Goal: Task Accomplishment & Management: Use online tool/utility

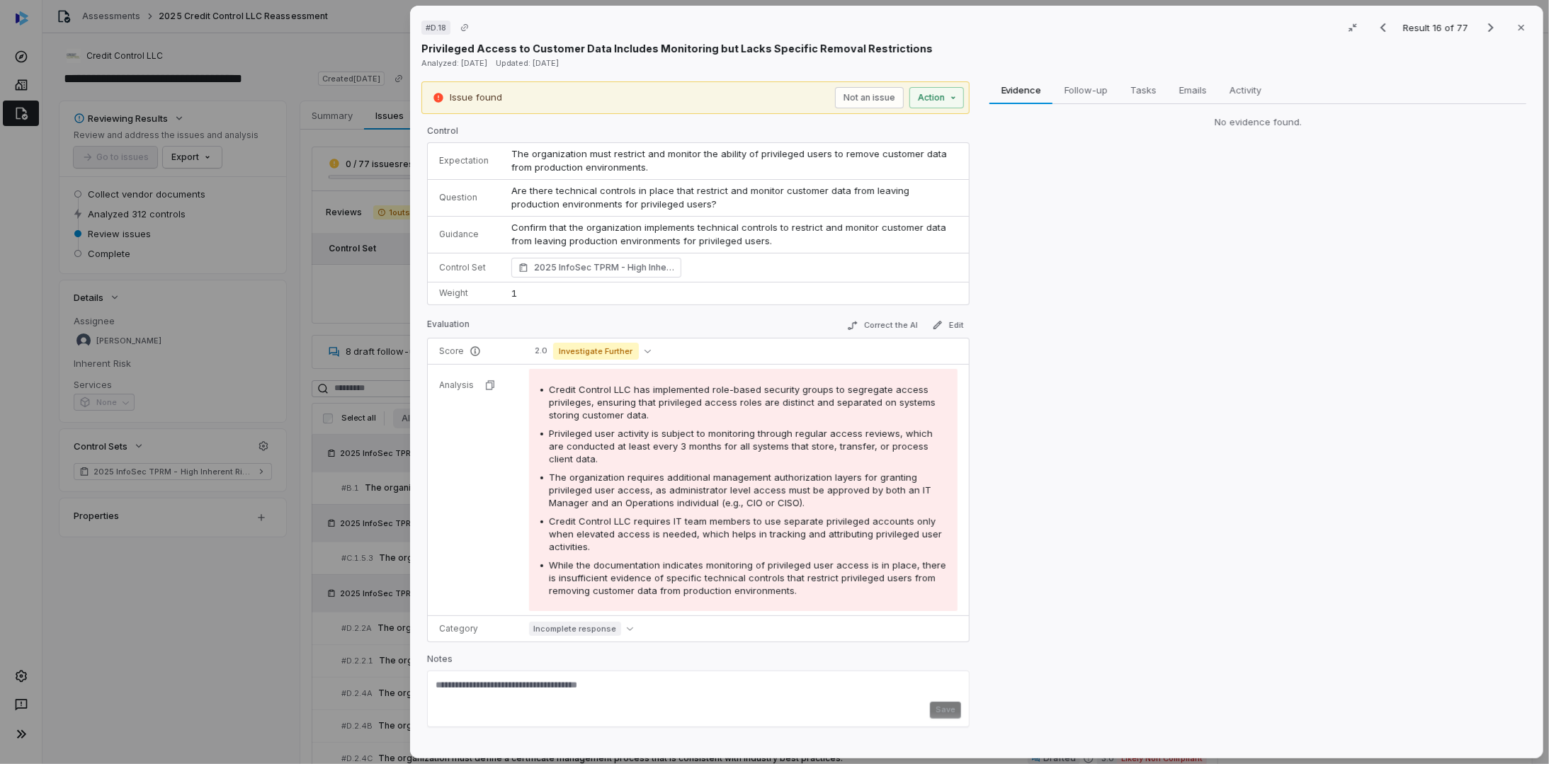
scroll to position [782, 0]
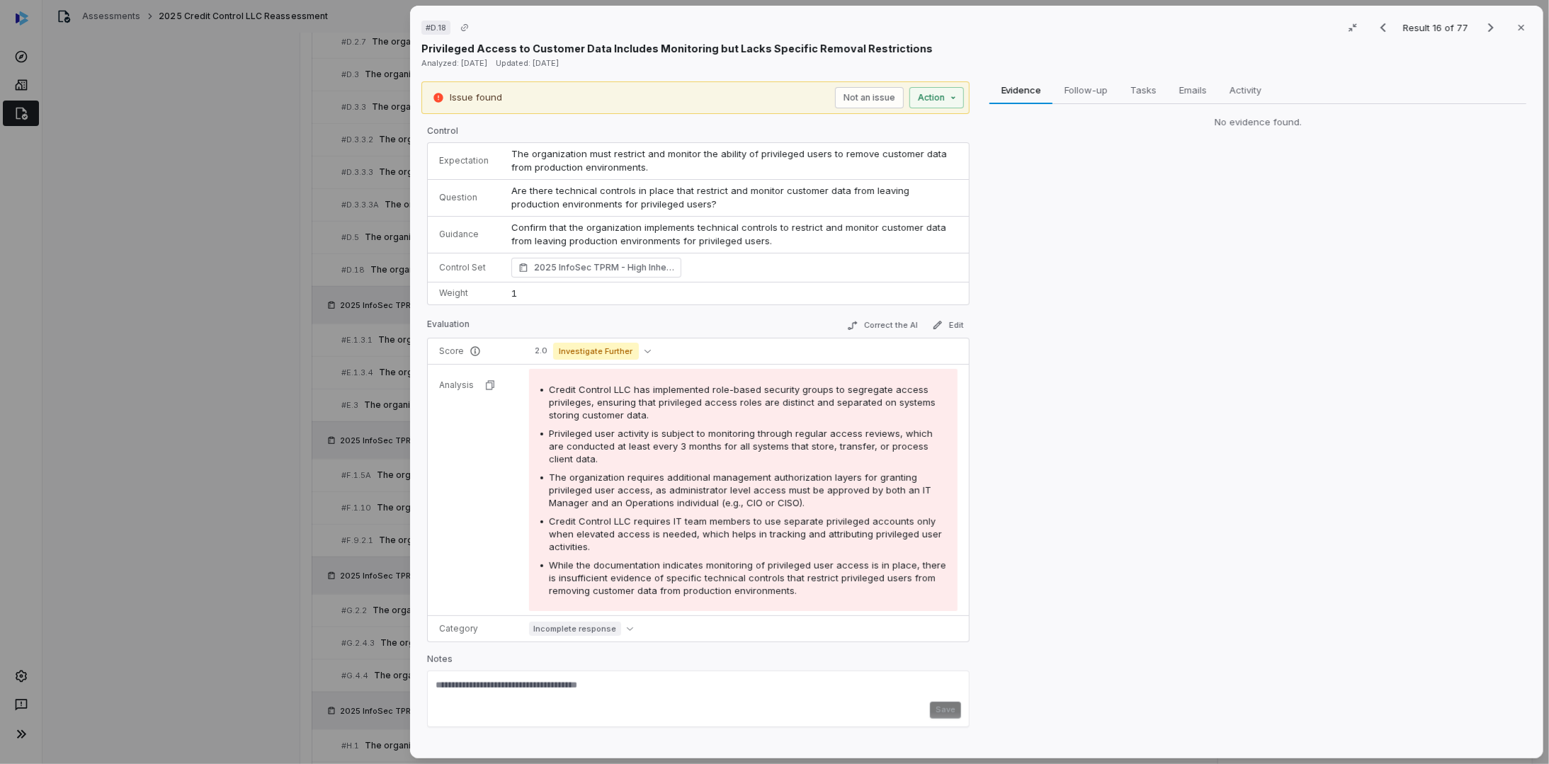
click at [1227, 139] on div "Evidence Evidence Follow-up Follow-up Tasks Tasks Emails Emails Activity Activi…" at bounding box center [1258, 414] width 548 height 667
click at [1202, 188] on div "Evidence Evidence Follow-up Follow-up Tasks Tasks Emails Emails Activity Activi…" at bounding box center [1258, 414] width 548 height 667
click at [1383, 24] on icon "Previous result" at bounding box center [1383, 27] width 17 height 17
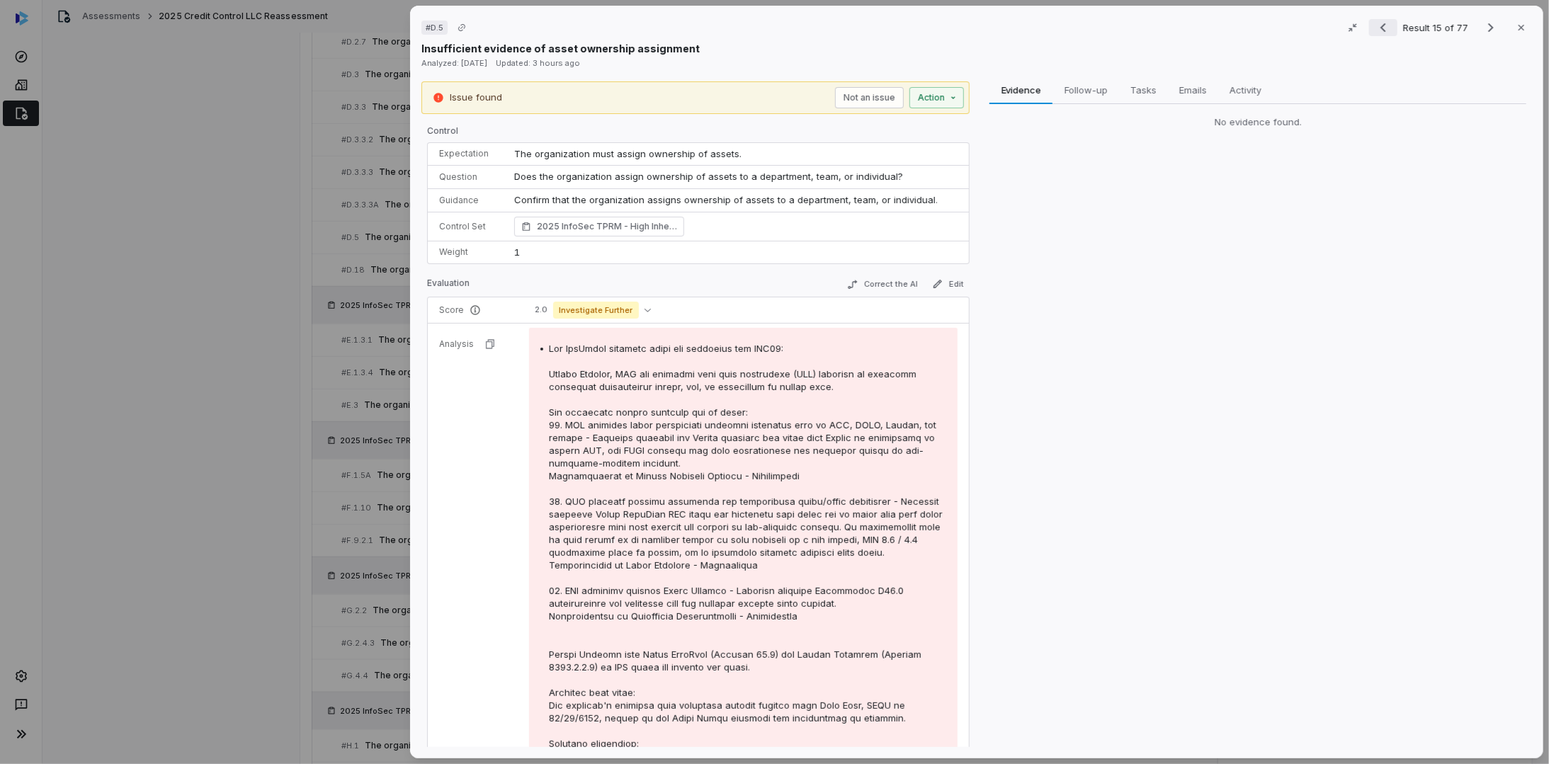
click at [1381, 27] on icon "Previous result" at bounding box center [1384, 27] width 6 height 9
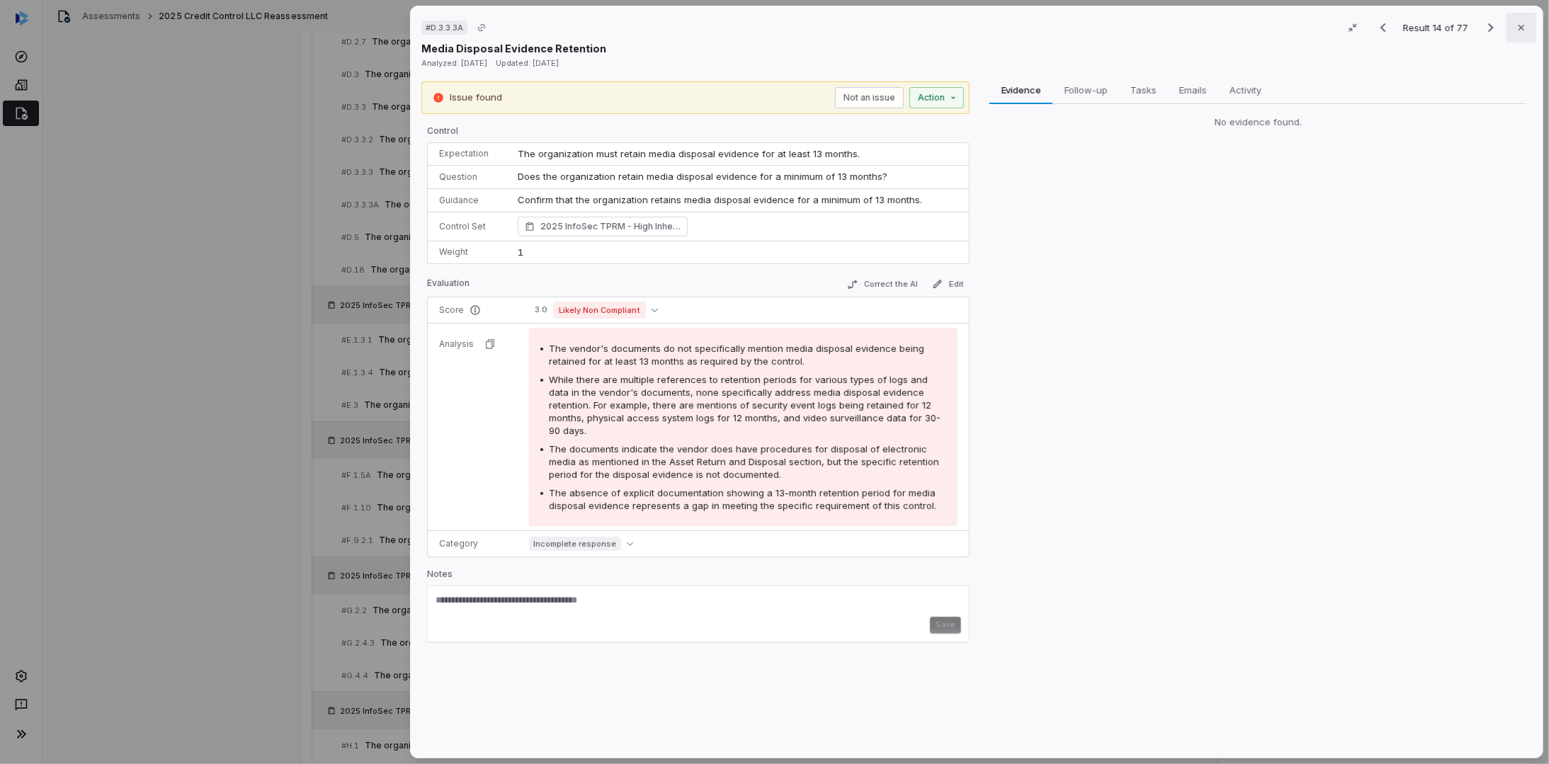
click at [1517, 33] on icon "button" at bounding box center [1521, 27] width 11 height 11
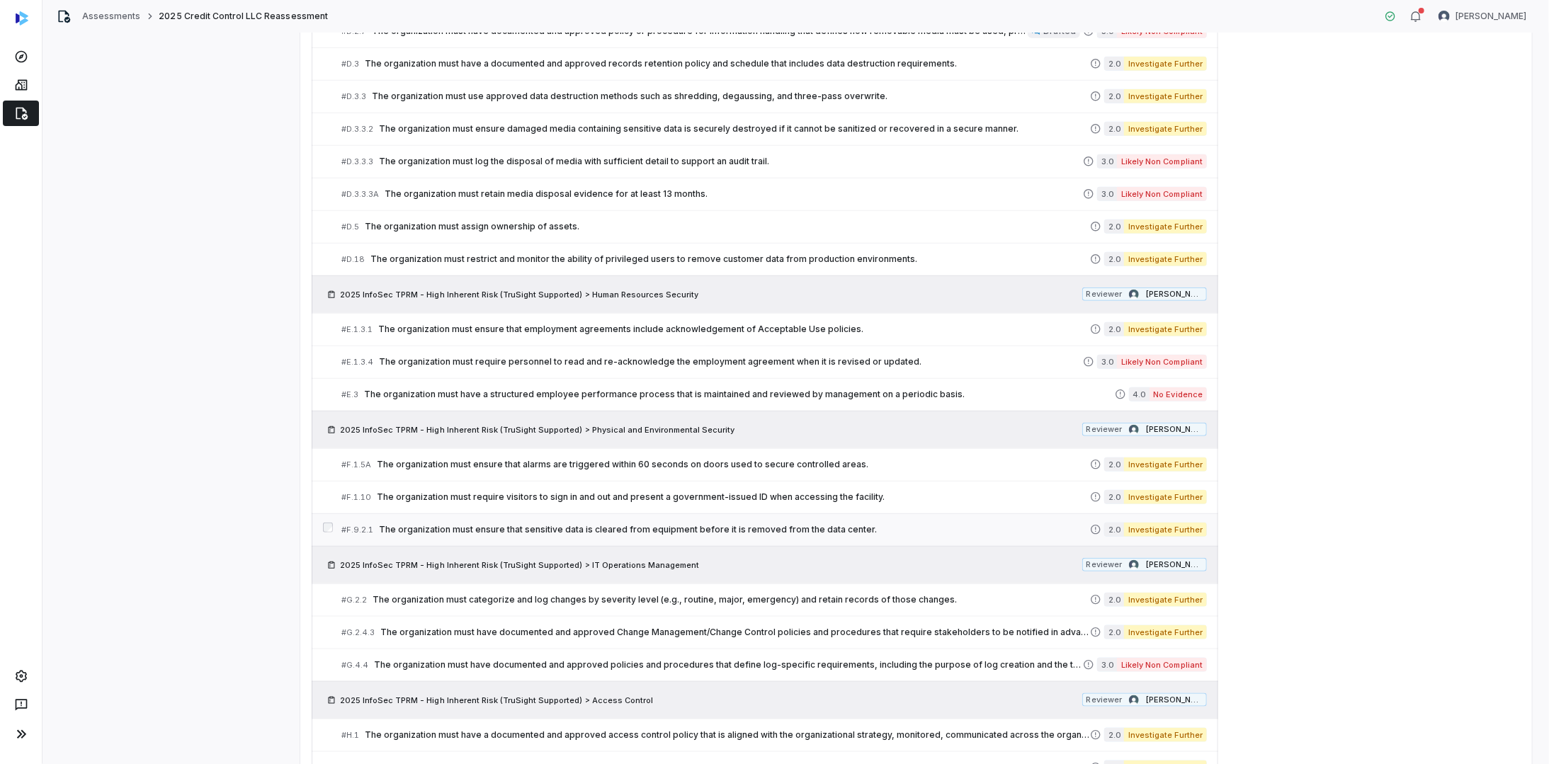
scroll to position [853, 0]
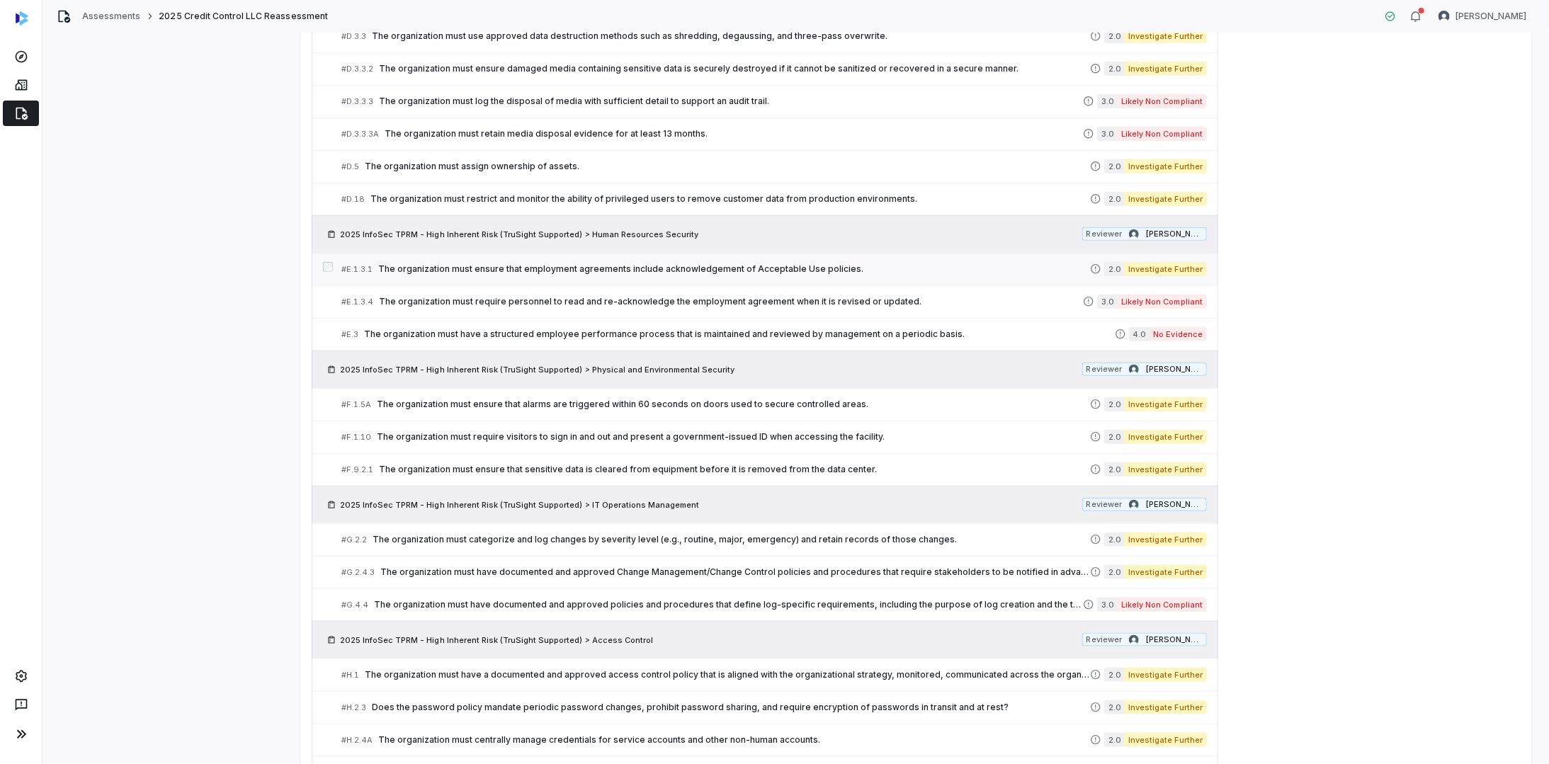
click at [598, 263] on span "The organization must ensure that employment agreements include acknowledgement…" at bounding box center [734, 268] width 712 height 11
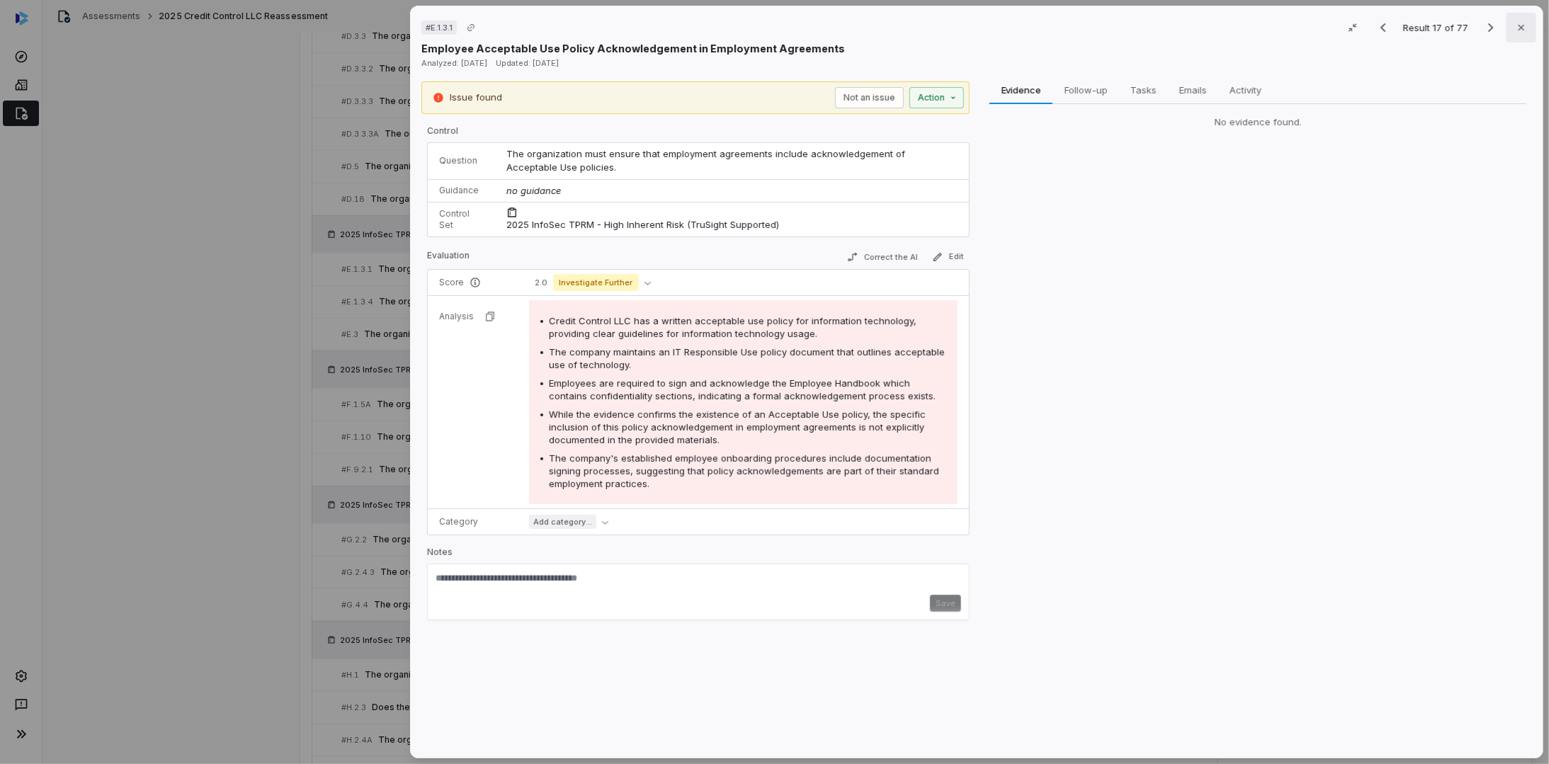
click at [1516, 31] on icon "button" at bounding box center [1521, 27] width 11 height 11
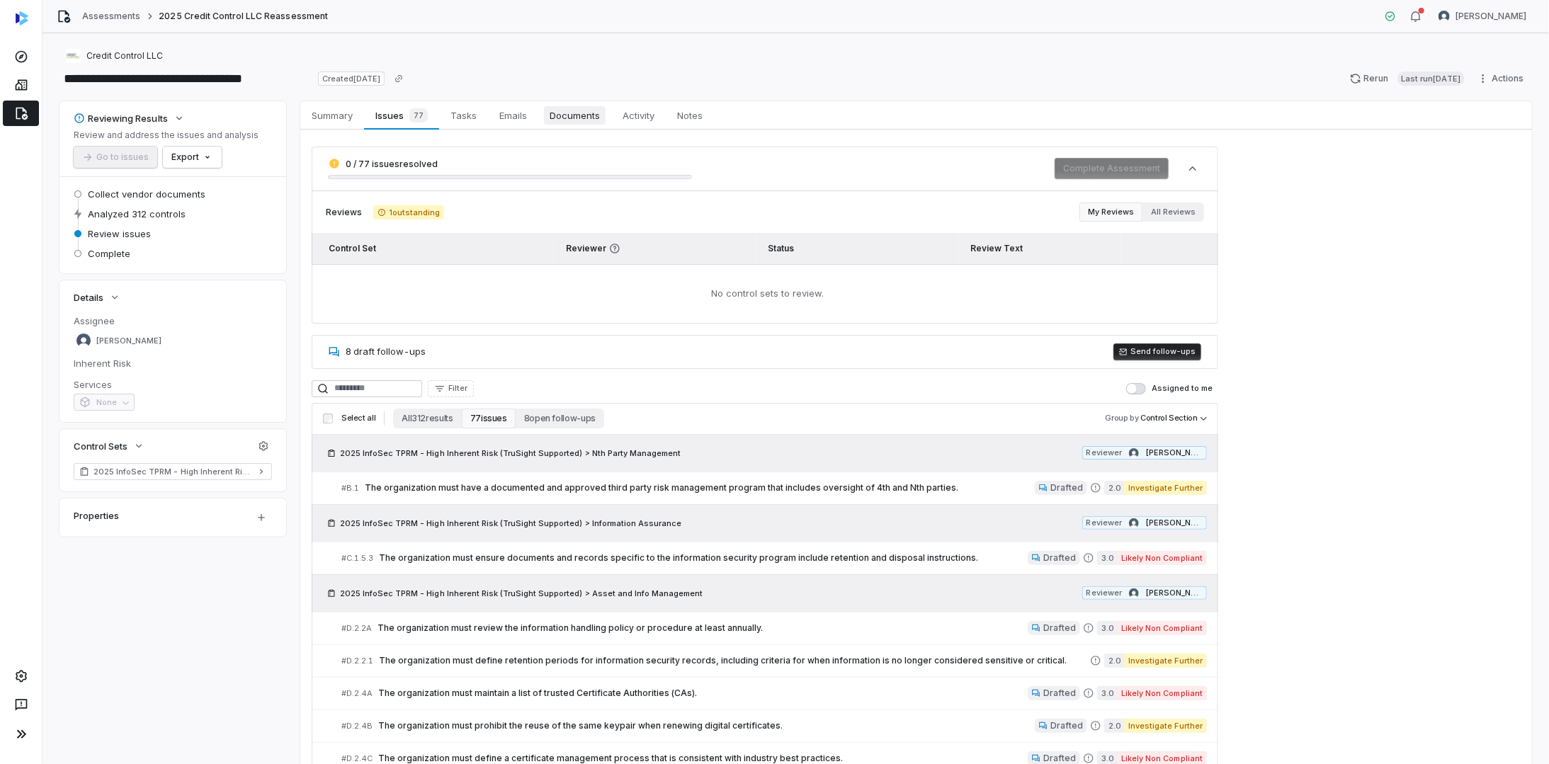
click at [588, 115] on span "Documents" at bounding box center [575, 115] width 62 height 18
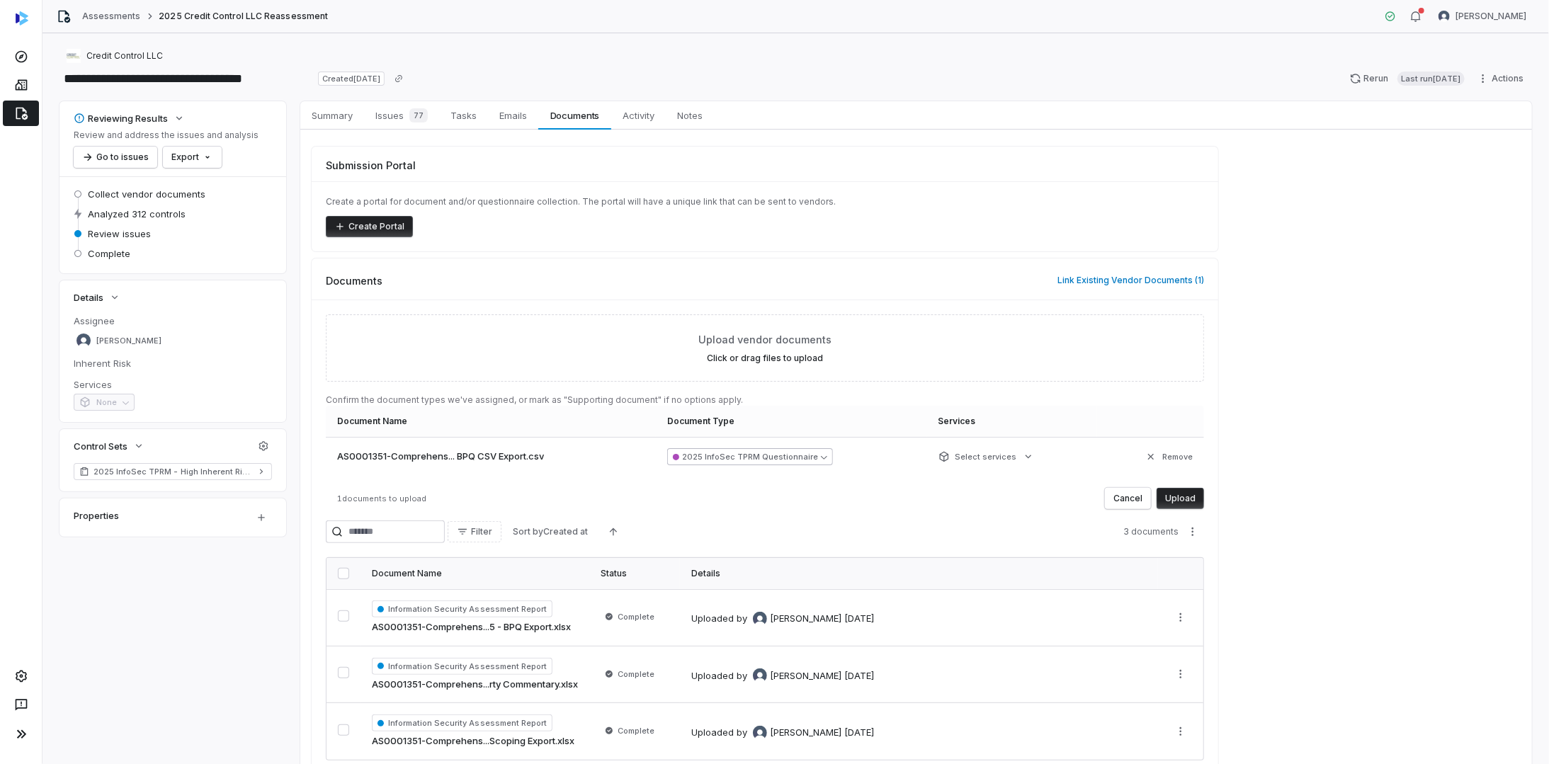
click at [730, 453] on button "2025 InfoSec TPRM Questionnaire" at bounding box center [750, 456] width 166 height 17
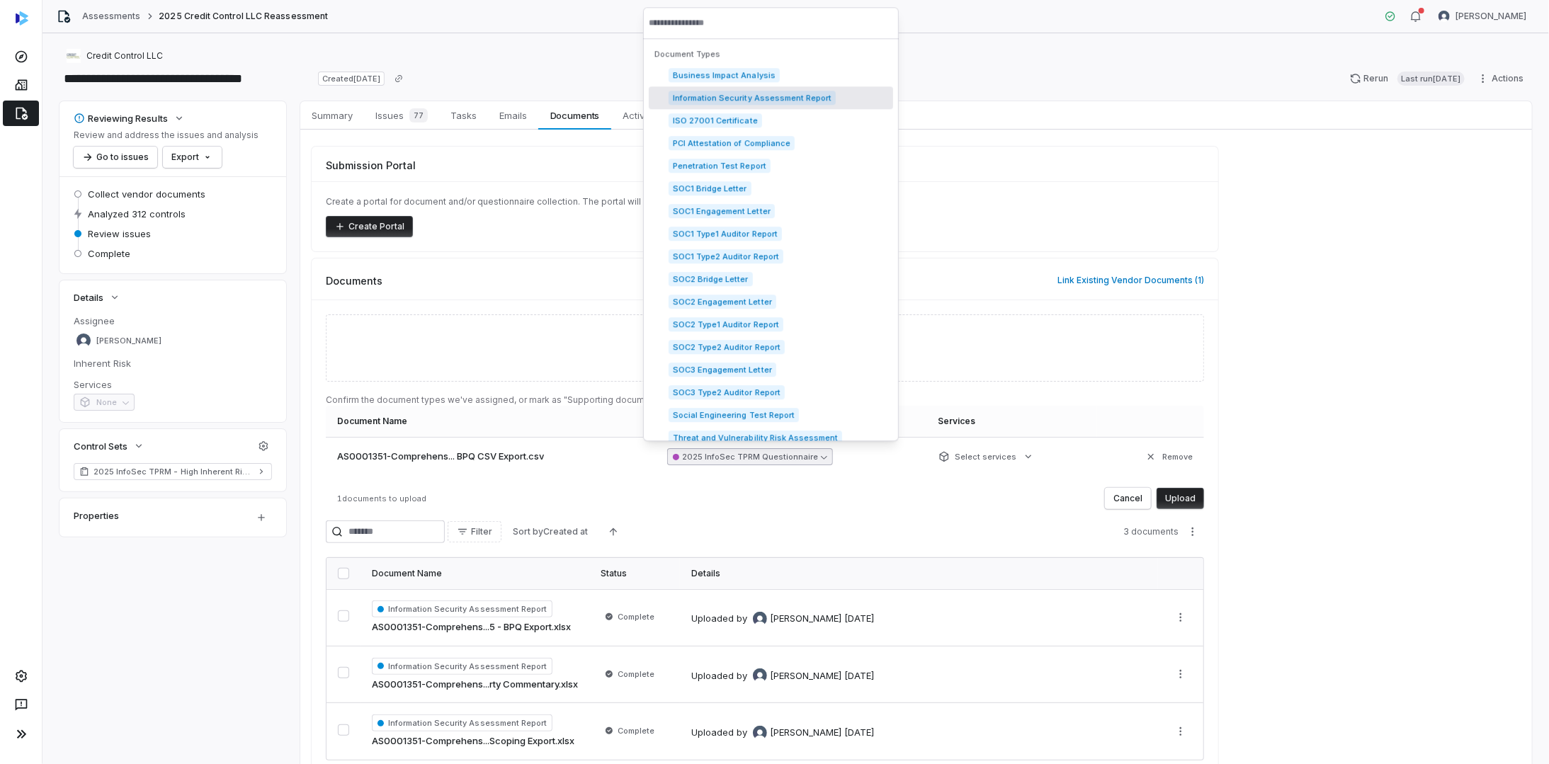
click at [783, 96] on span "Information Security Assessment Report" at bounding box center [752, 98] width 167 height 14
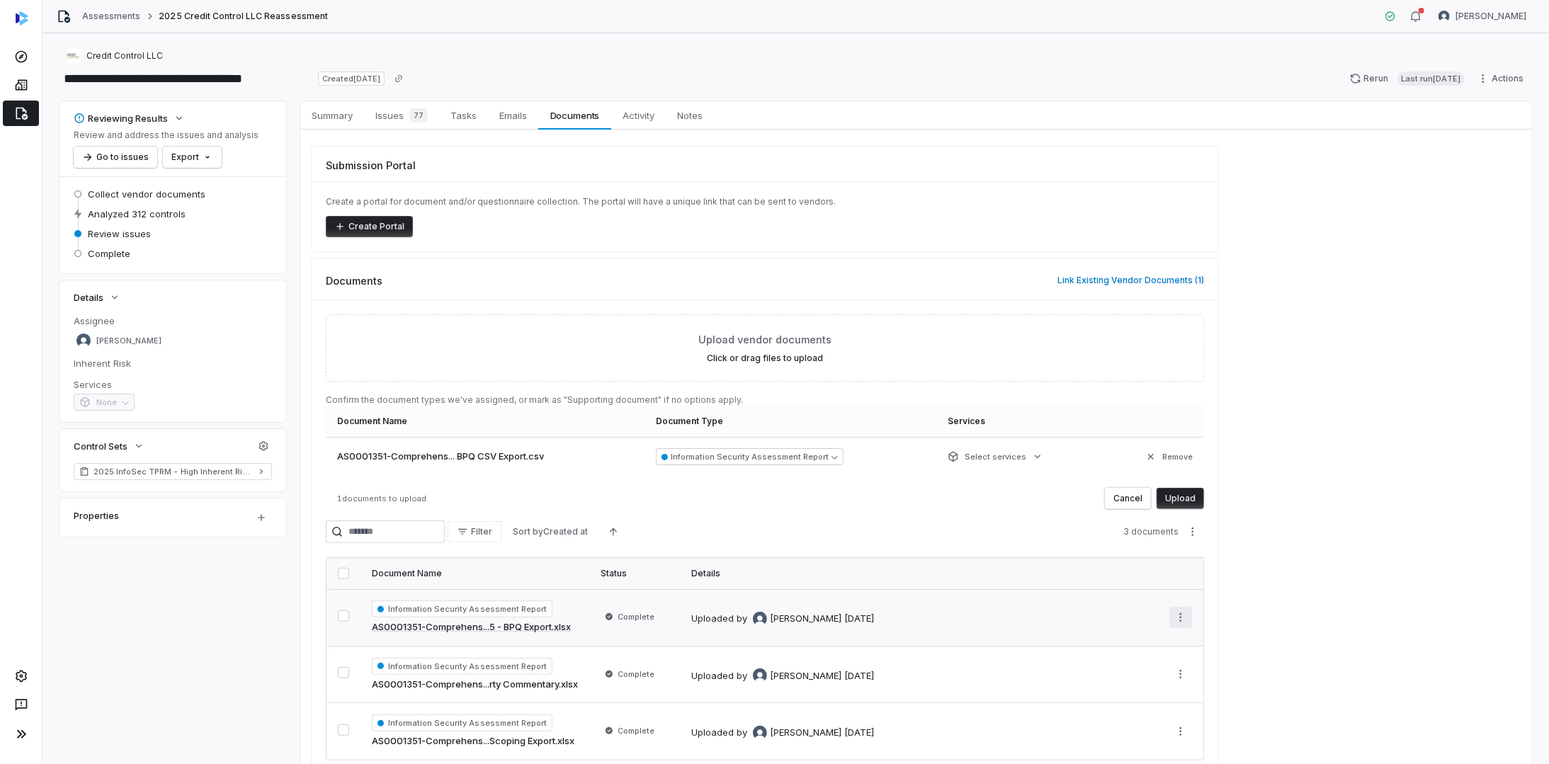
click at [1184, 497] on button "Upload" at bounding box center [1180, 498] width 47 height 21
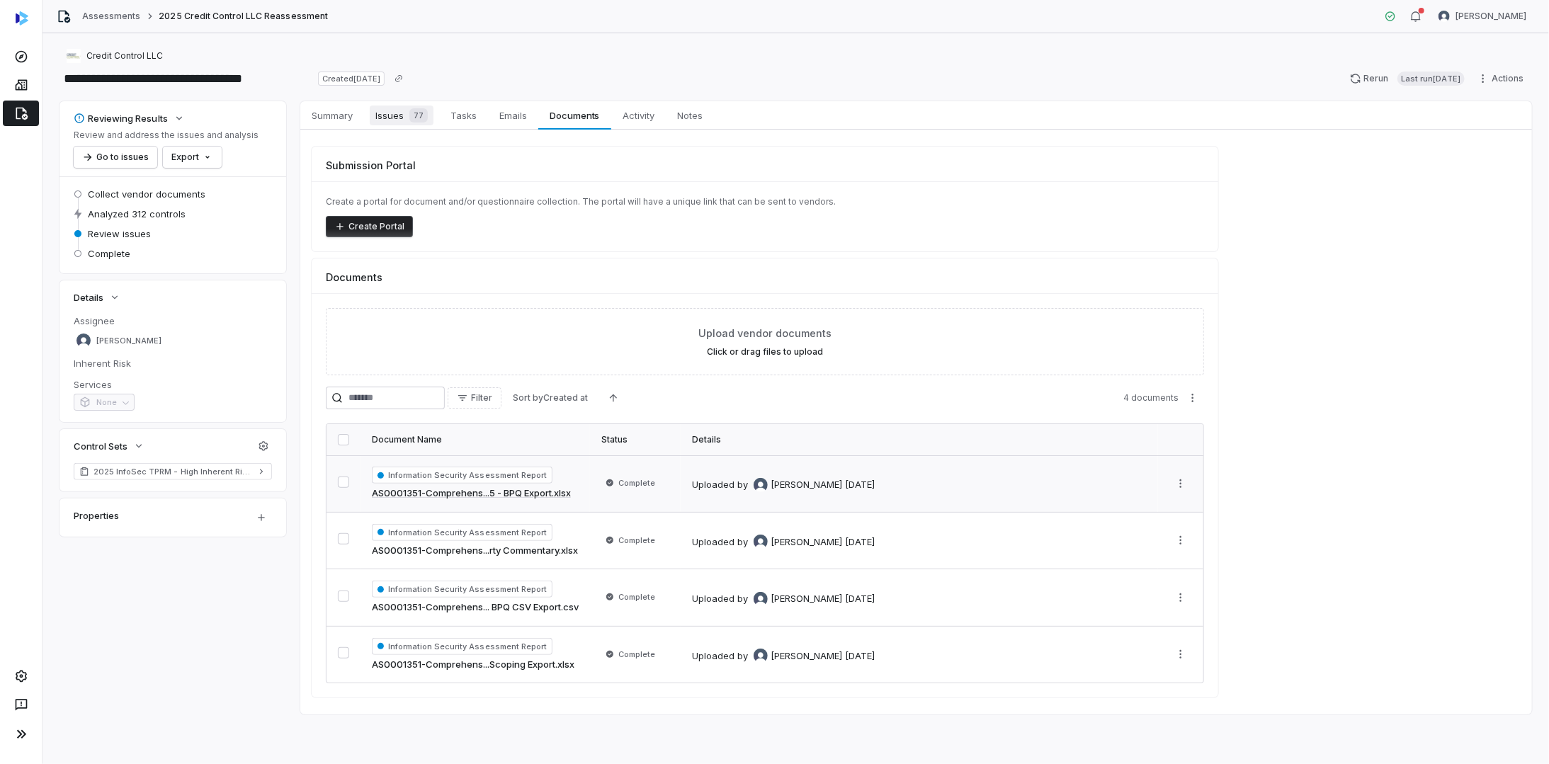
click at [395, 120] on span "Issues 77" at bounding box center [402, 116] width 64 height 20
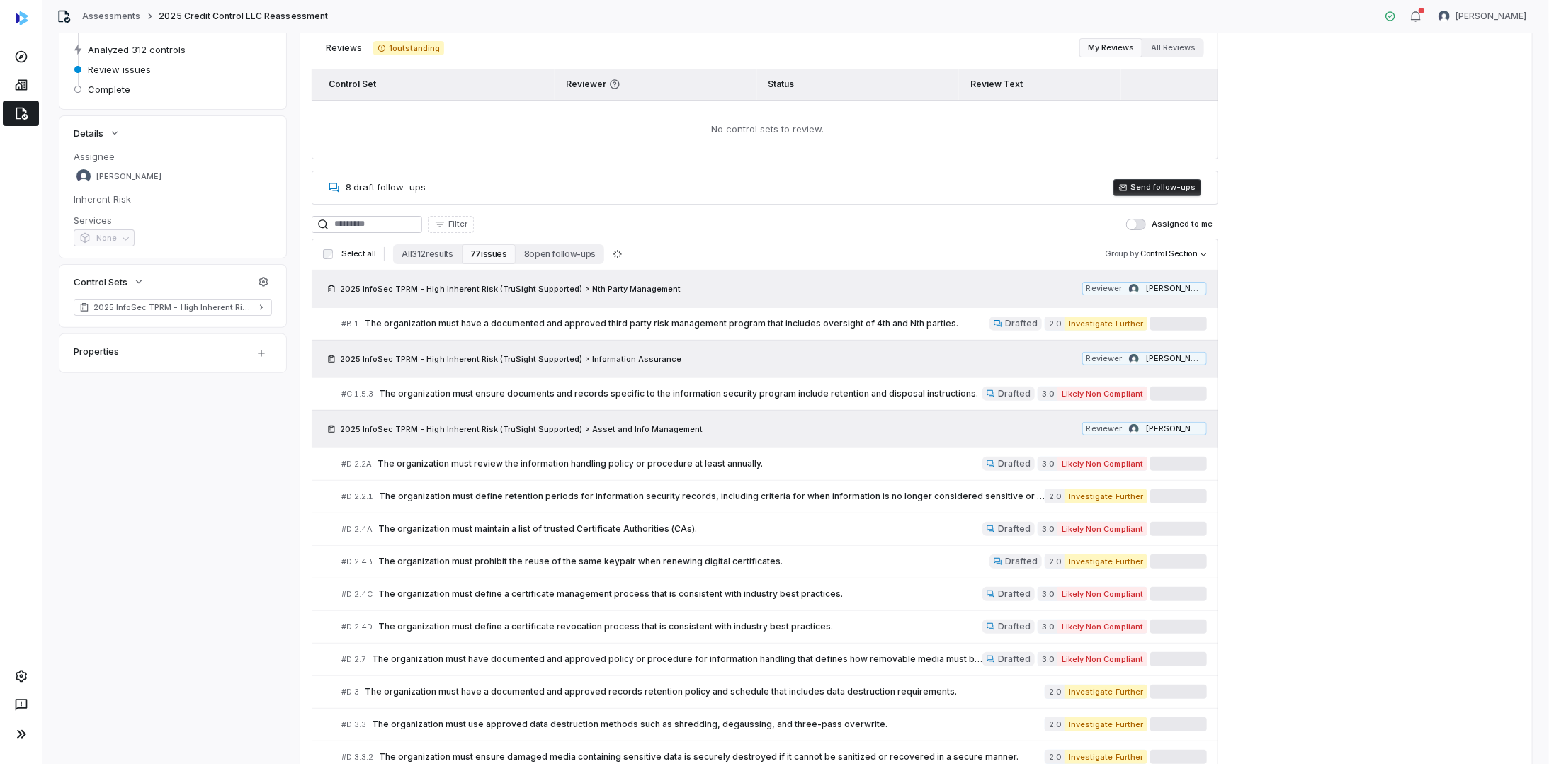
scroll to position [163, 0]
click at [550, 251] on button "8 open follow-ups" at bounding box center [560, 256] width 89 height 20
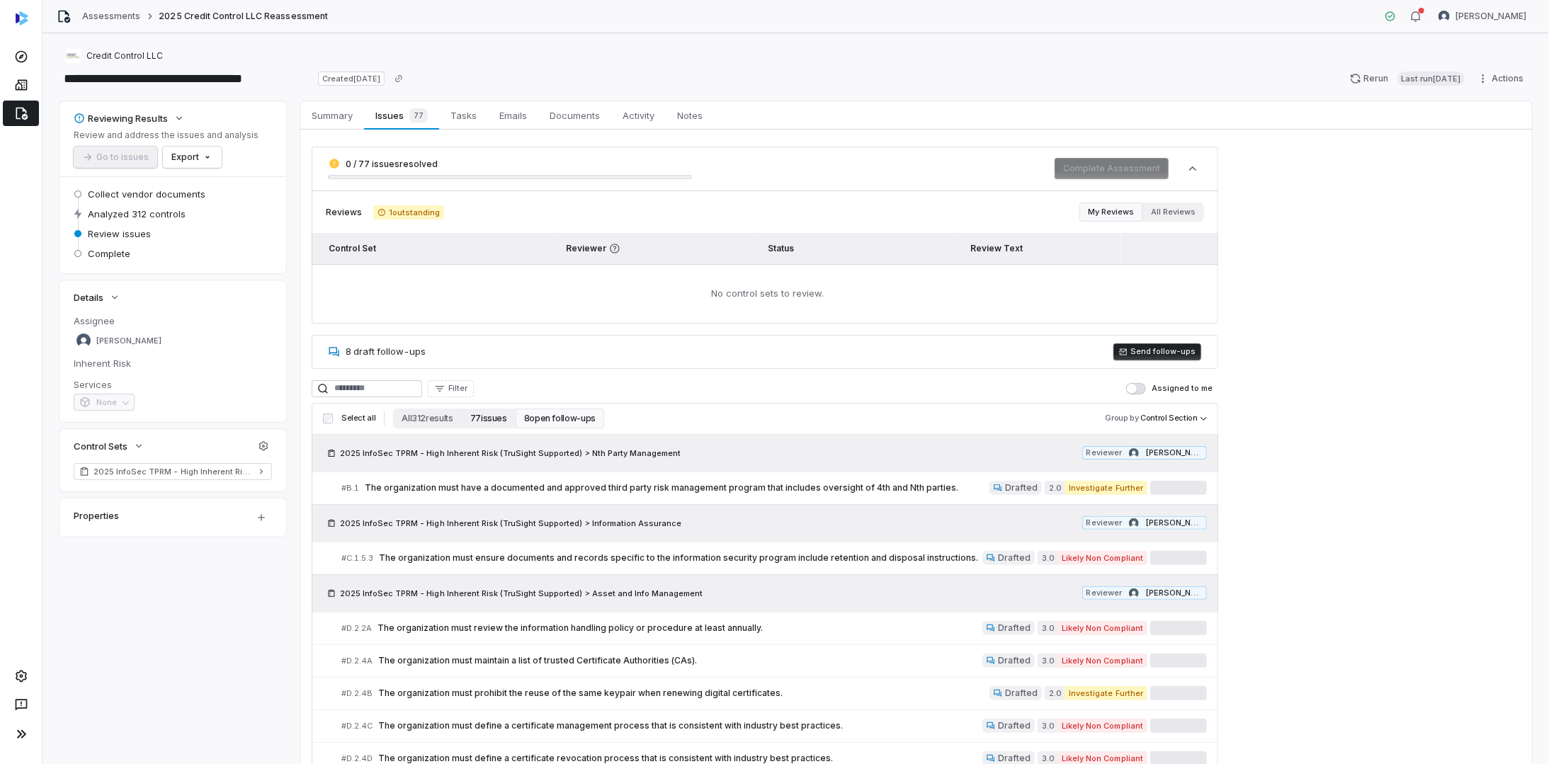
click at [493, 415] on button "77 issues" at bounding box center [489, 419] width 54 height 20
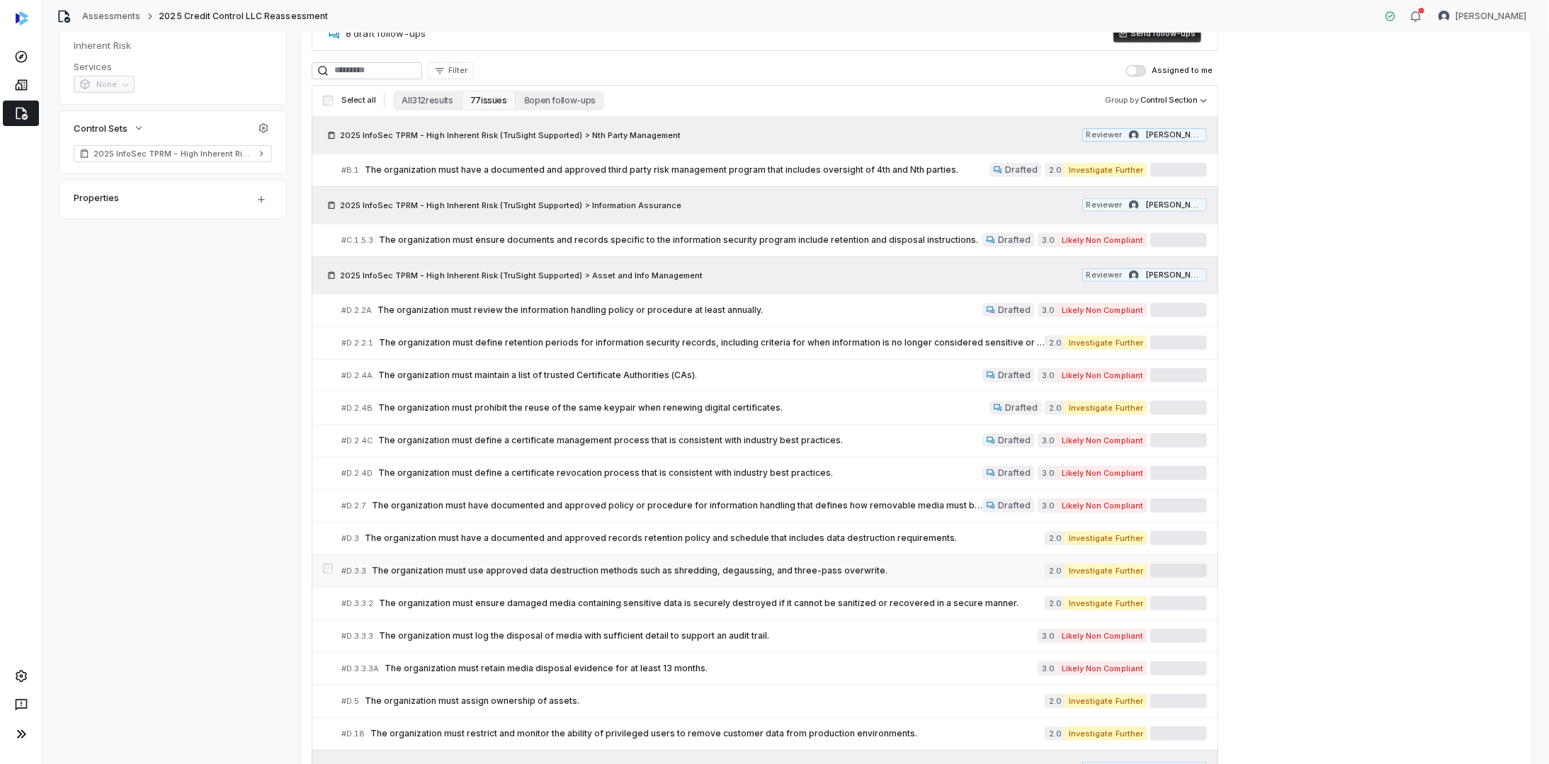
scroll to position [283, 0]
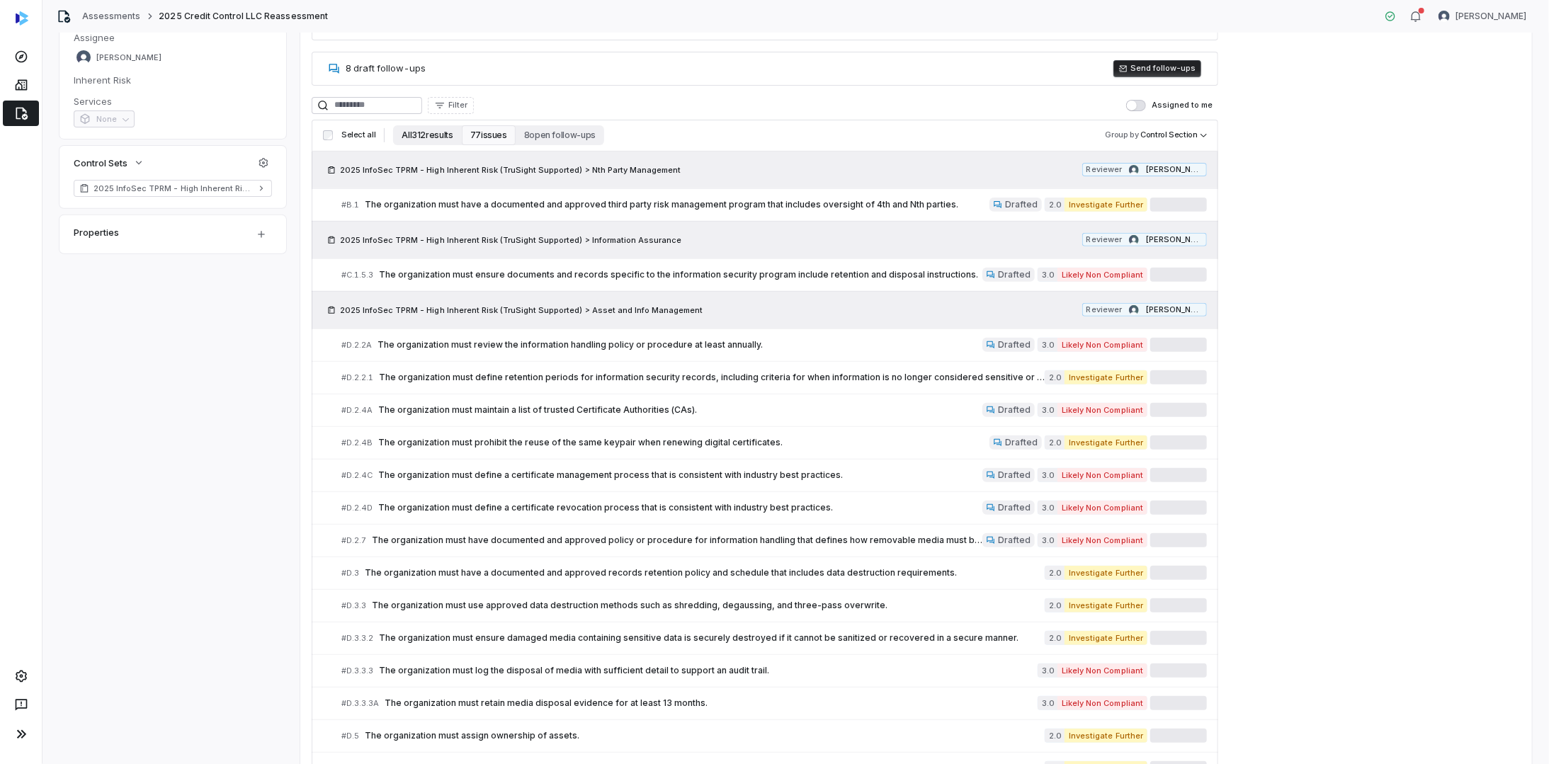
click at [419, 129] on button "All 312 results" at bounding box center [427, 135] width 68 height 20
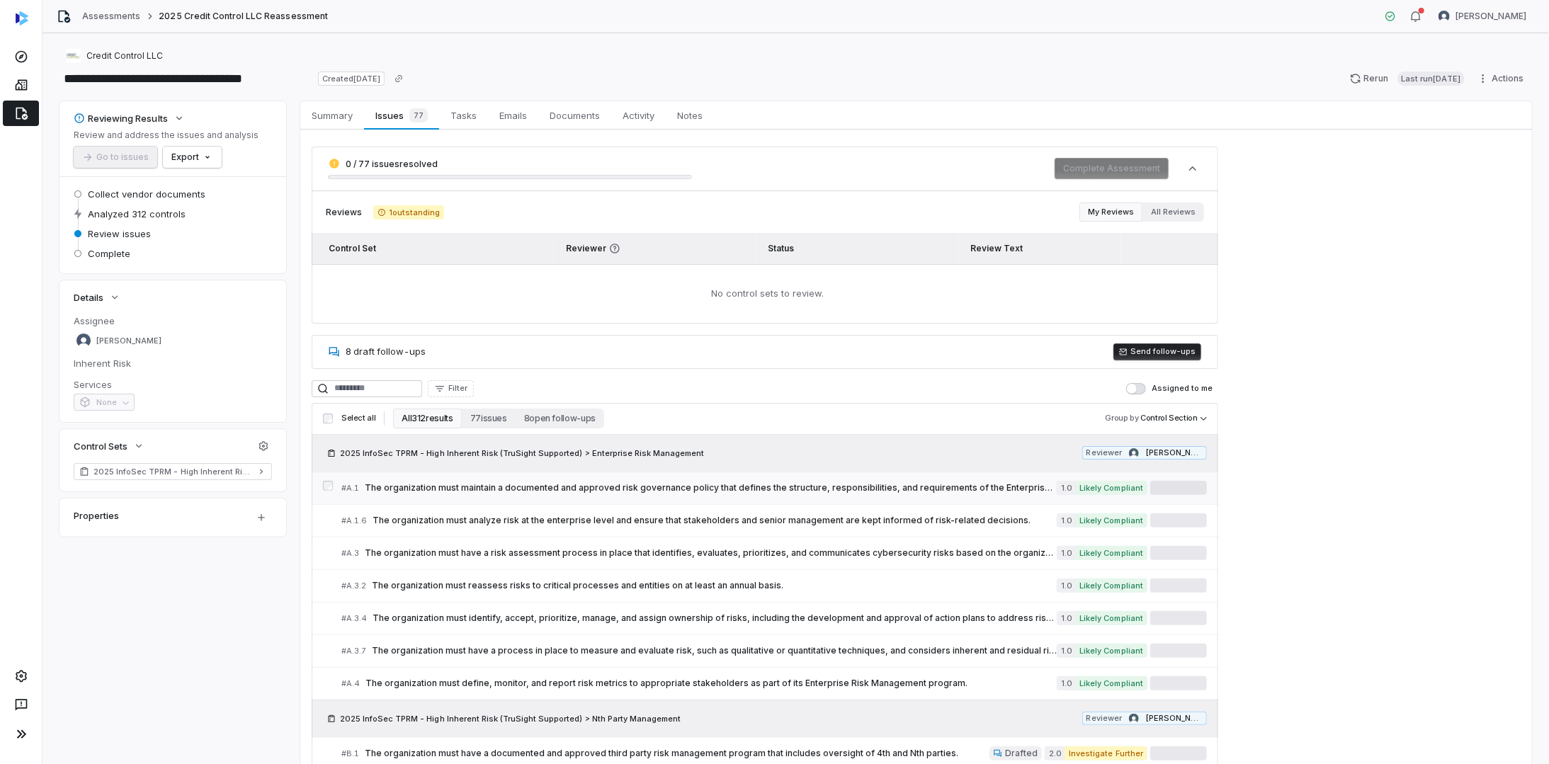
click at [587, 483] on span "The organization must maintain a documented and approved risk governance policy…" at bounding box center [711, 487] width 692 height 11
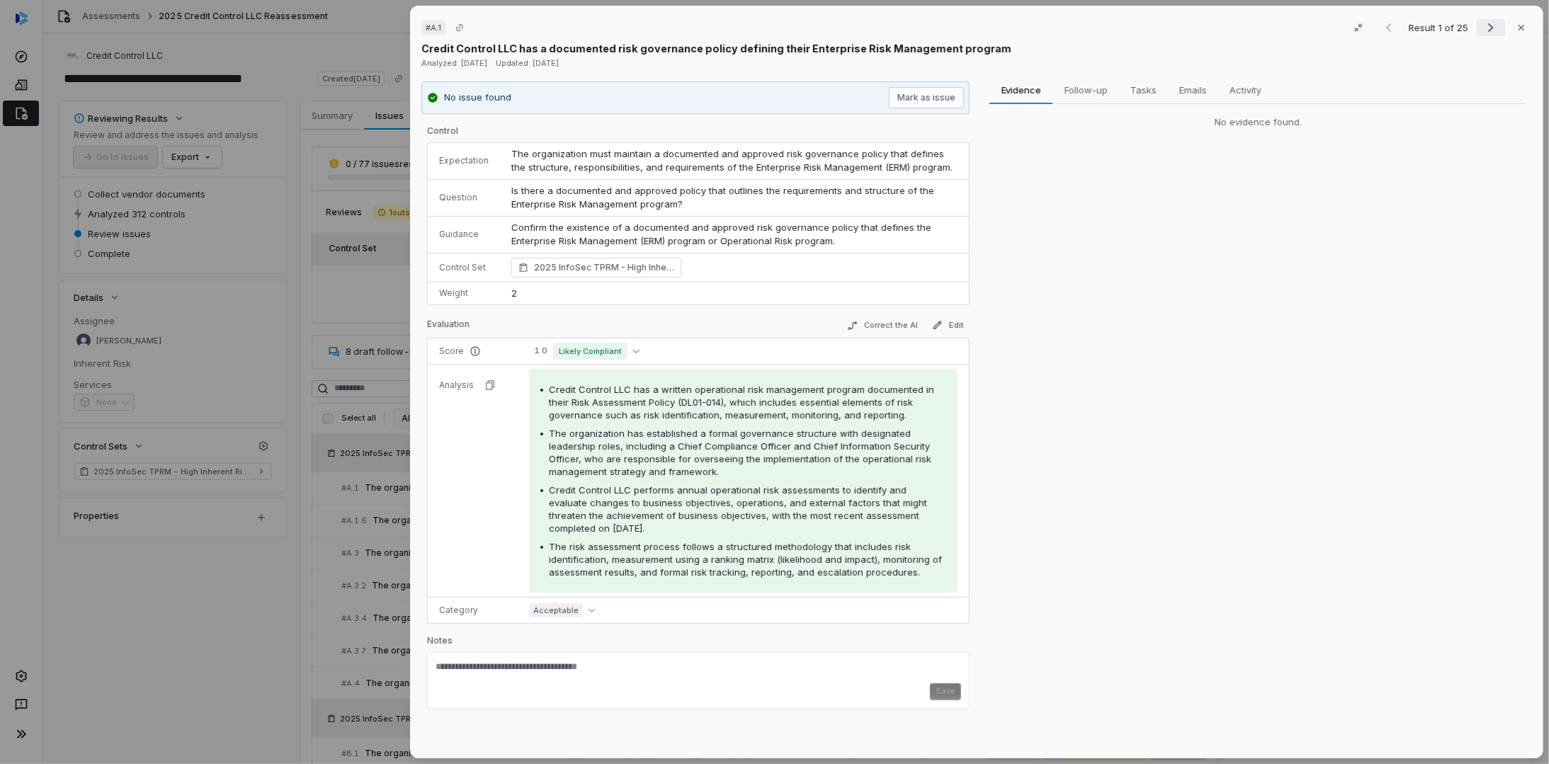
click at [1483, 26] on icon "Next result" at bounding box center [1491, 27] width 17 height 17
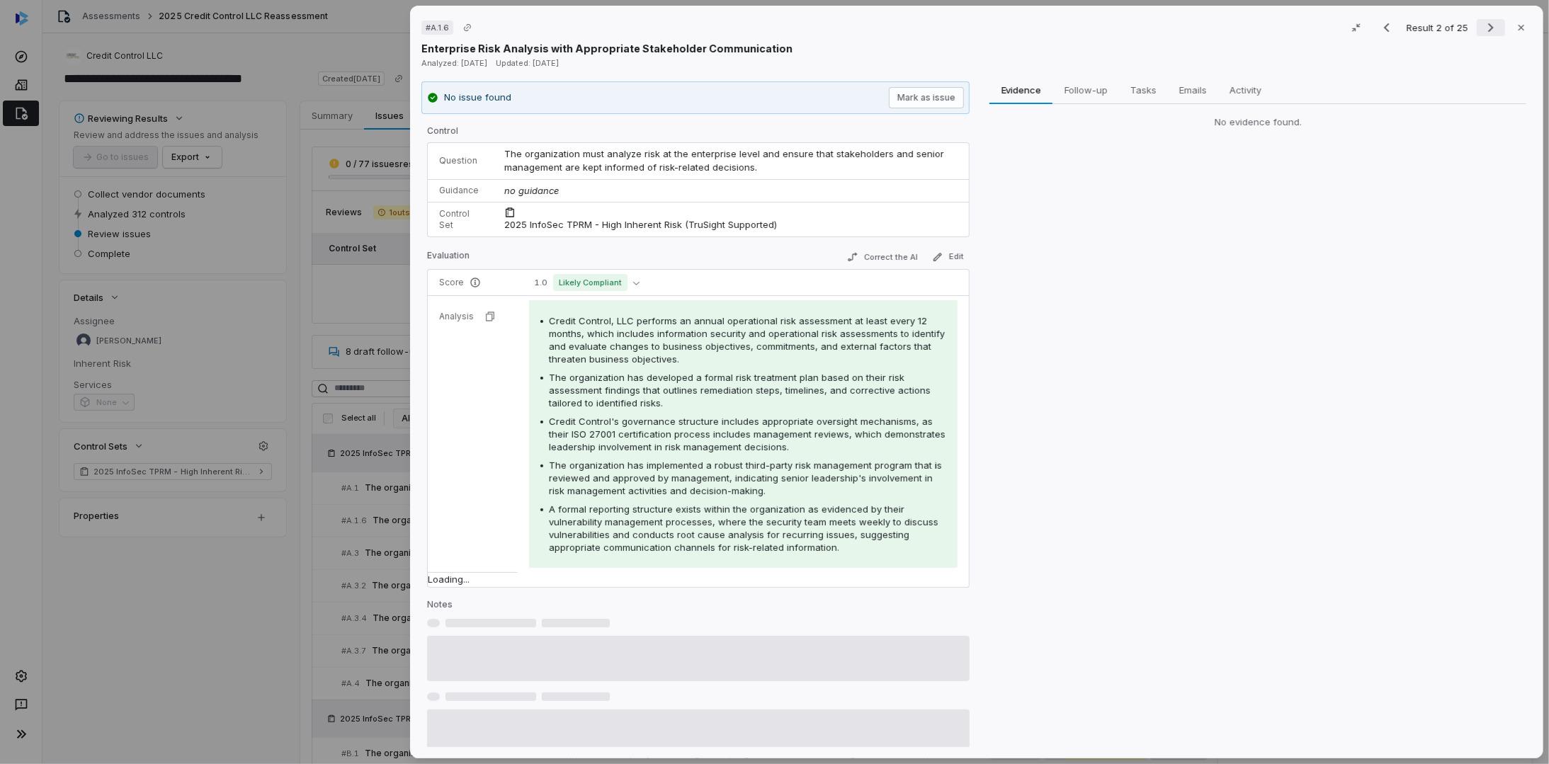
click at [1483, 26] on icon "Next result" at bounding box center [1491, 27] width 17 height 17
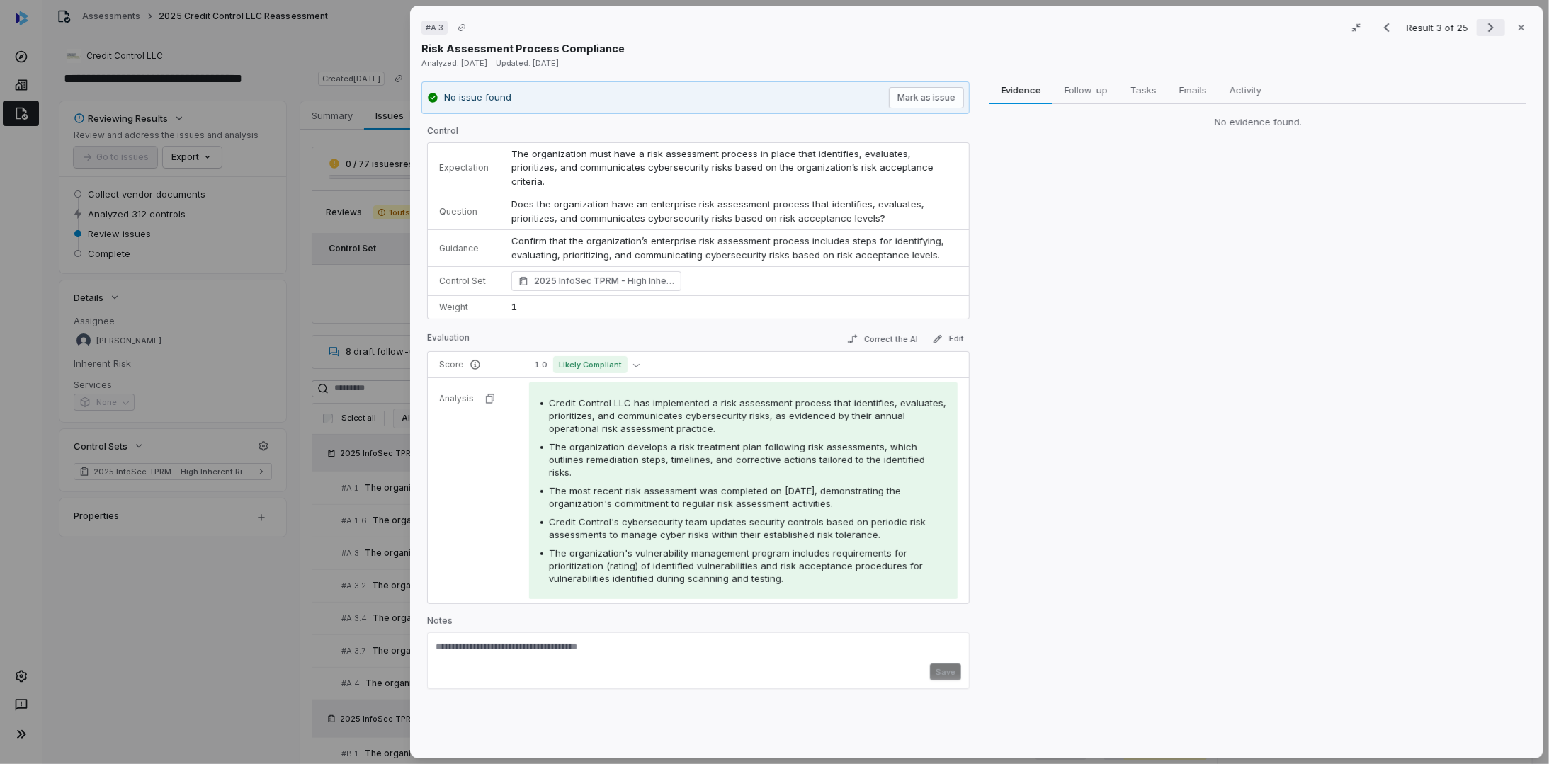
click at [1483, 26] on icon "Next result" at bounding box center [1491, 27] width 17 height 17
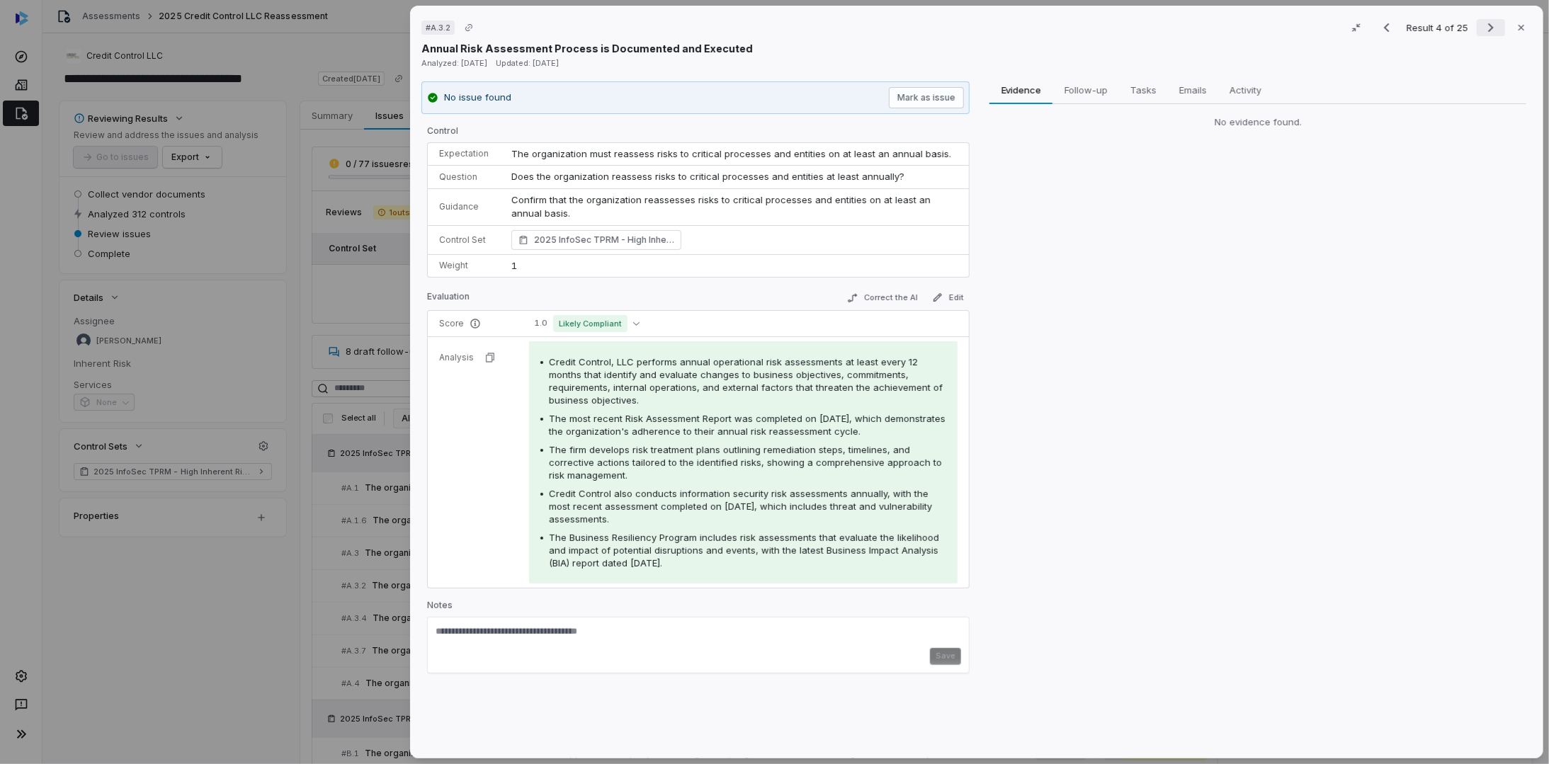
click at [1483, 26] on icon "Next result" at bounding box center [1491, 27] width 17 height 17
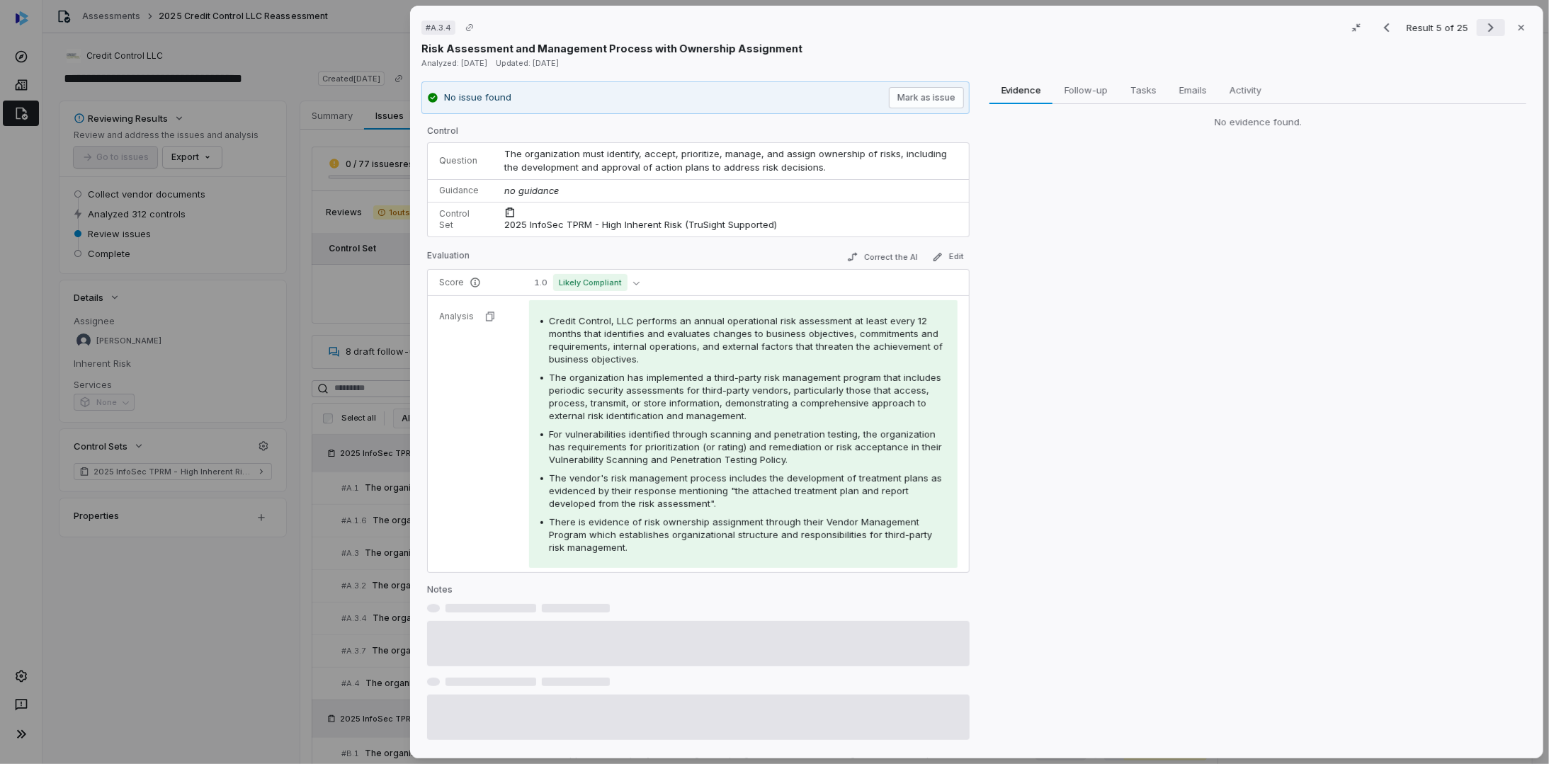
click at [1483, 26] on icon "Next result" at bounding box center [1491, 27] width 17 height 17
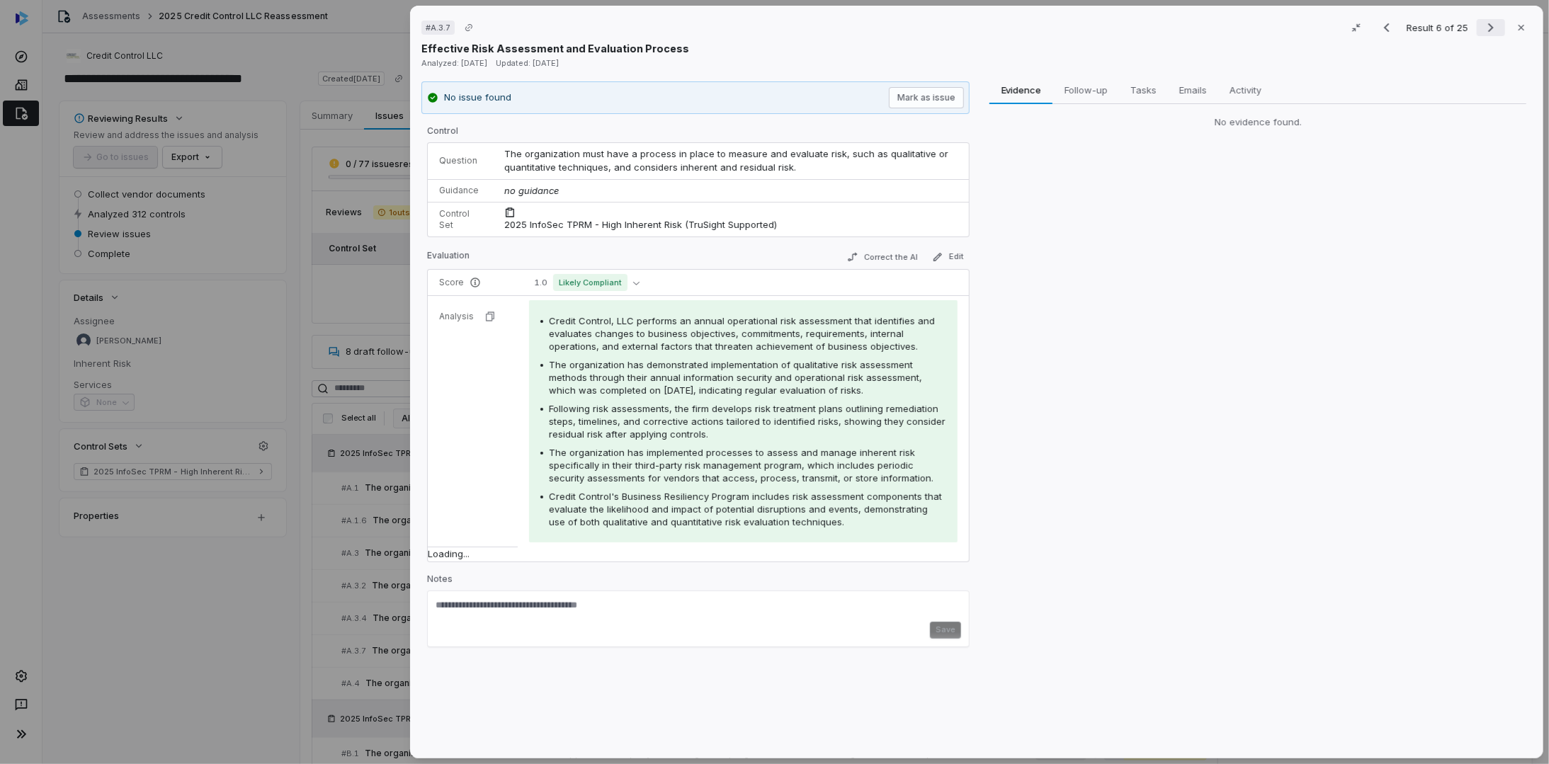
click at [1483, 26] on icon "Next result" at bounding box center [1491, 27] width 17 height 17
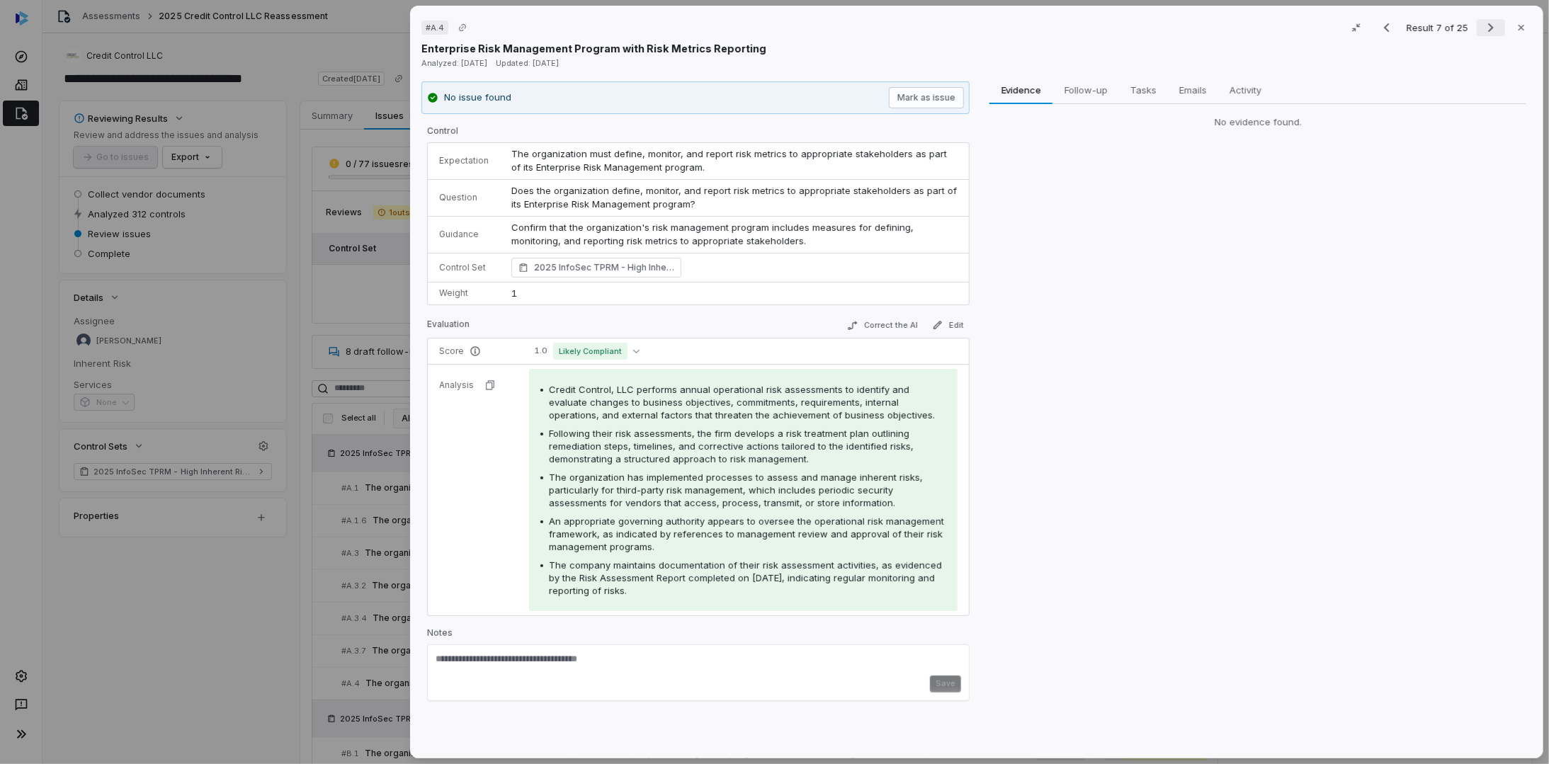
click at [1483, 26] on icon "Next result" at bounding box center [1491, 27] width 17 height 17
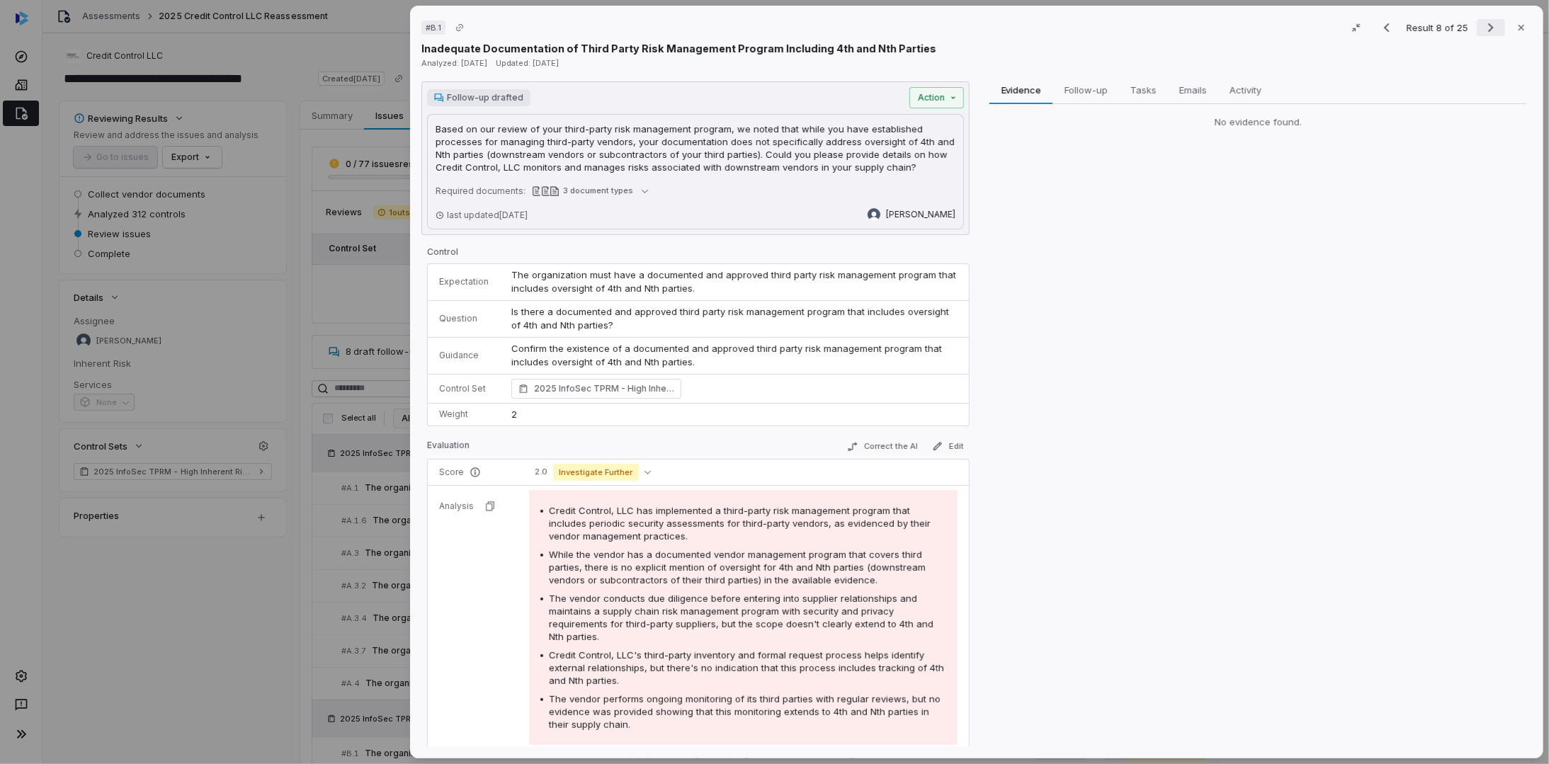
click at [1489, 31] on icon "Next result" at bounding box center [1491, 27] width 17 height 17
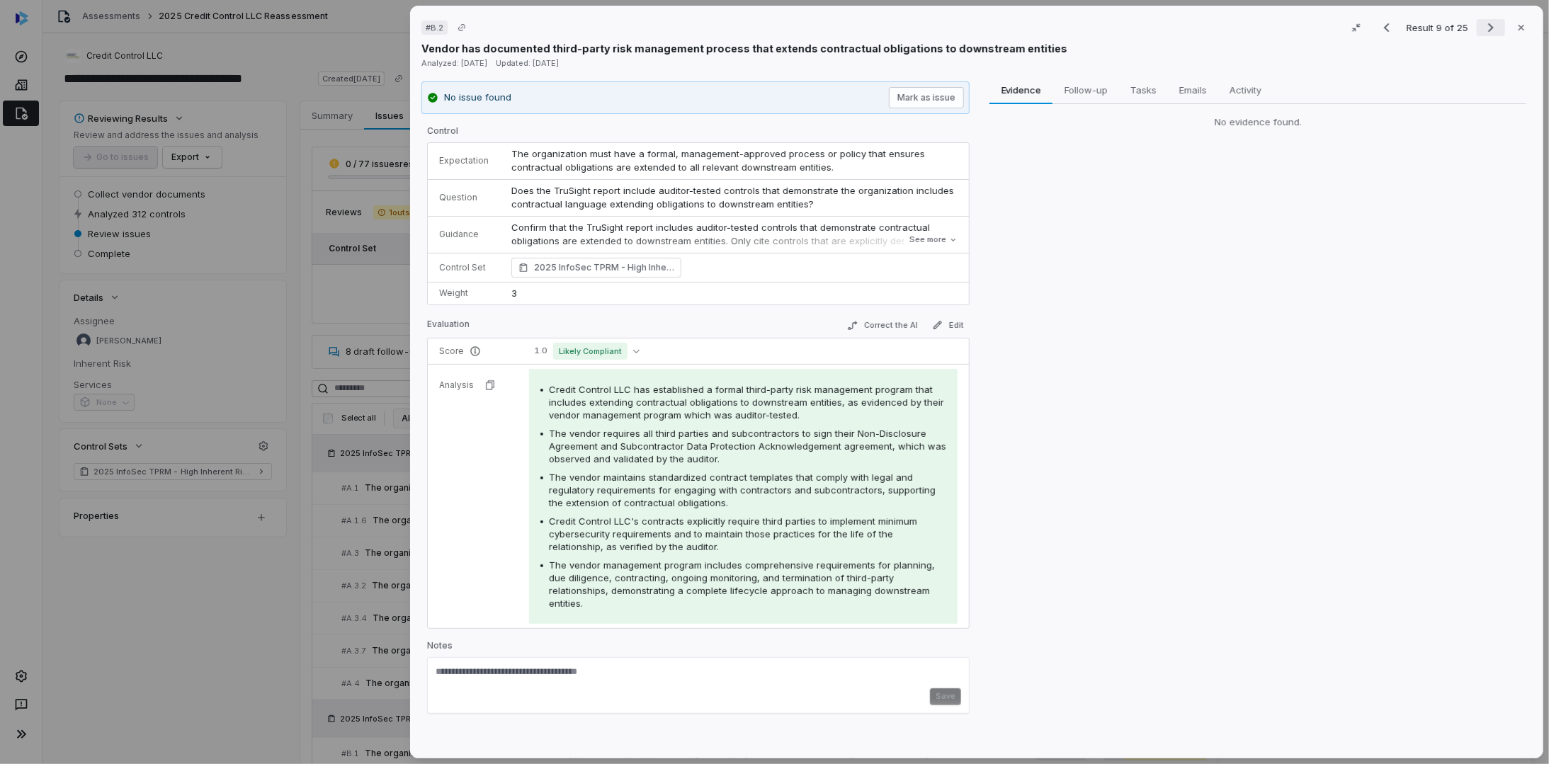
click at [1483, 26] on icon "Next result" at bounding box center [1491, 27] width 17 height 17
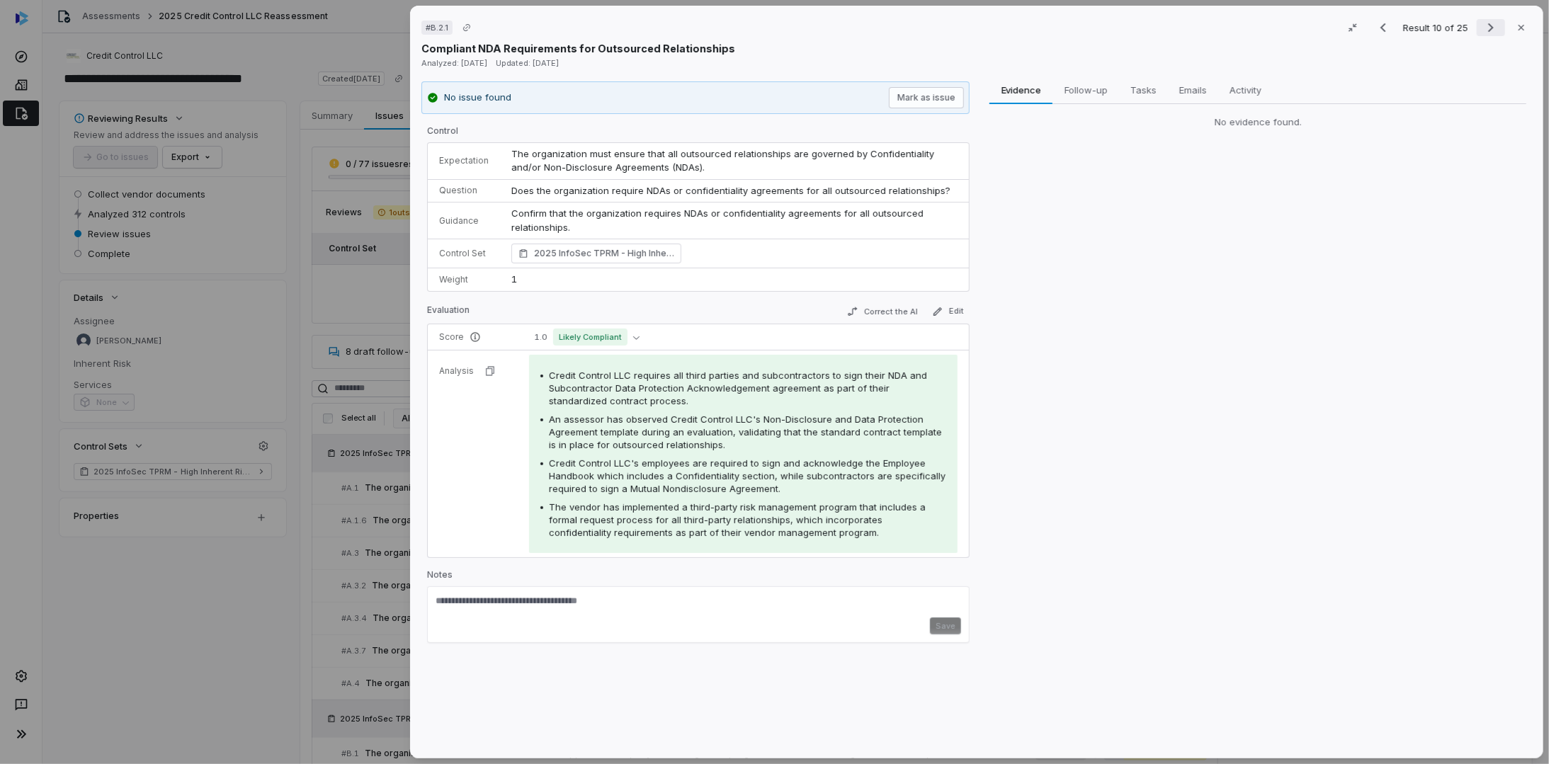
click at [1483, 26] on icon "Next result" at bounding box center [1491, 27] width 17 height 17
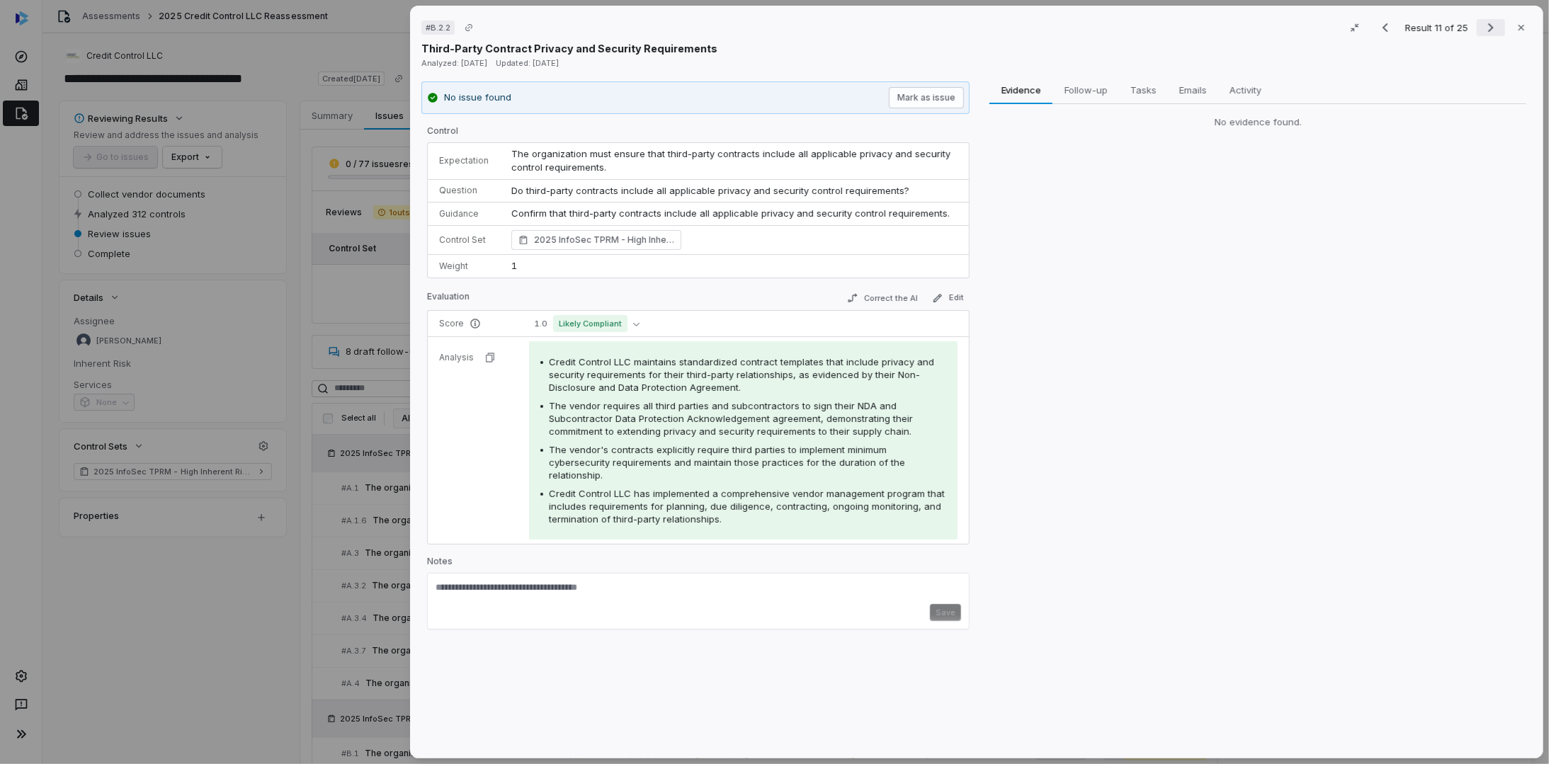
click at [1483, 26] on icon "Next result" at bounding box center [1491, 27] width 17 height 17
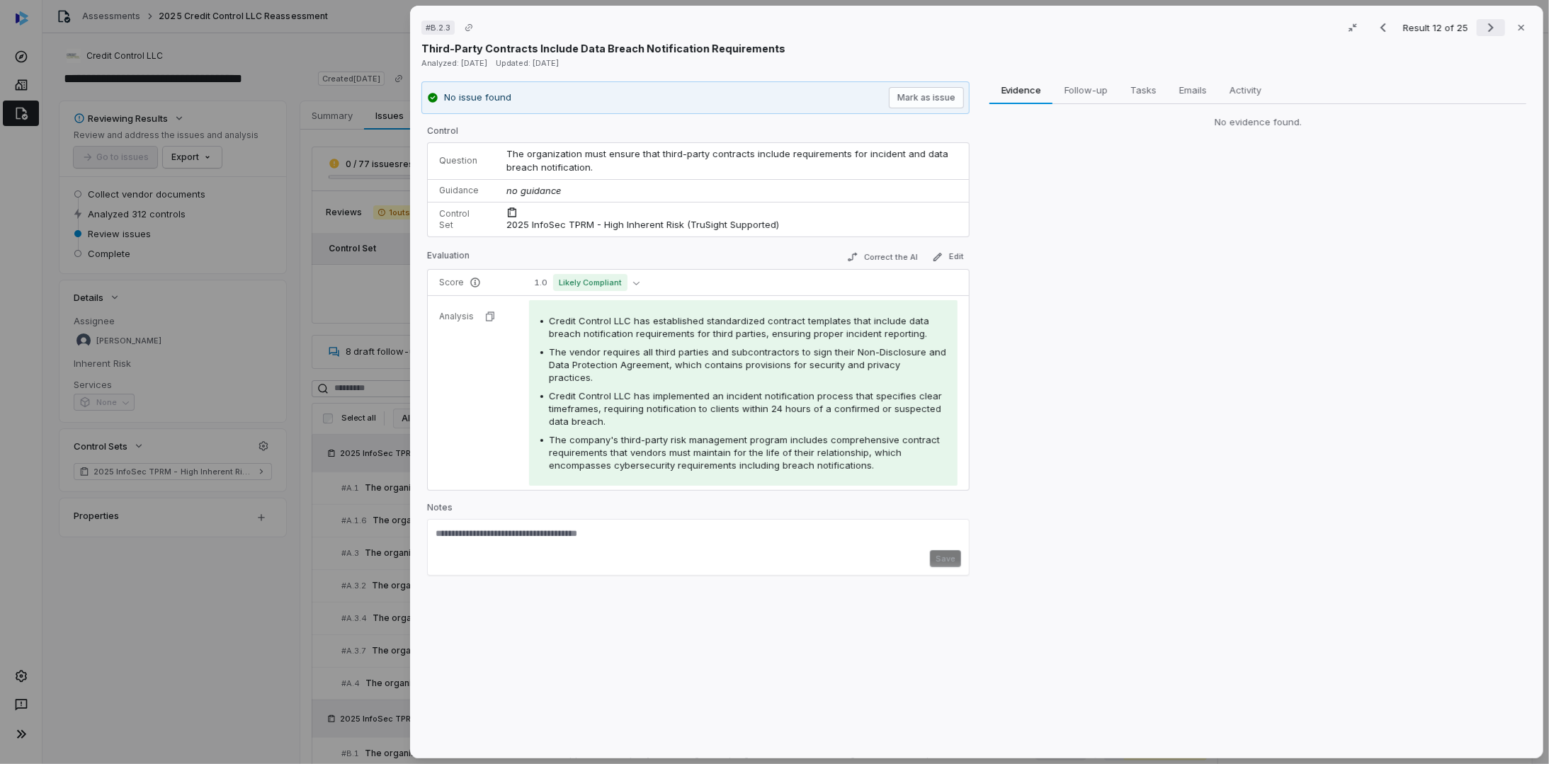
click at [1483, 26] on icon "Next result" at bounding box center [1491, 27] width 17 height 17
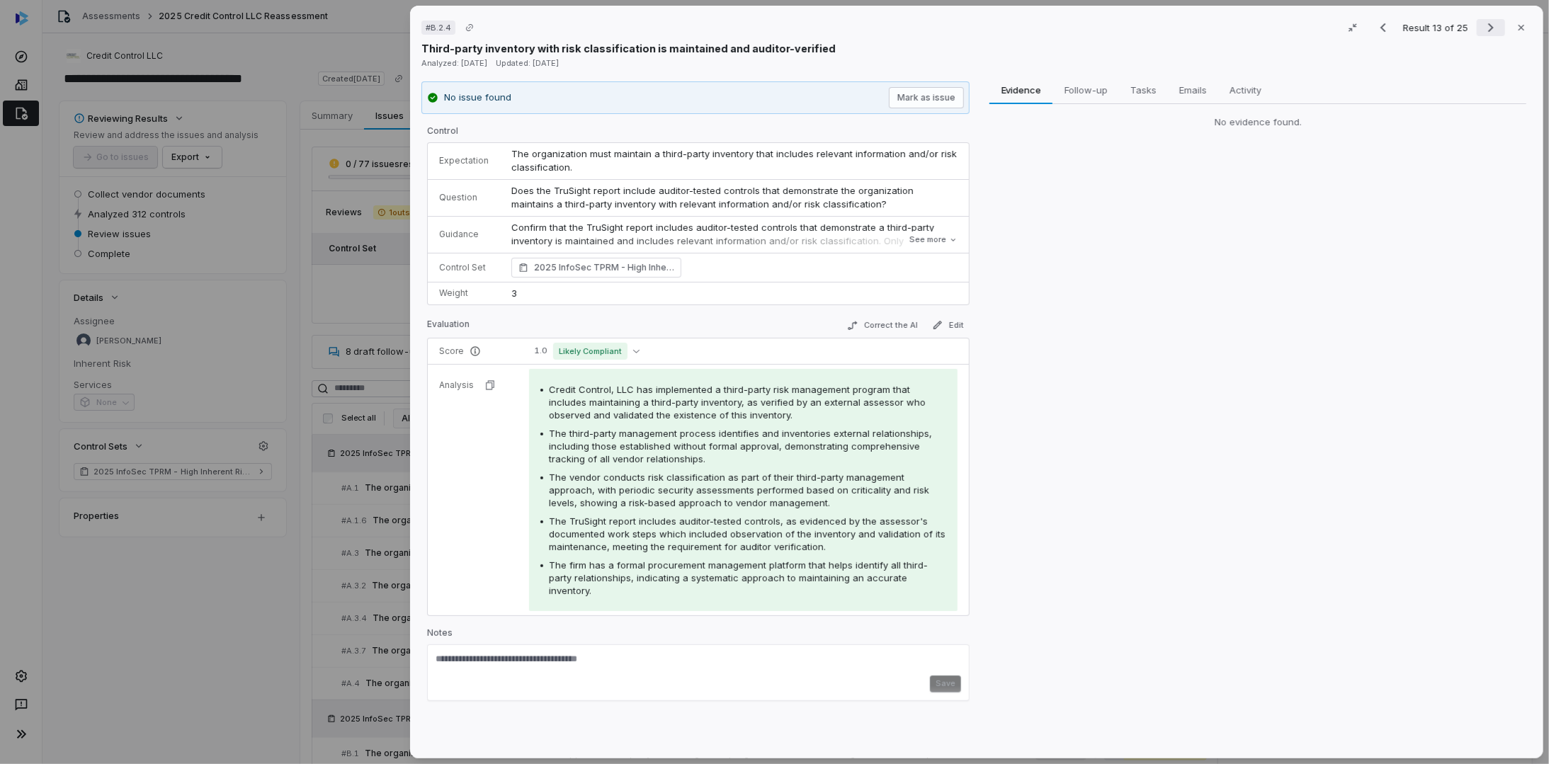
click at [1488, 28] on icon "Next result" at bounding box center [1491, 27] width 6 height 9
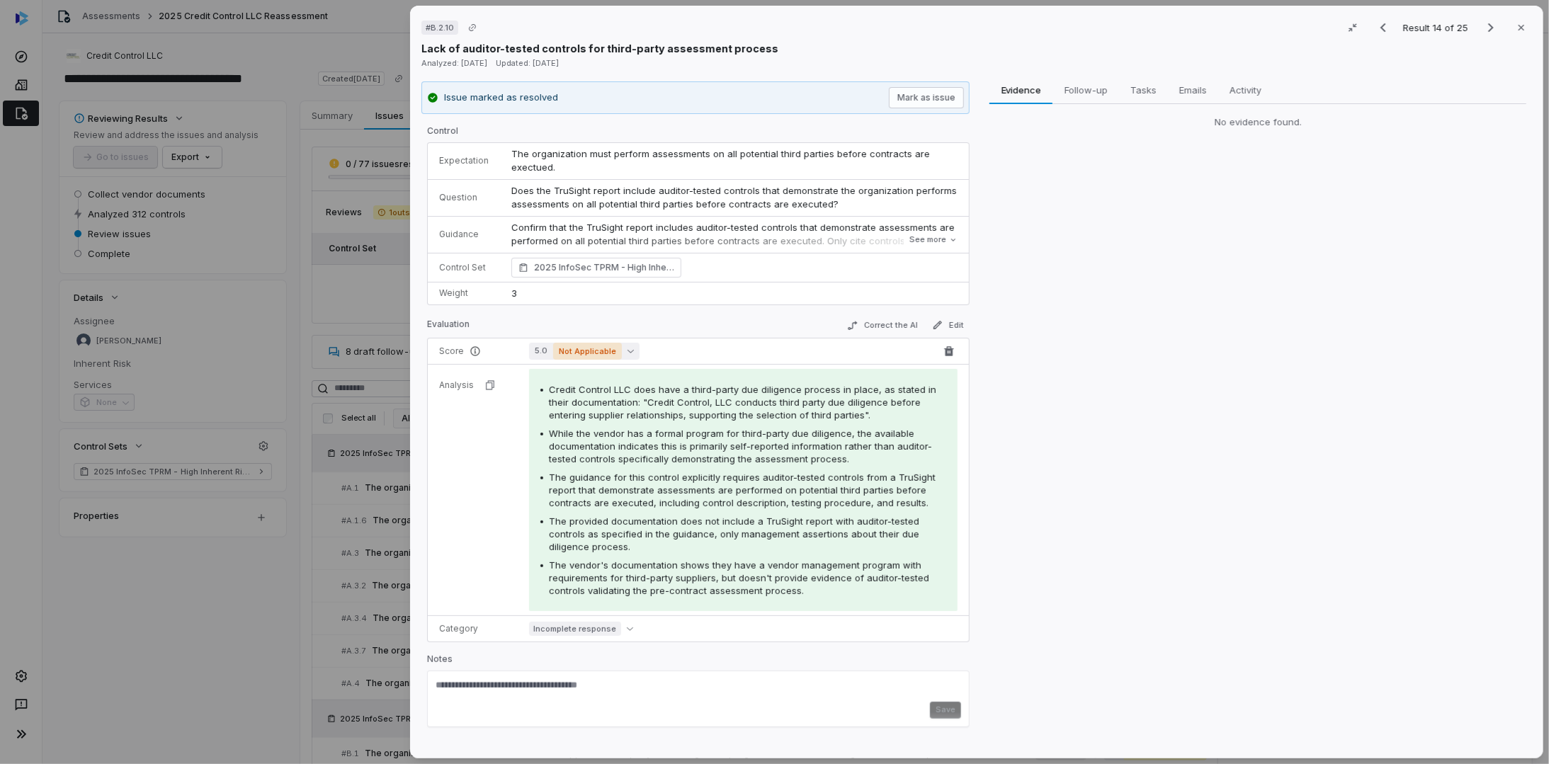
click at [622, 344] on button "5.0 Not Applicable" at bounding box center [584, 351] width 110 height 17
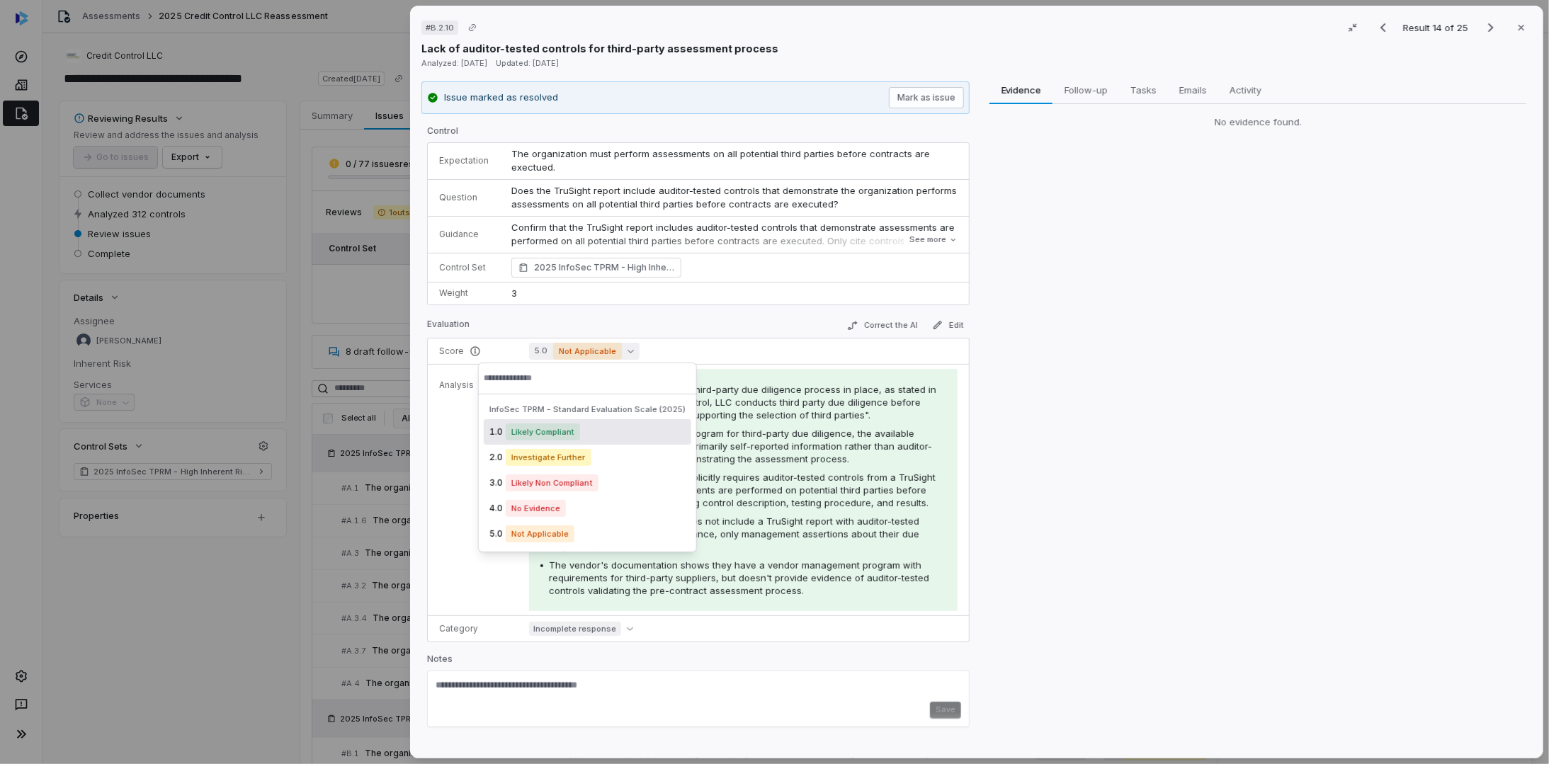
click at [621, 428] on div "1.0 Likely Compliant" at bounding box center [588, 431] width 208 height 25
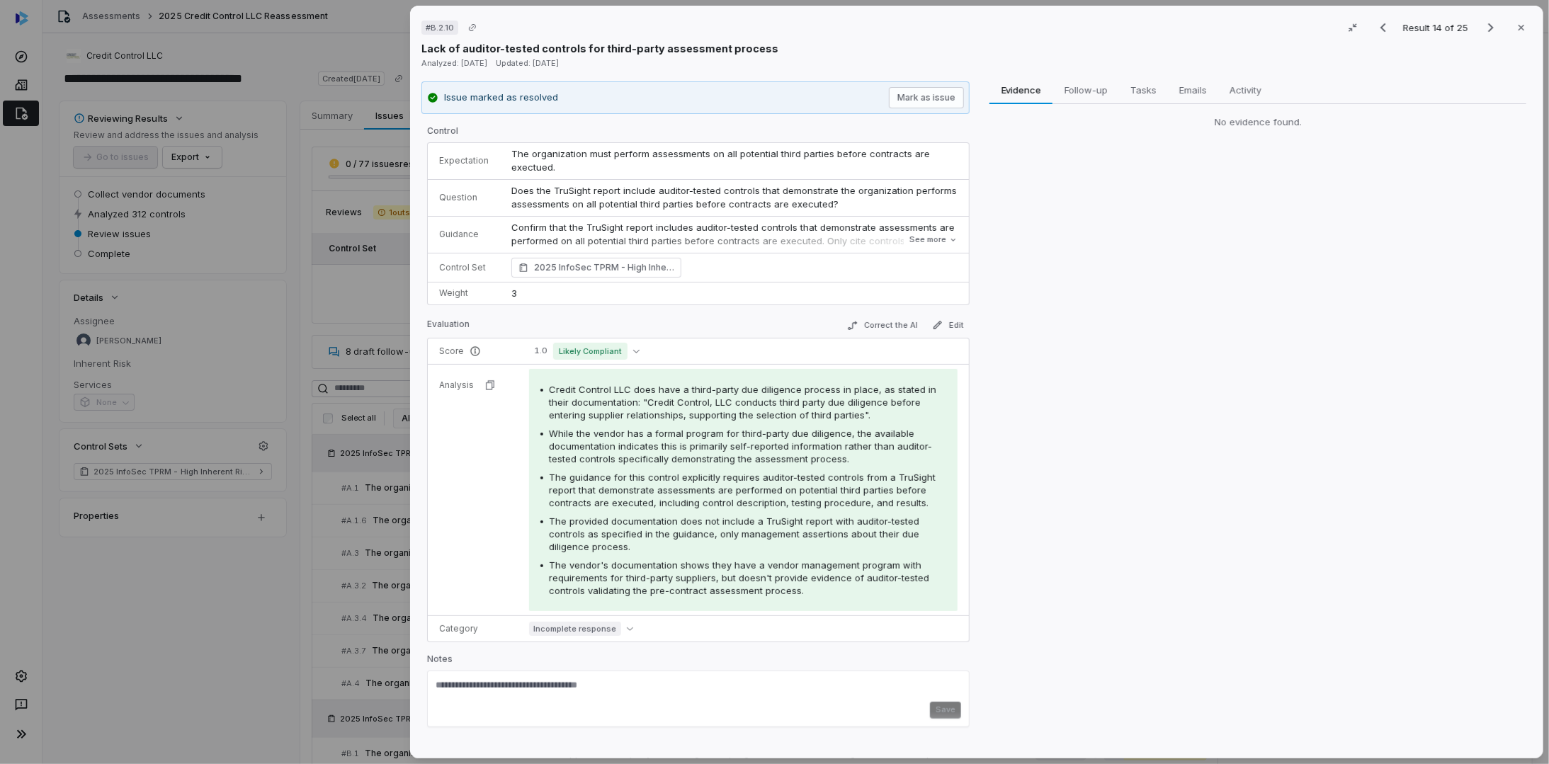
click at [491, 476] on tr "Analysis Credit Control LLC does have a third-party due diligence process in pl…" at bounding box center [698, 489] width 541 height 251
click at [1483, 36] on div "Result 14 of 25 Close" at bounding box center [1450, 27] width 163 height 21
click at [1379, 28] on icon "Previous result" at bounding box center [1383, 27] width 17 height 17
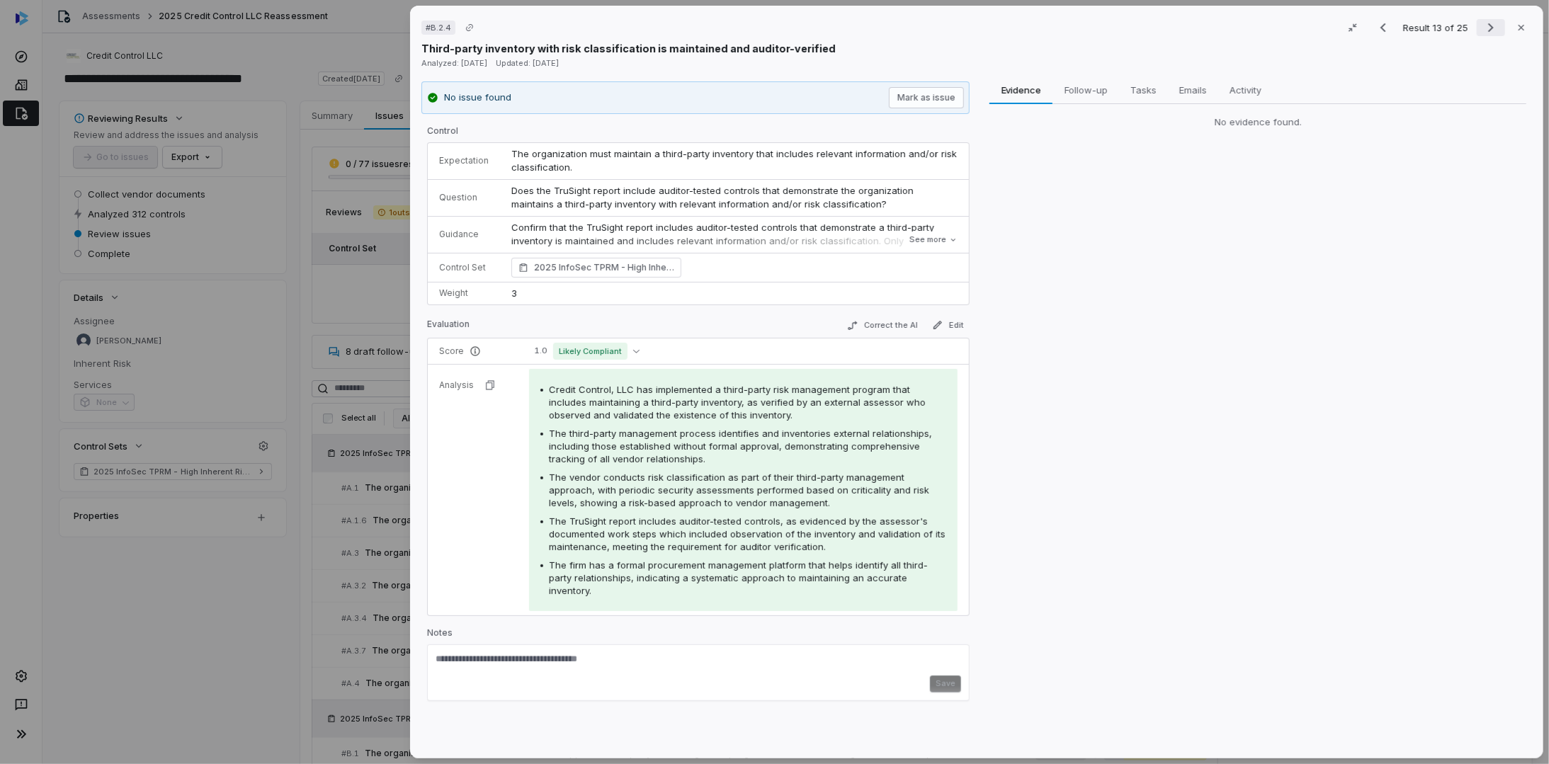
click at [1483, 23] on icon "Next result" at bounding box center [1491, 27] width 17 height 17
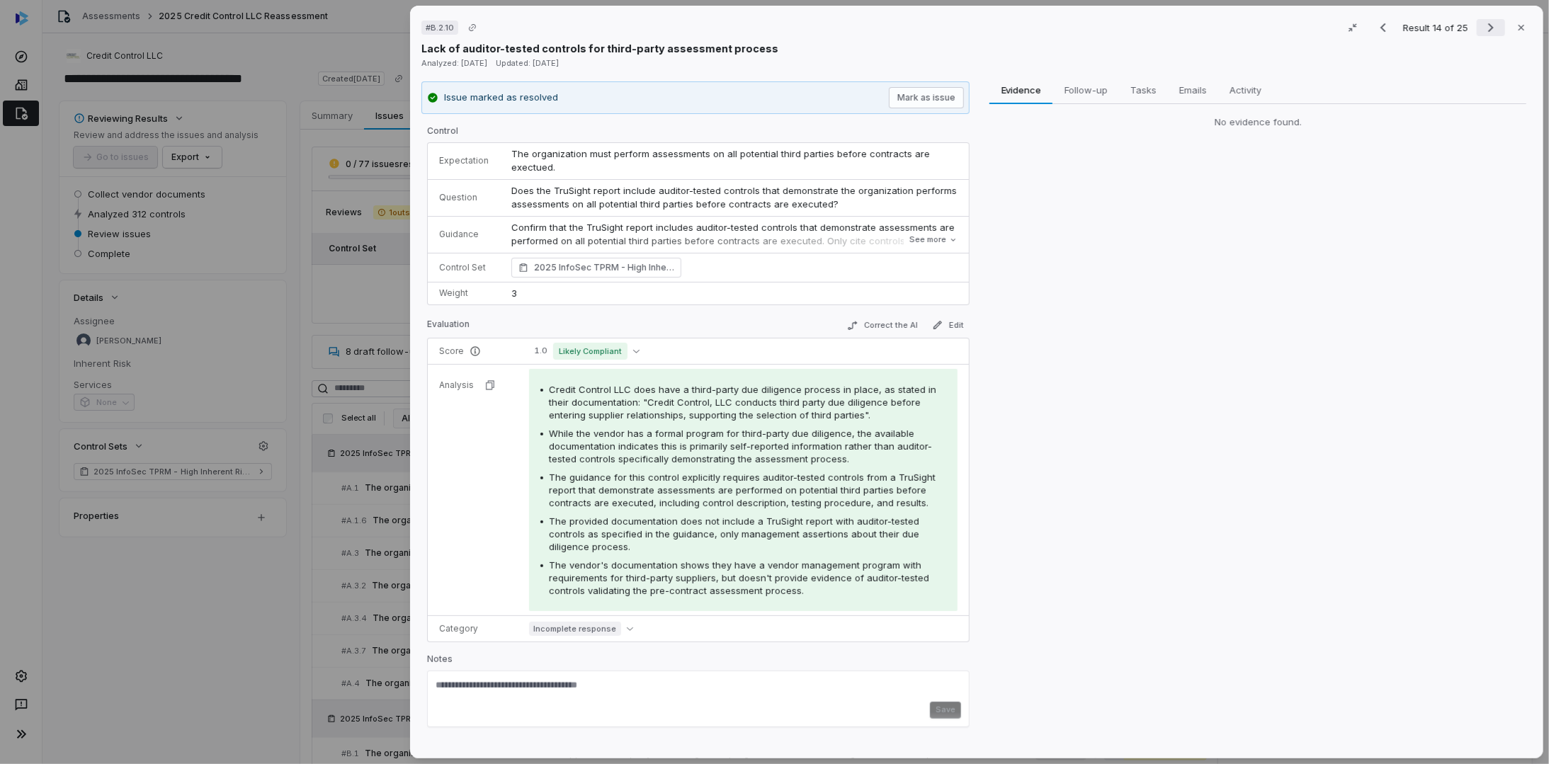
click at [1483, 24] on icon "Next result" at bounding box center [1491, 27] width 17 height 17
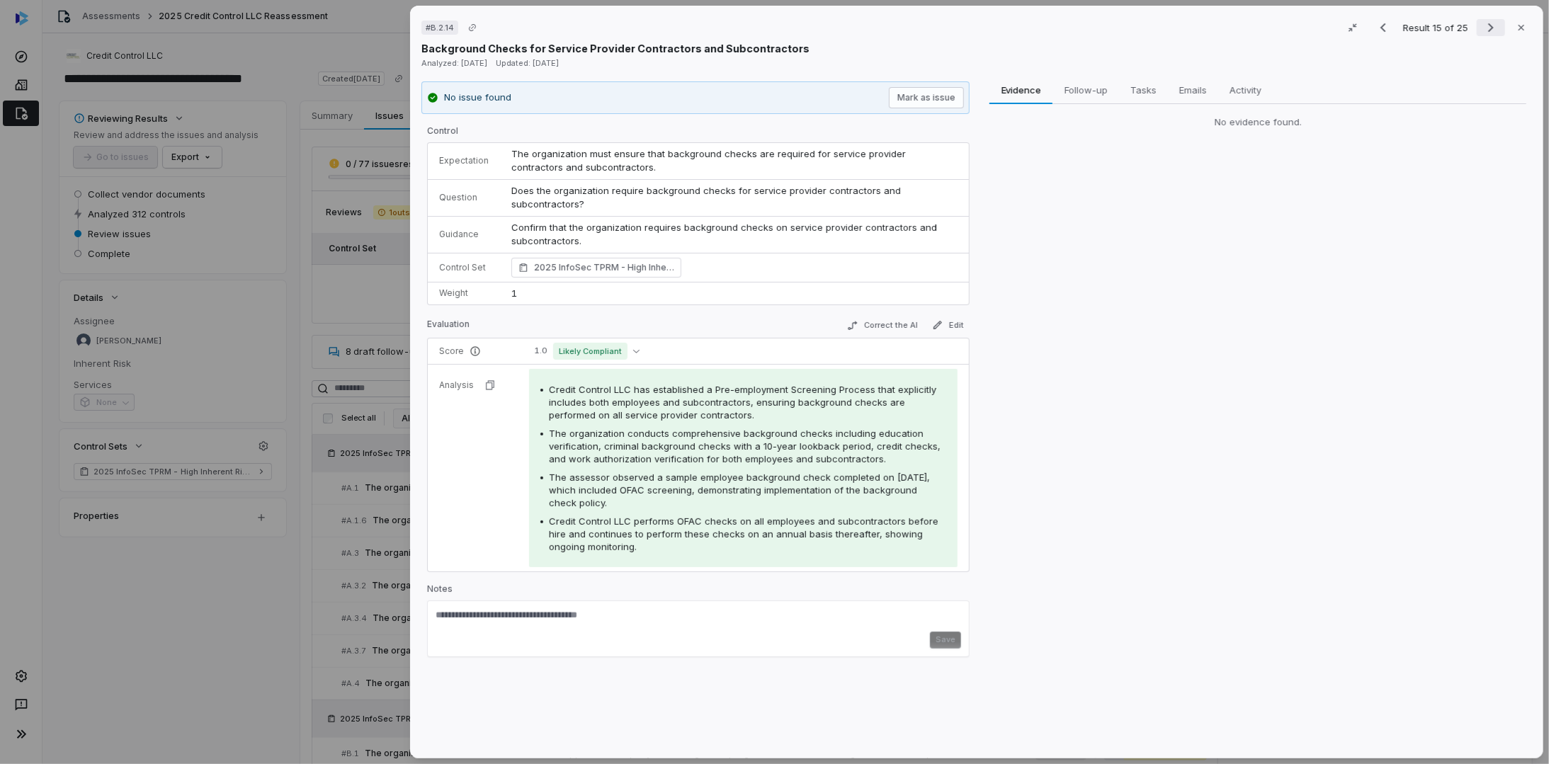
click at [1483, 27] on icon "Next result" at bounding box center [1491, 27] width 17 height 17
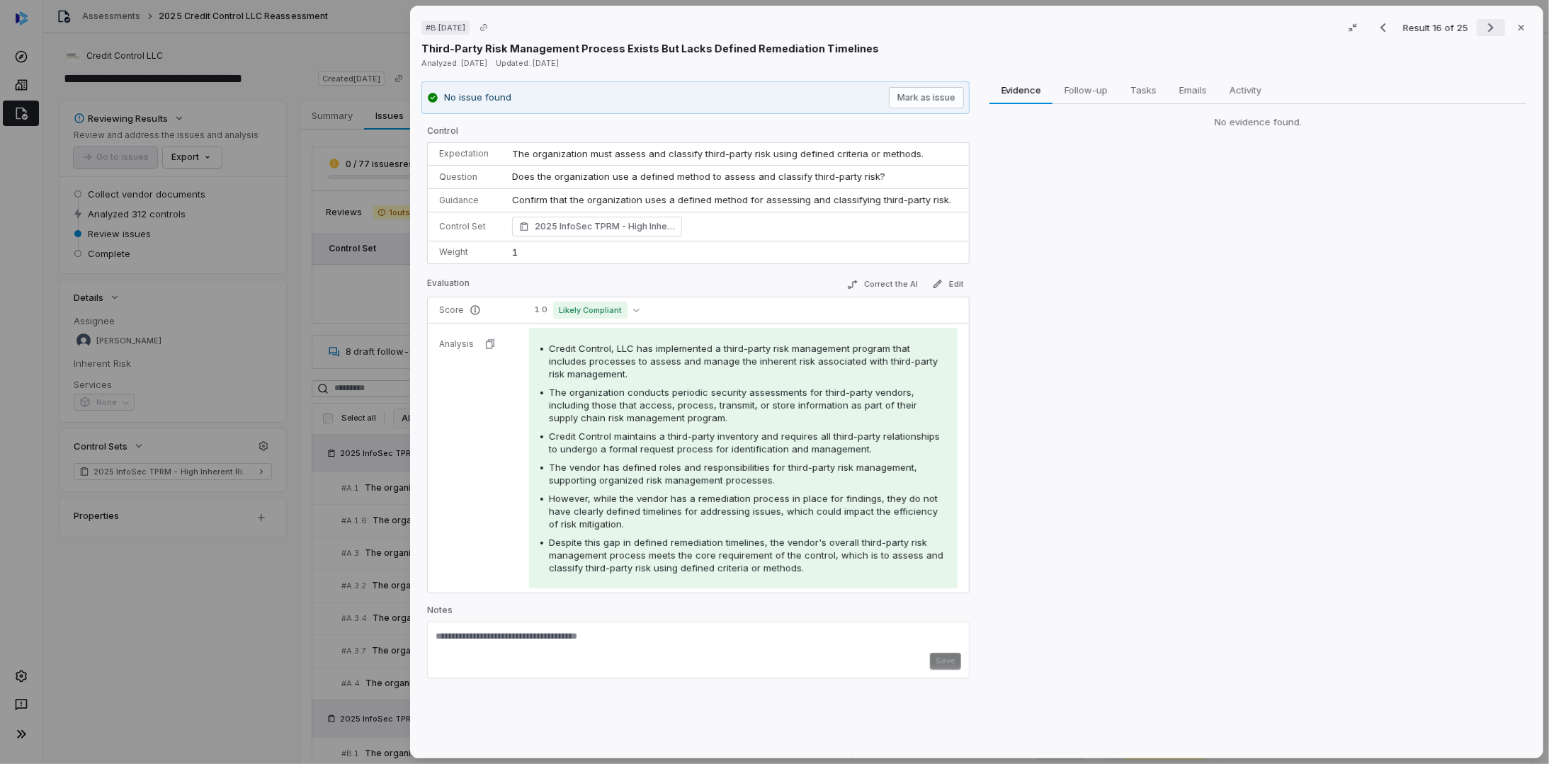
click at [1483, 27] on icon "Next result" at bounding box center [1491, 27] width 17 height 17
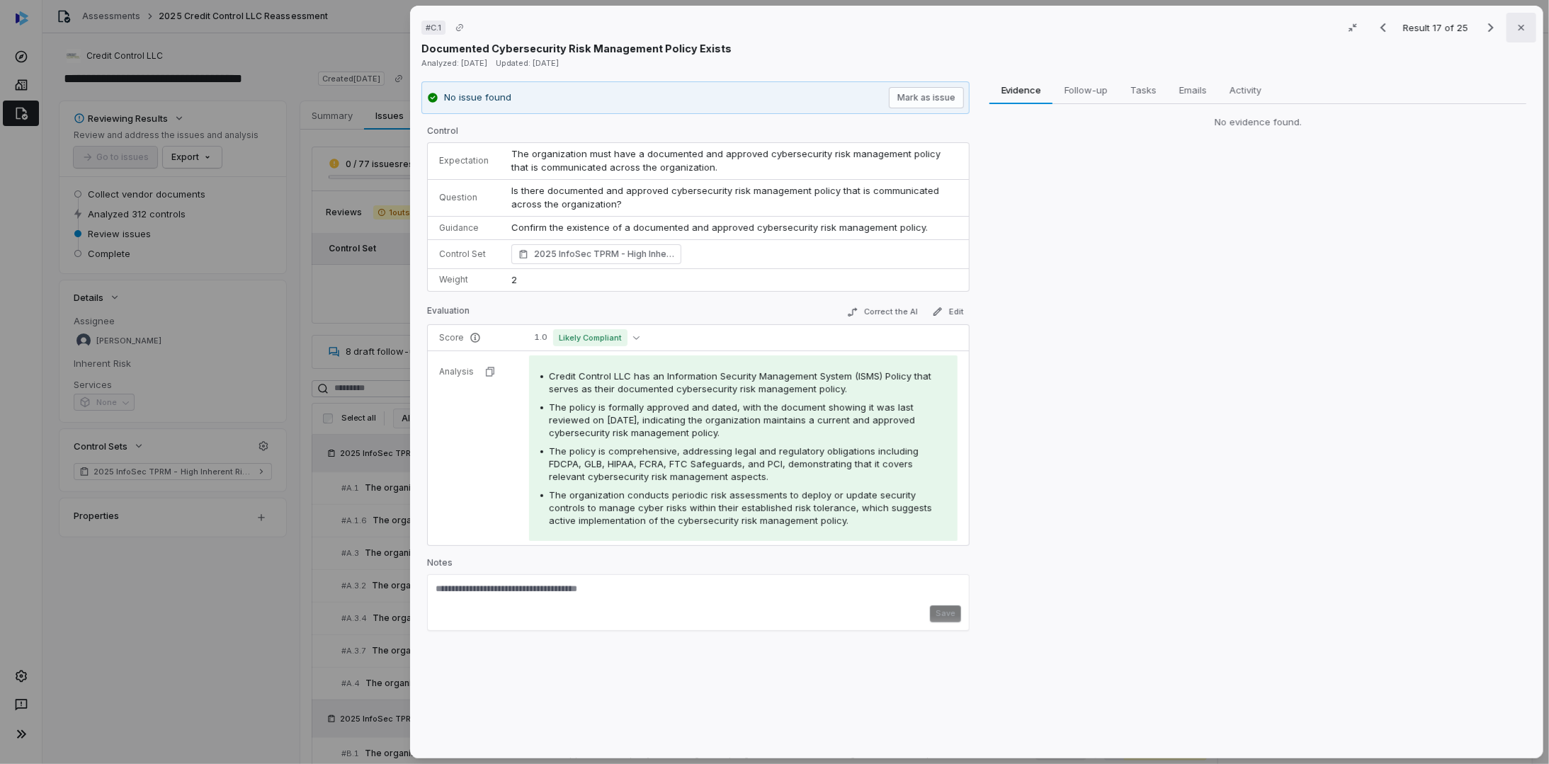
click at [1516, 23] on icon "button" at bounding box center [1521, 27] width 11 height 11
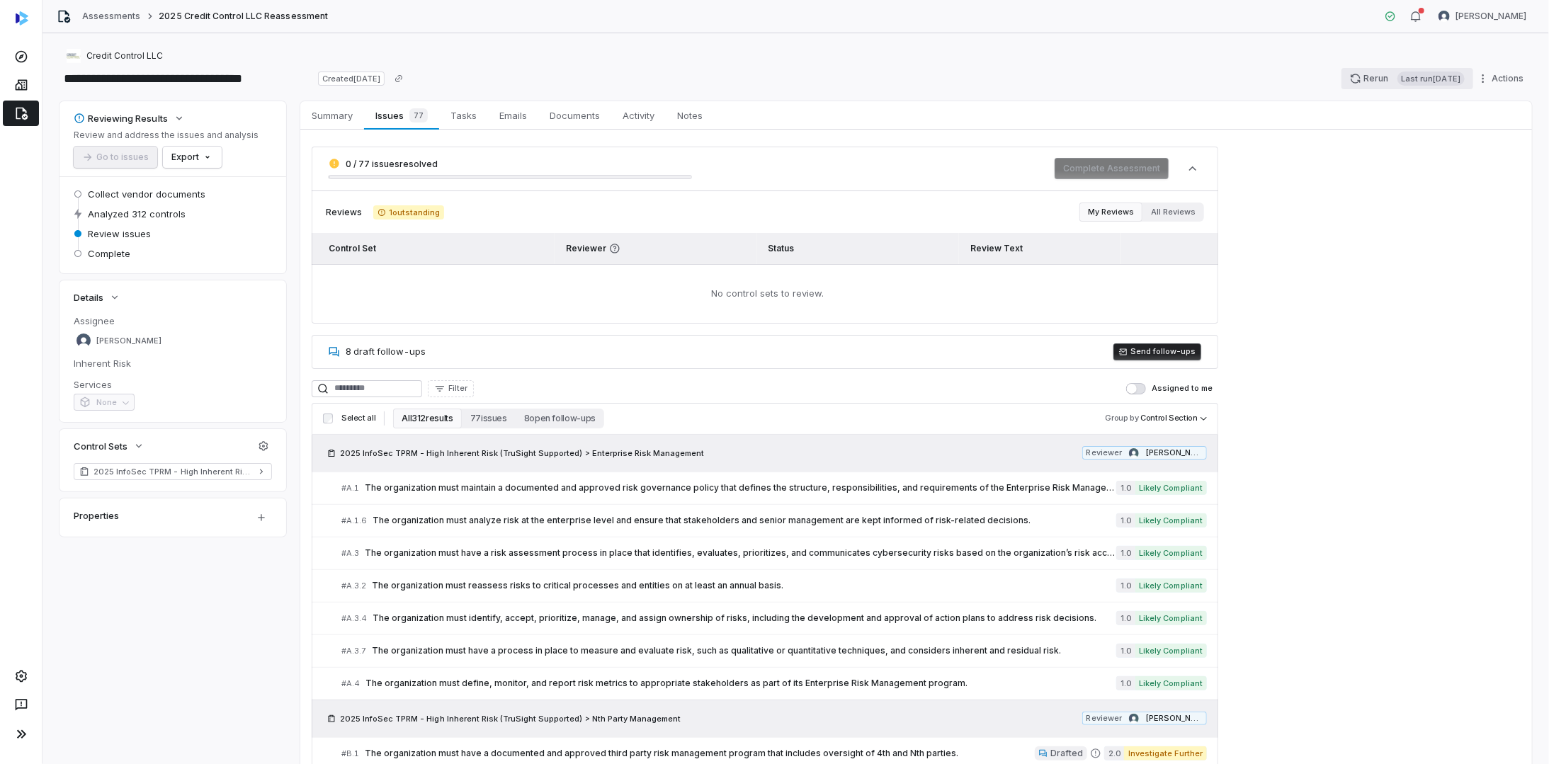
click at [1350, 79] on button "Rerun Last run [DATE]" at bounding box center [1408, 78] width 132 height 21
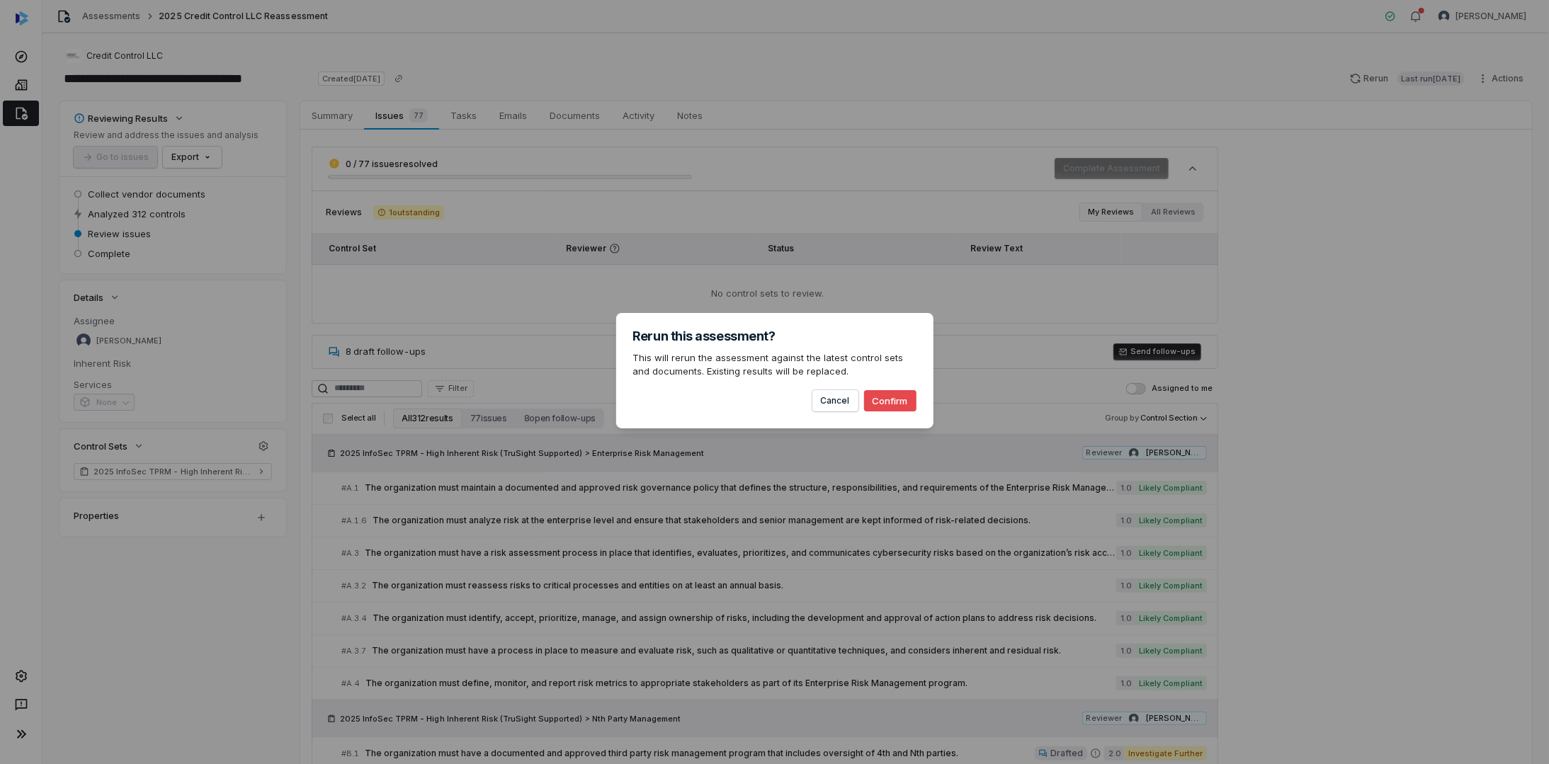
click at [890, 400] on button "Confirm" at bounding box center [890, 400] width 52 height 21
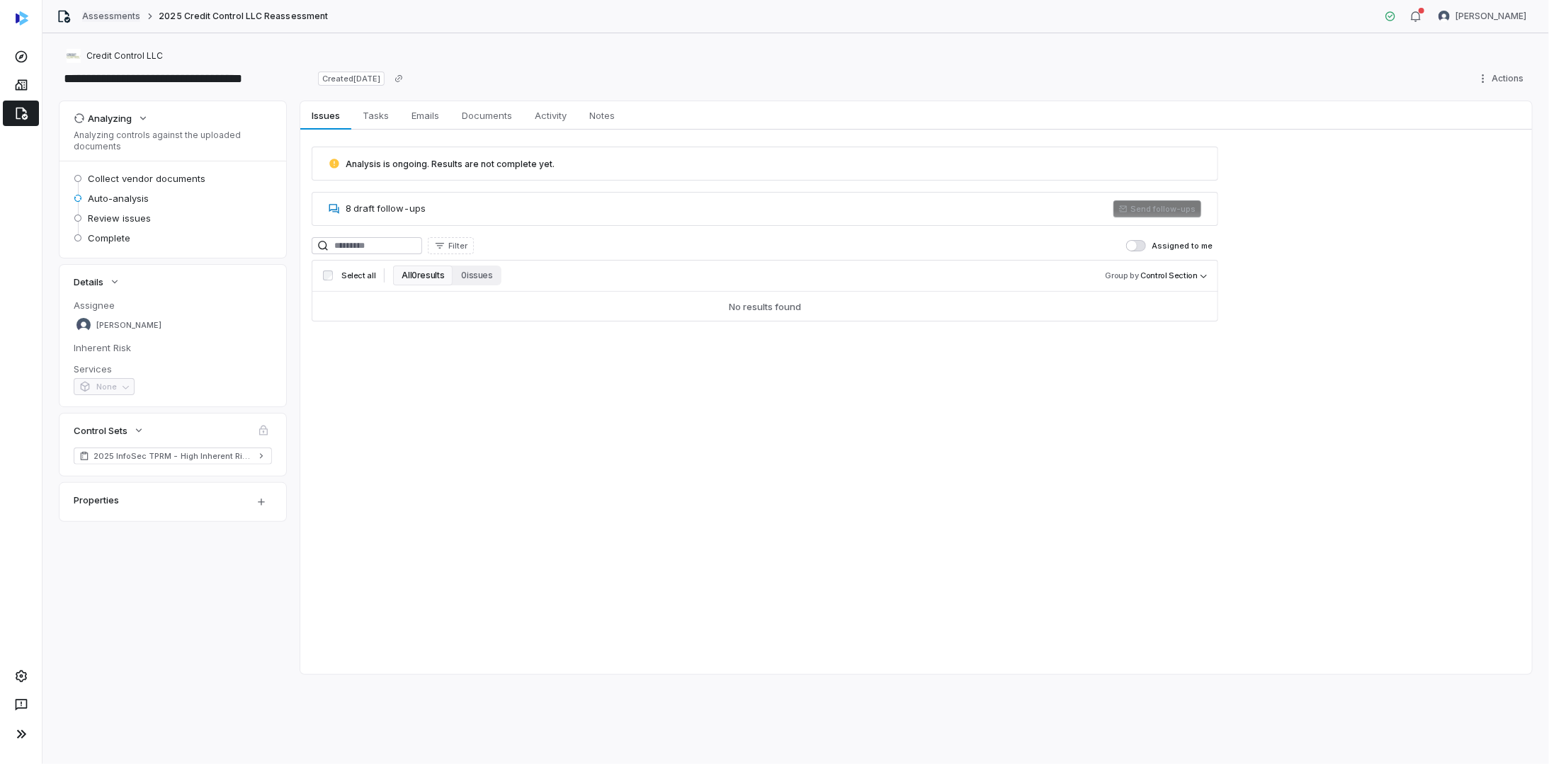
click at [111, 15] on link "Assessments" at bounding box center [111, 16] width 58 height 11
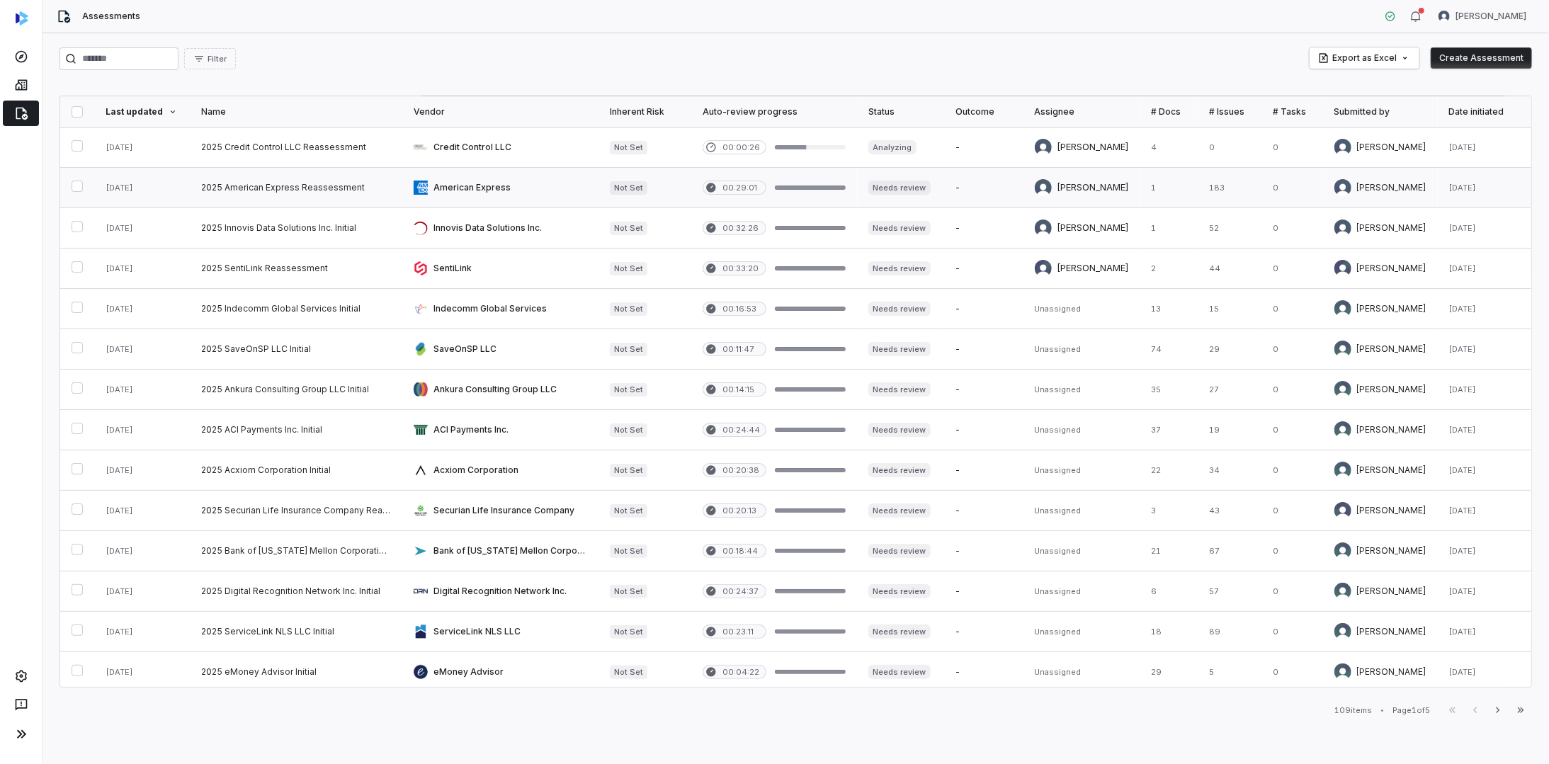
click at [463, 188] on link at bounding box center [500, 188] width 196 height 40
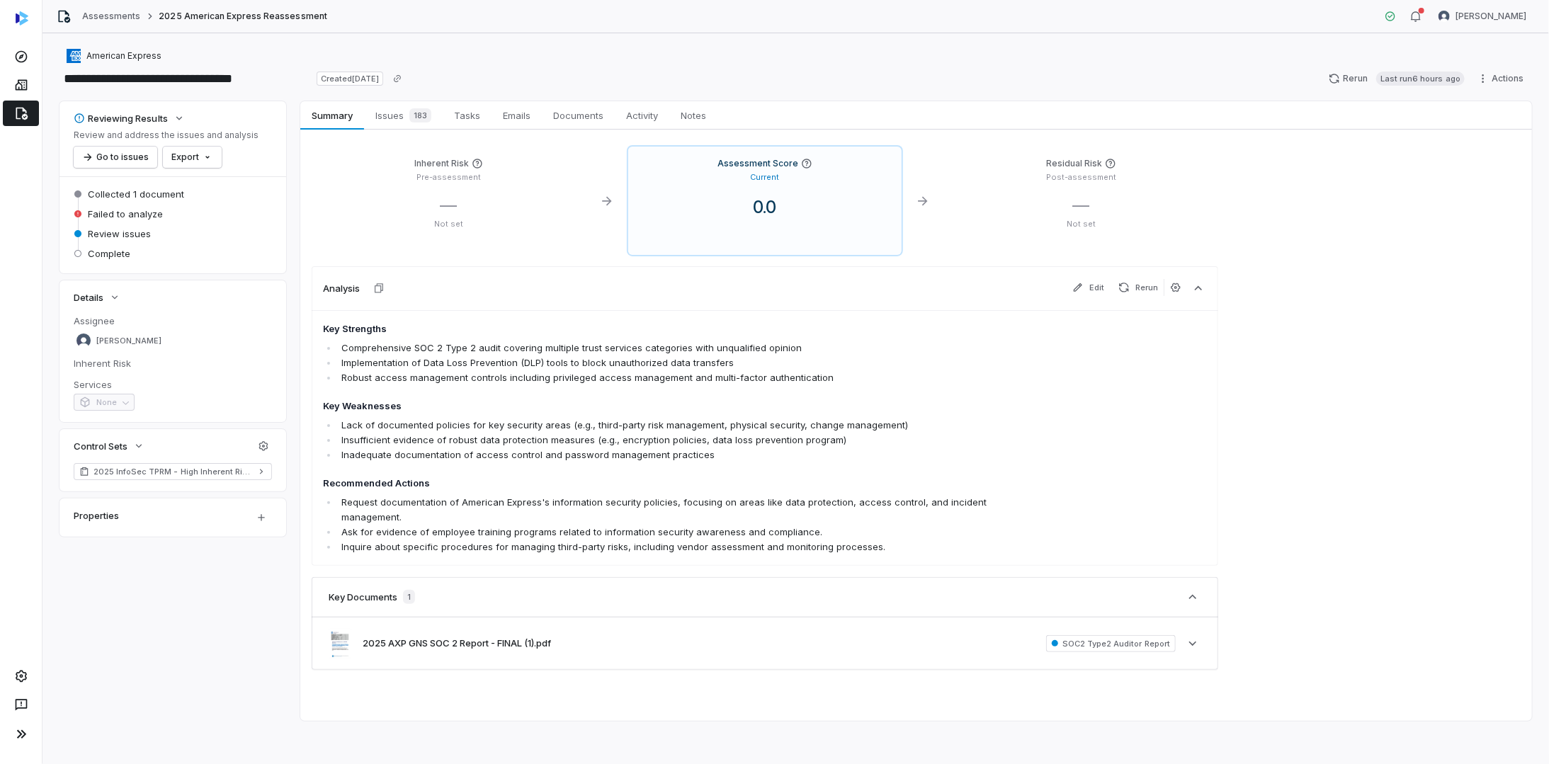
click at [104, 8] on div "Assessments 2025 American Express Reassessment [PERSON_NAME]" at bounding box center [795, 16] width 1507 height 33
click at [106, 11] on link "Assessments" at bounding box center [111, 16] width 58 height 11
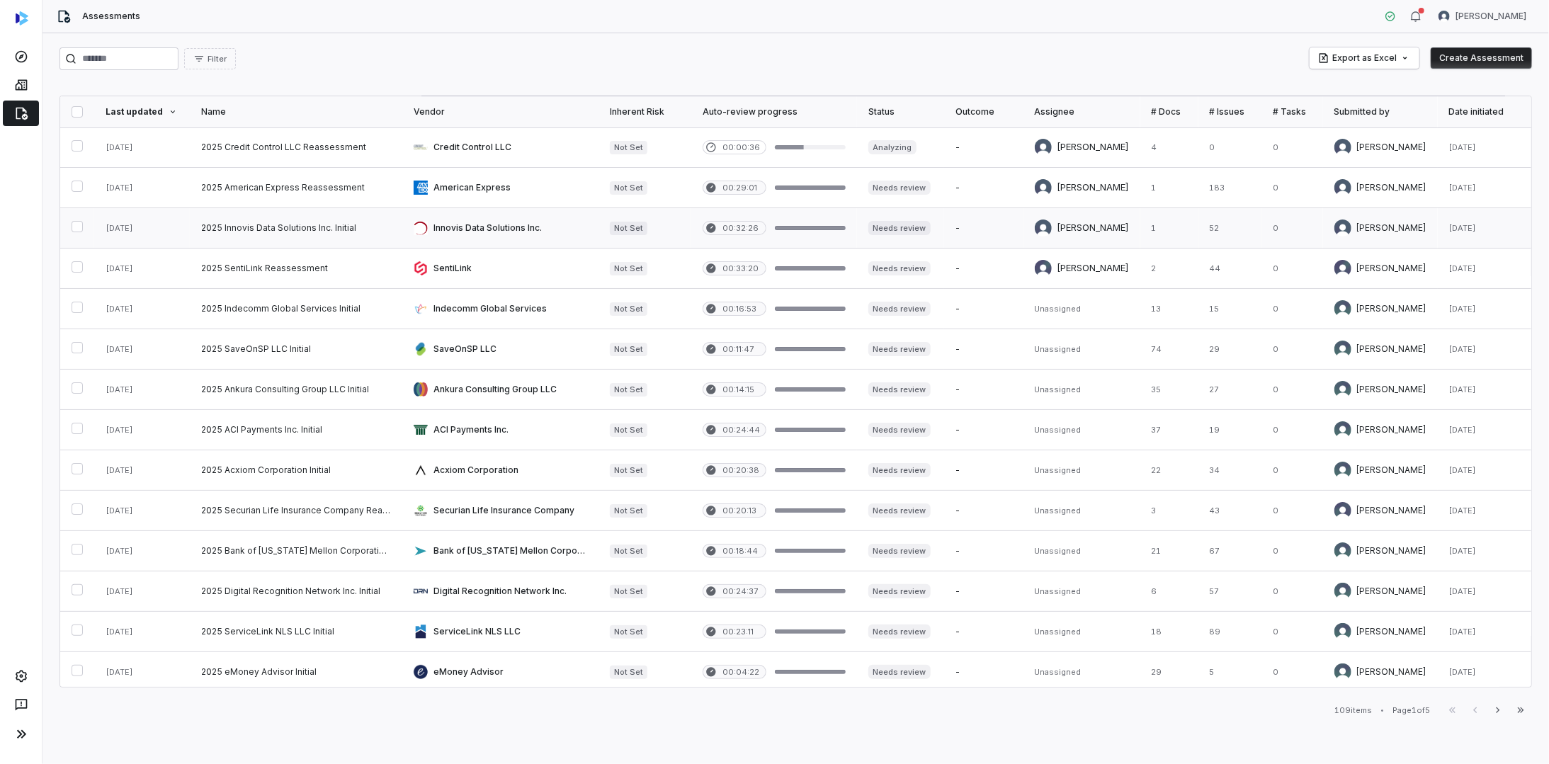
click at [214, 223] on link at bounding box center [296, 228] width 212 height 40
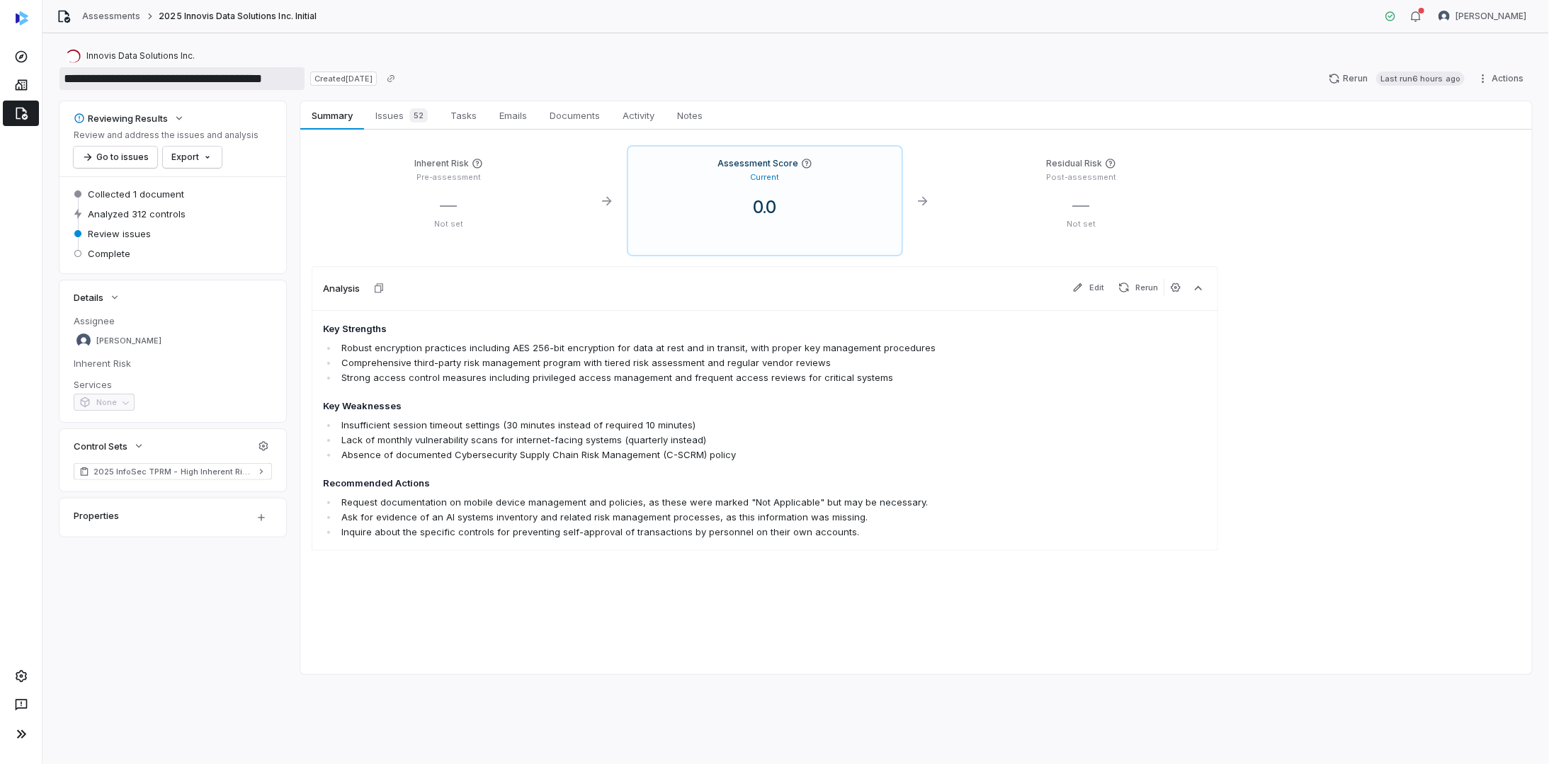
click at [233, 78] on input "**********" at bounding box center [181, 78] width 245 height 23
click at [263, 81] on input "**********" at bounding box center [181, 78] width 245 height 23
type input "**********"
click at [538, 88] on div "**********" at bounding box center [795, 78] width 1473 height 23
click at [414, 116] on span "52" at bounding box center [418, 115] width 18 height 14
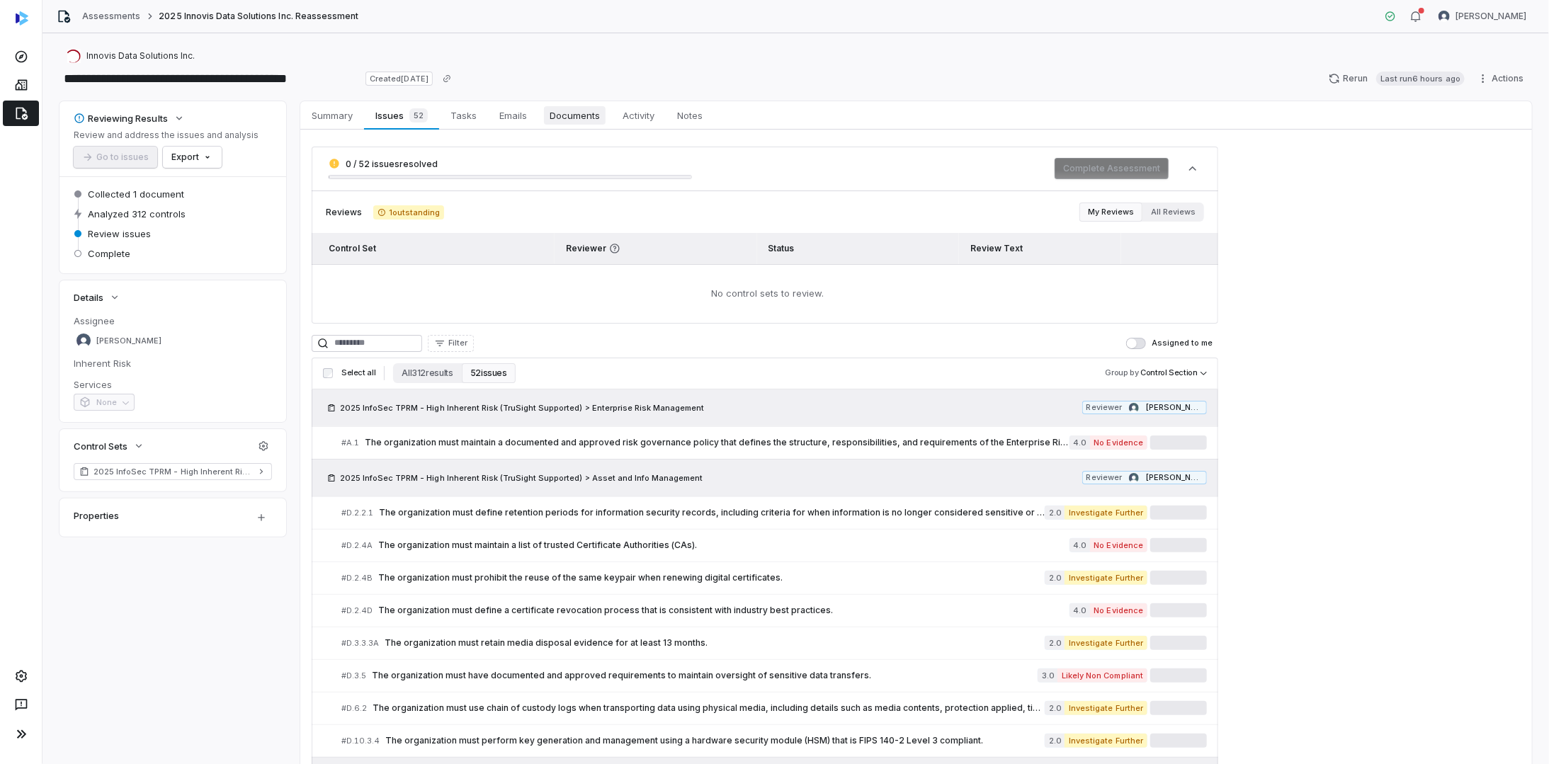
click at [579, 111] on span "Documents" at bounding box center [575, 115] width 62 height 18
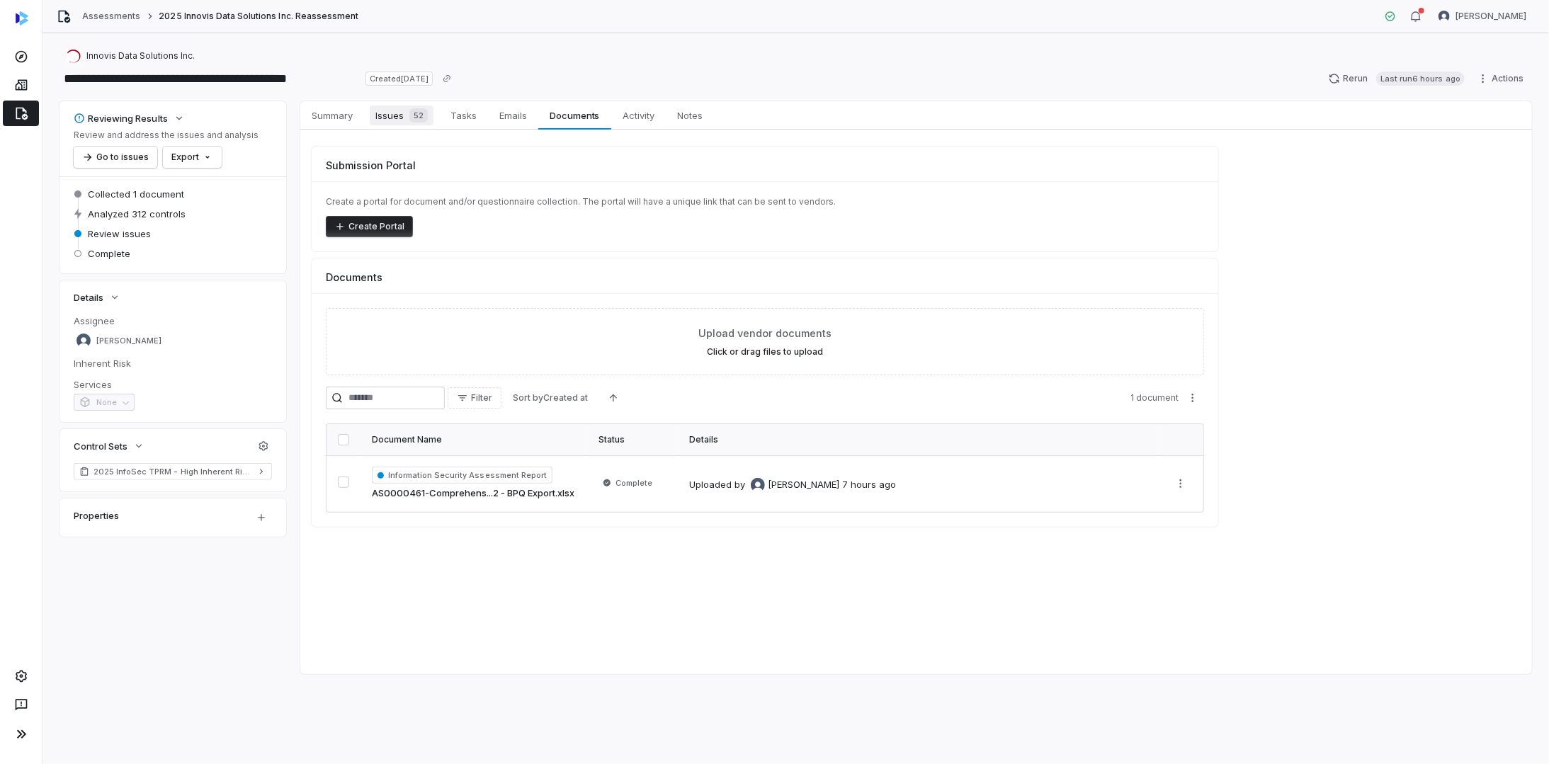
click at [395, 103] on link "Issues 52 Issues 52" at bounding box center [401, 115] width 75 height 28
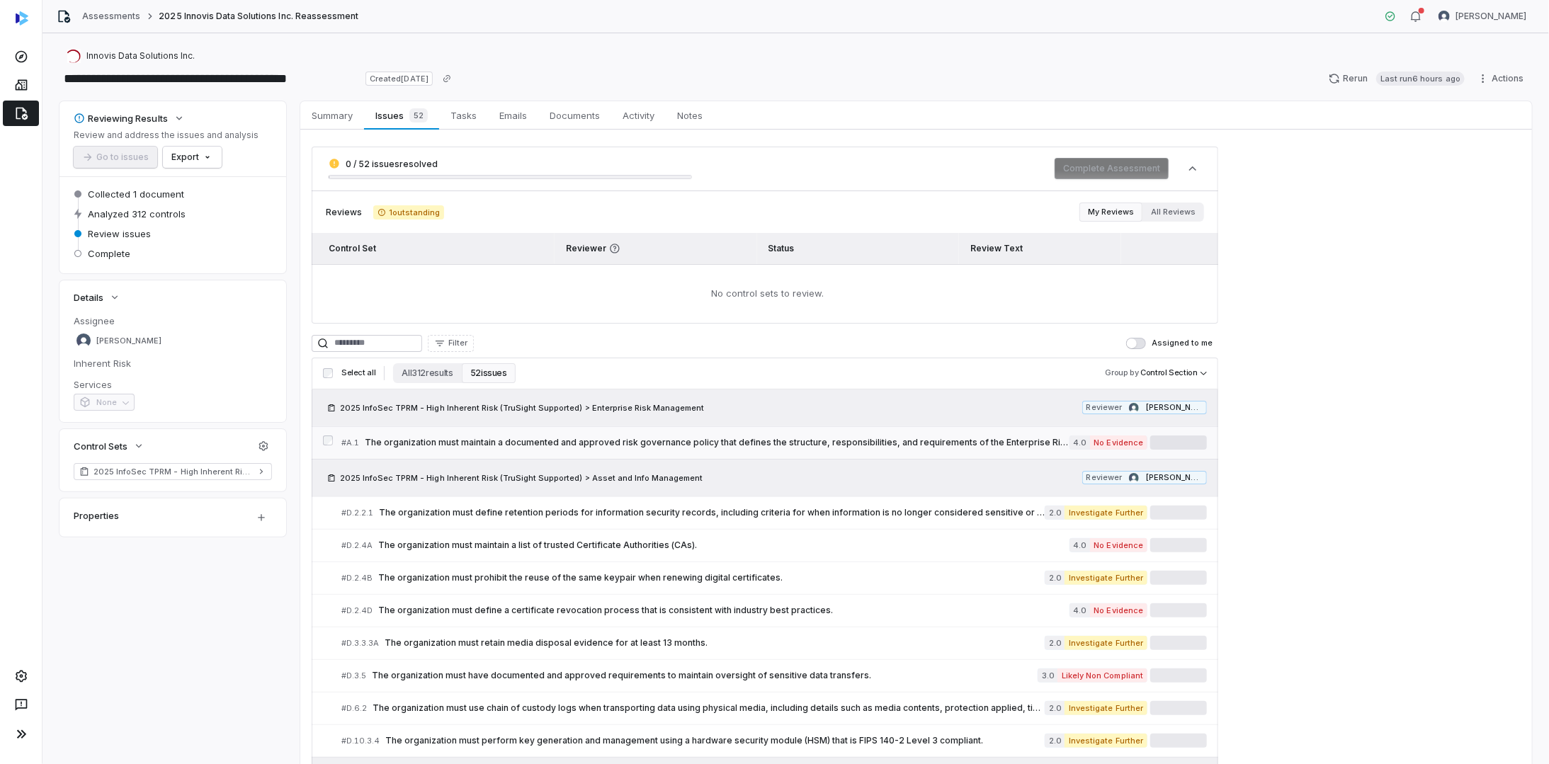
click at [478, 447] on div "# A.1 The organization must maintain a documented and approved risk governance …" at bounding box center [705, 443] width 728 height 15
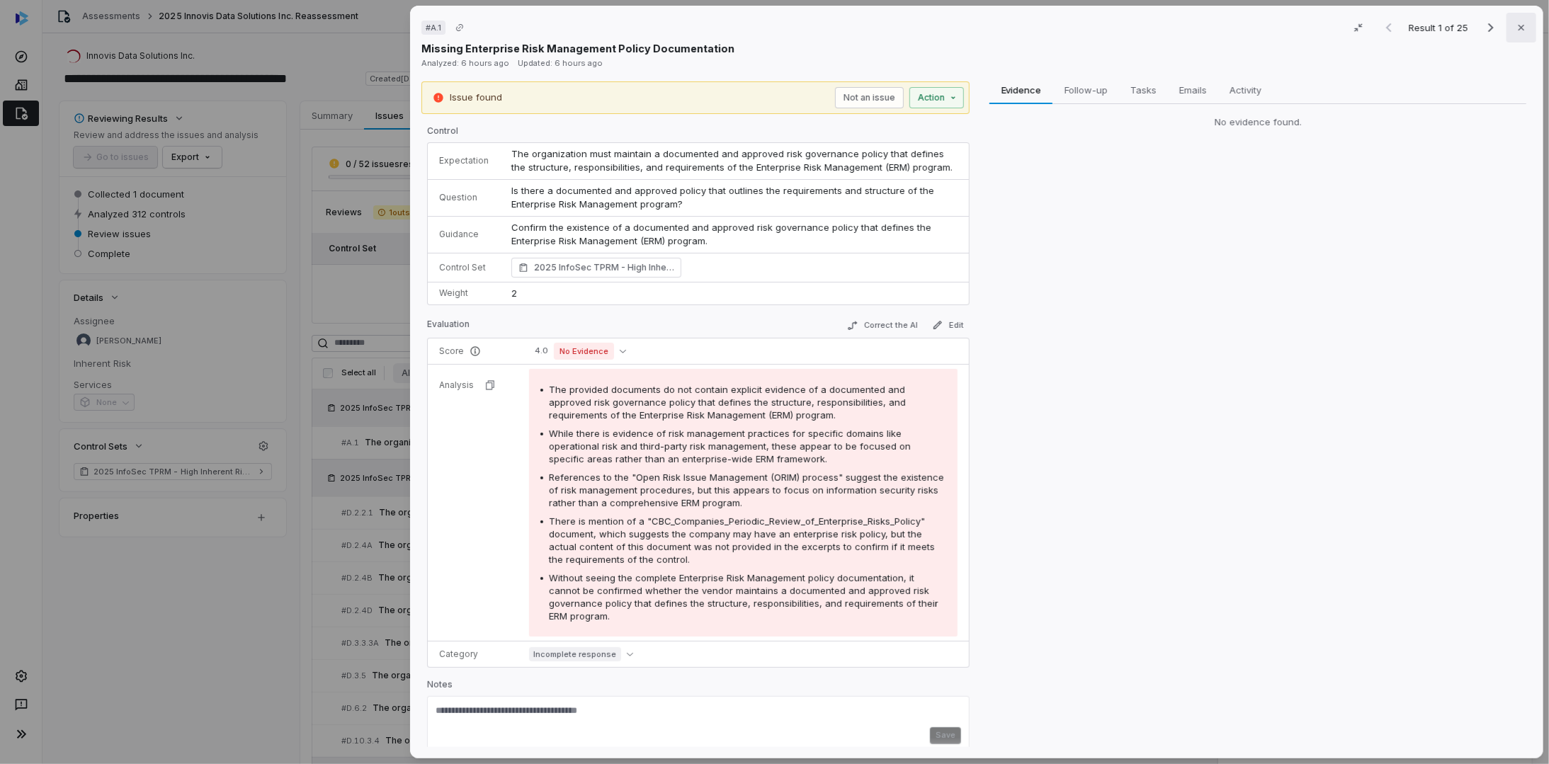
click at [1519, 25] on icon "button" at bounding box center [1522, 28] width 6 height 6
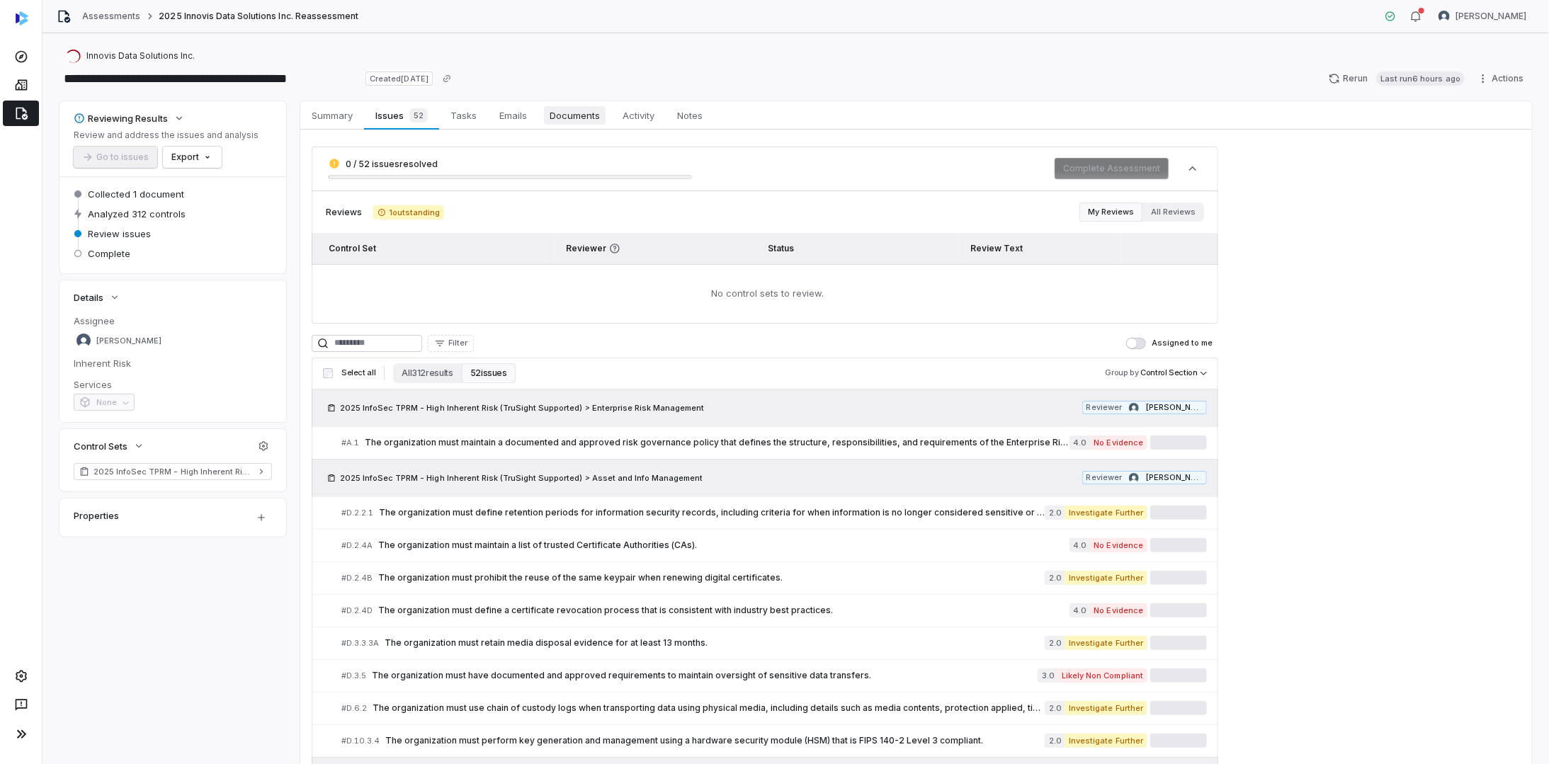
click at [559, 115] on span "Documents" at bounding box center [575, 115] width 62 height 18
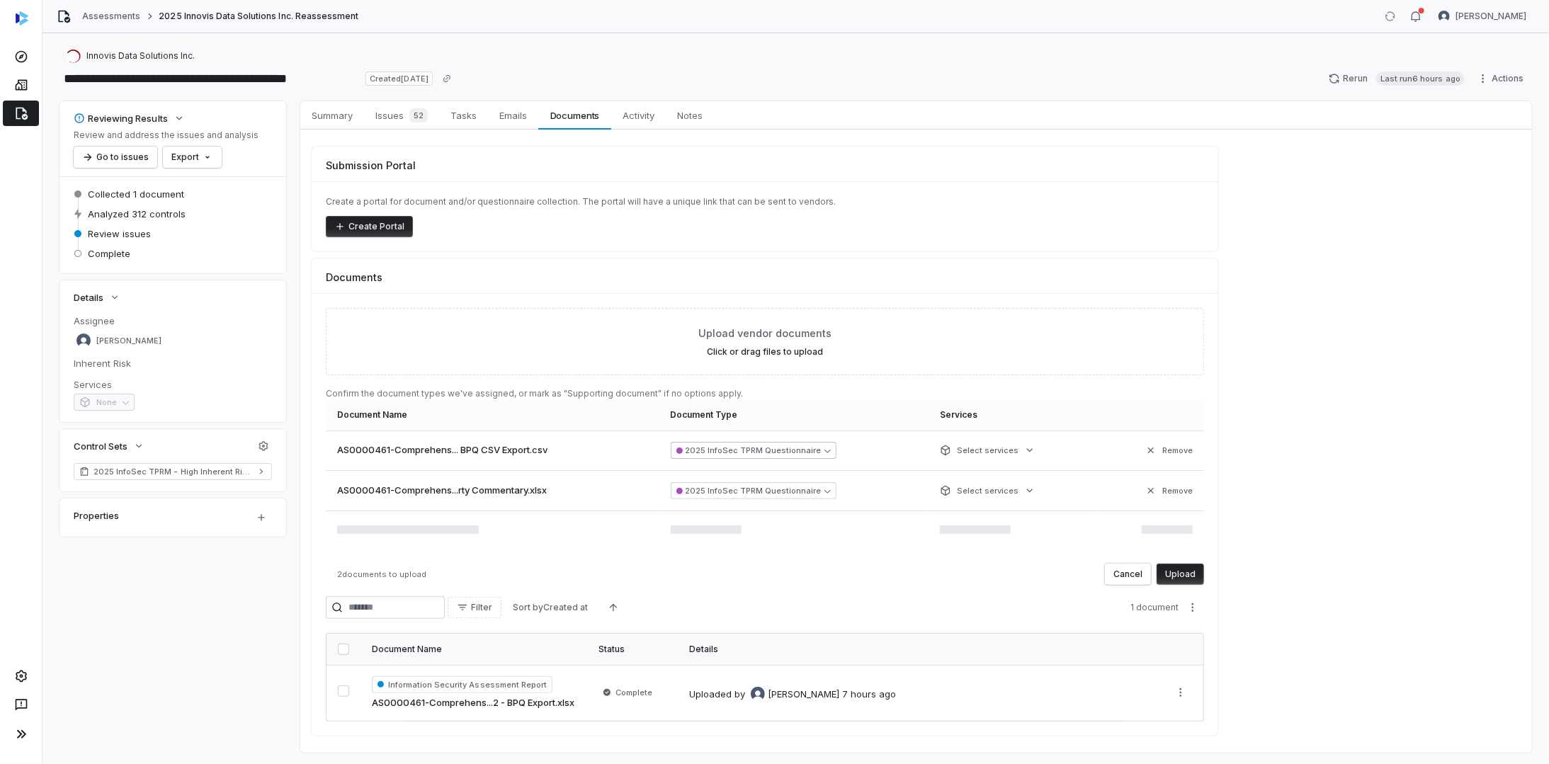
click at [766, 448] on button "2025 InfoSec TPRM Questionnaire" at bounding box center [754, 450] width 166 height 17
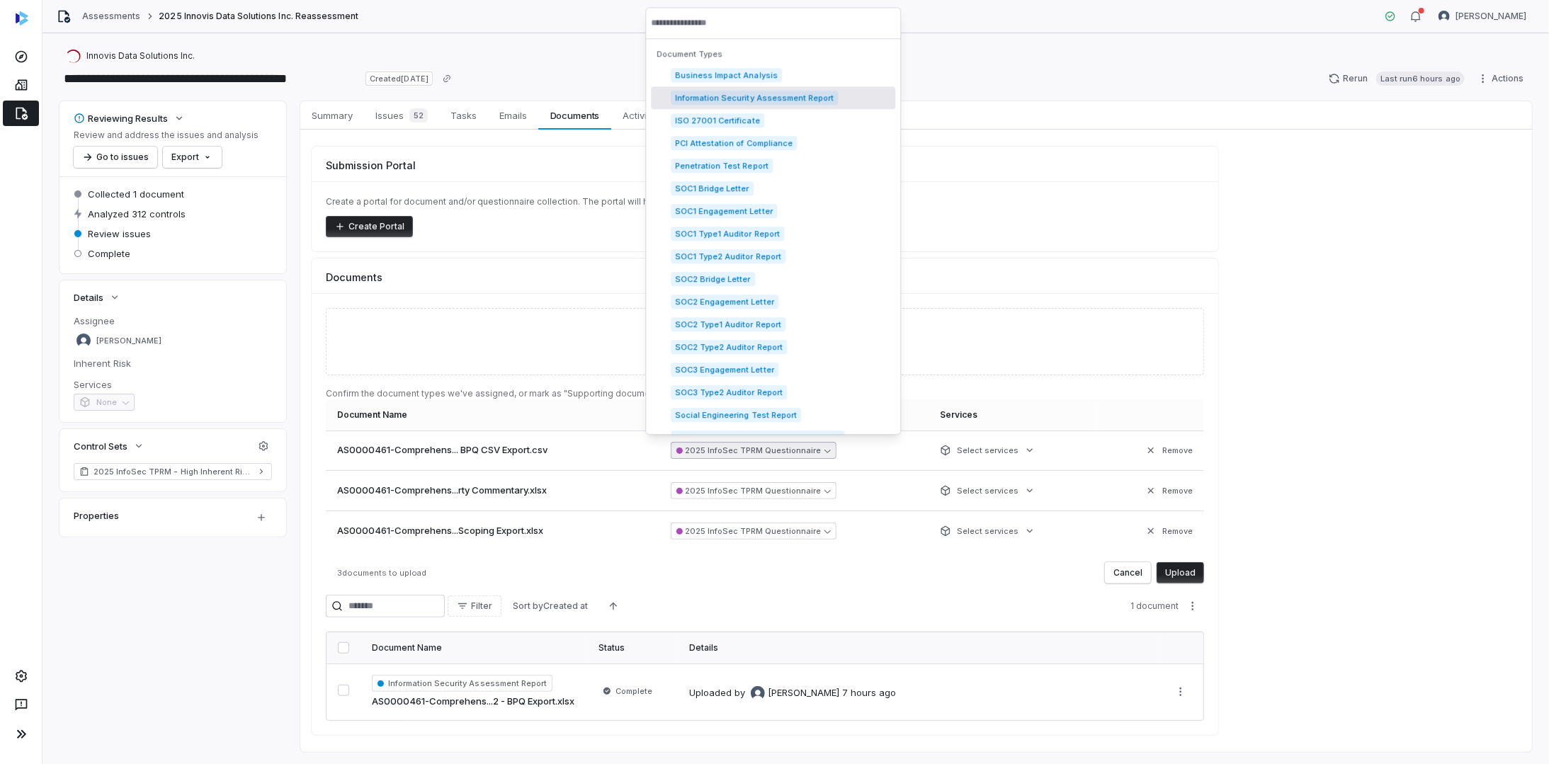
click at [788, 92] on span "Information Security Assessment Report" at bounding box center [754, 98] width 167 height 14
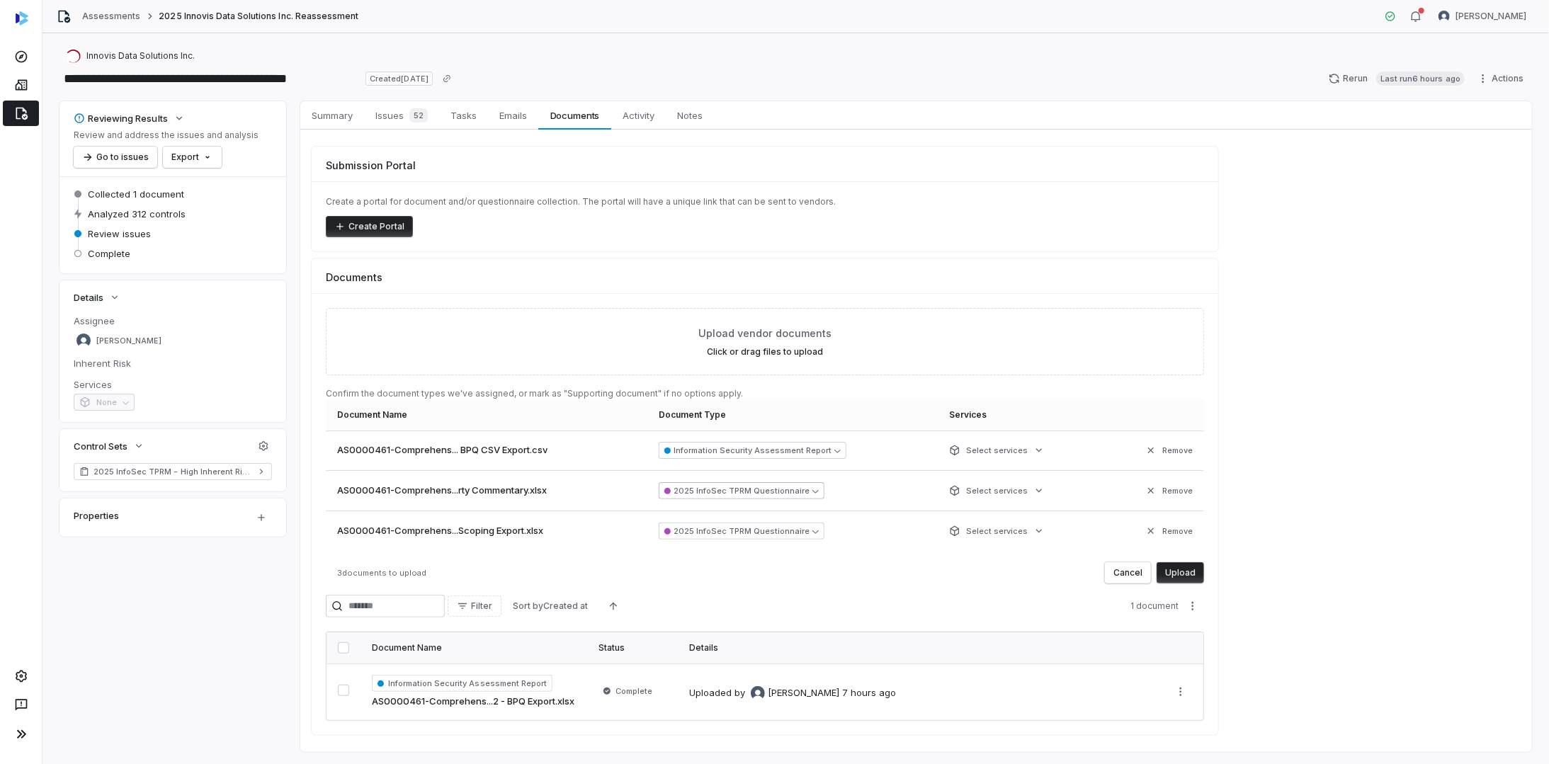
click at [712, 482] on button "2025 InfoSec TPRM Questionnaire" at bounding box center [742, 490] width 166 height 17
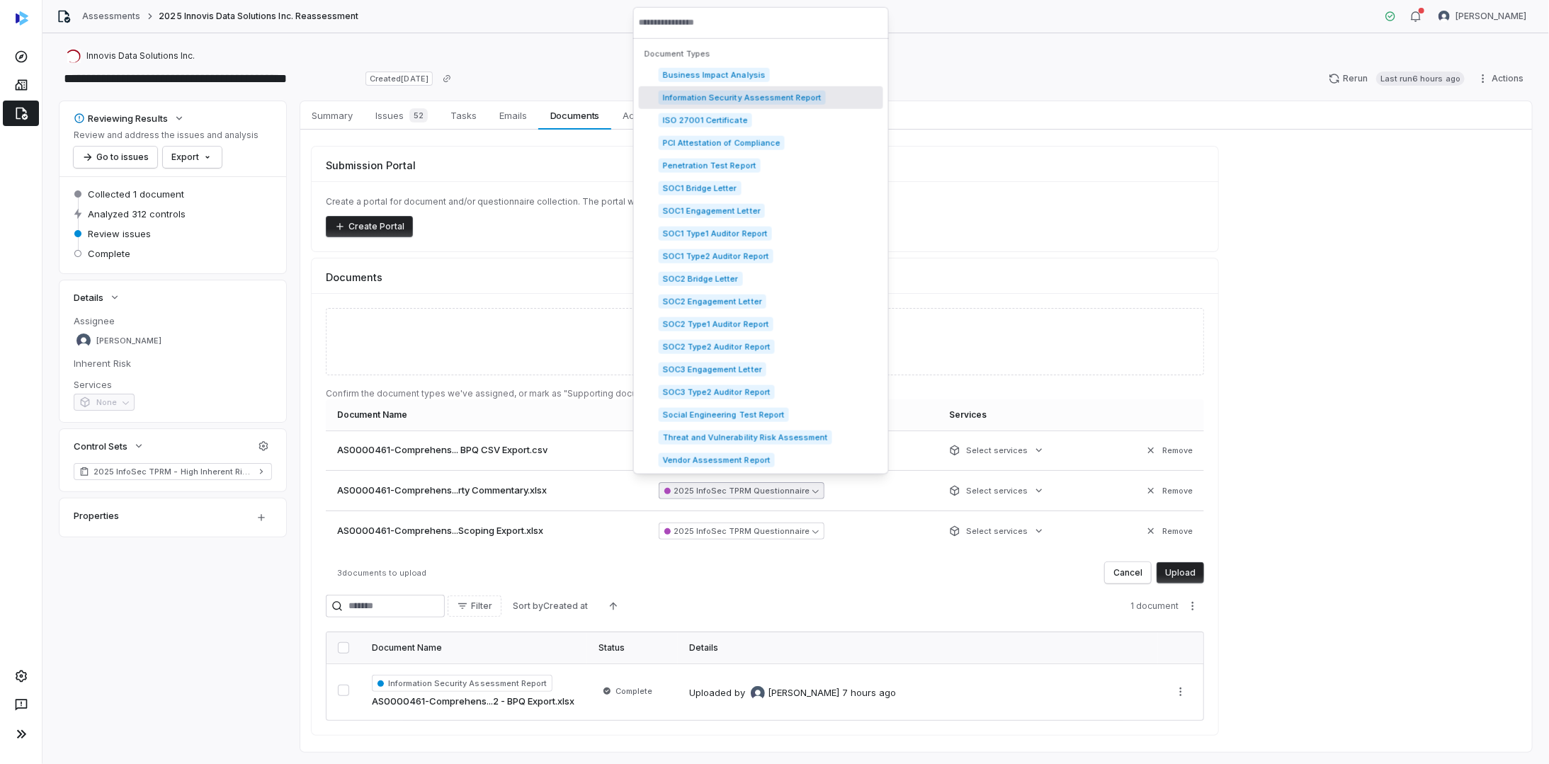
click at [770, 91] on span "Information Security Assessment Report" at bounding box center [742, 98] width 167 height 14
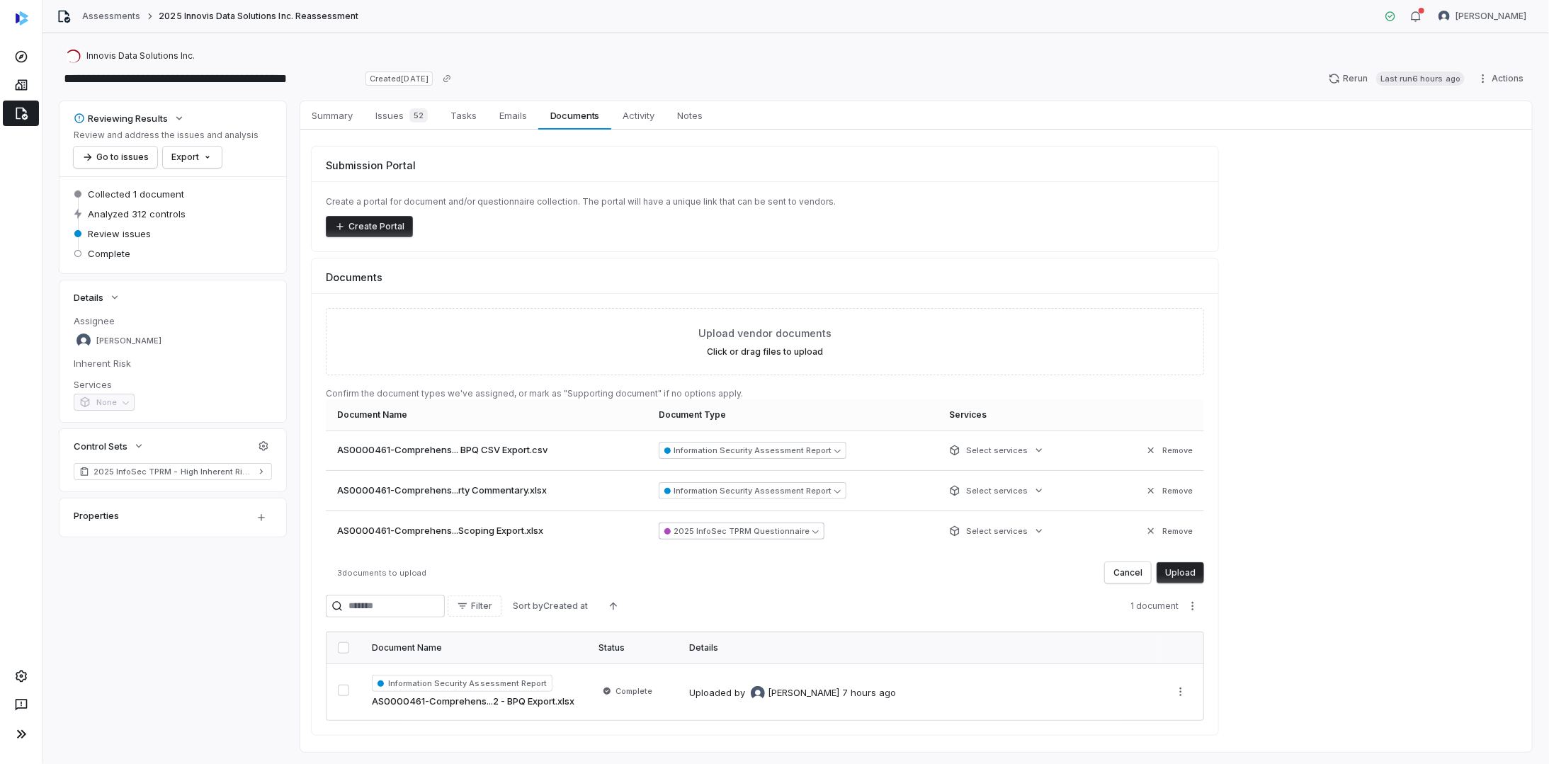
click at [715, 523] on button "2025 InfoSec TPRM Questionnaire" at bounding box center [742, 531] width 166 height 17
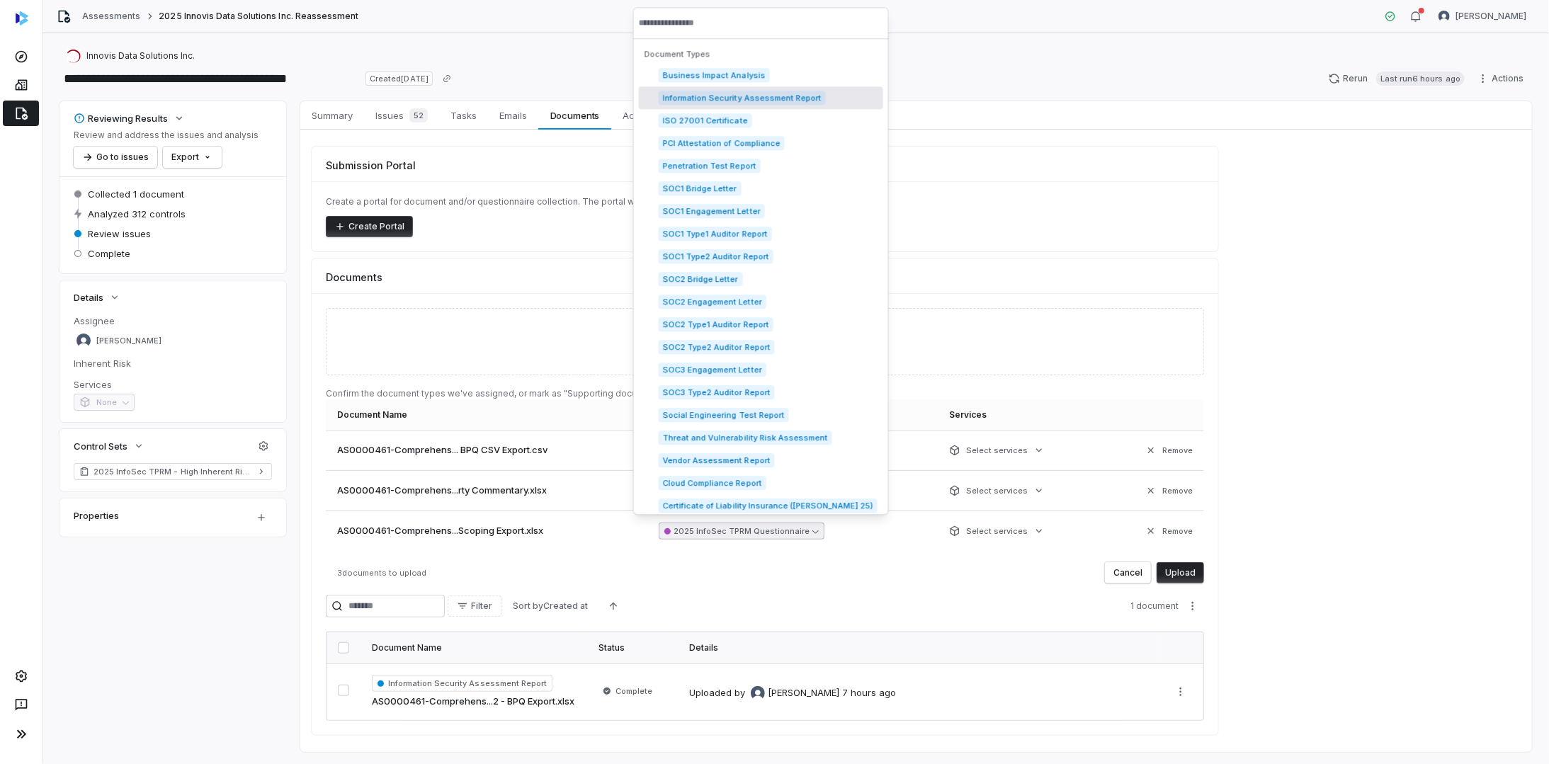
click at [778, 92] on span "Information Security Assessment Report" at bounding box center [742, 98] width 167 height 14
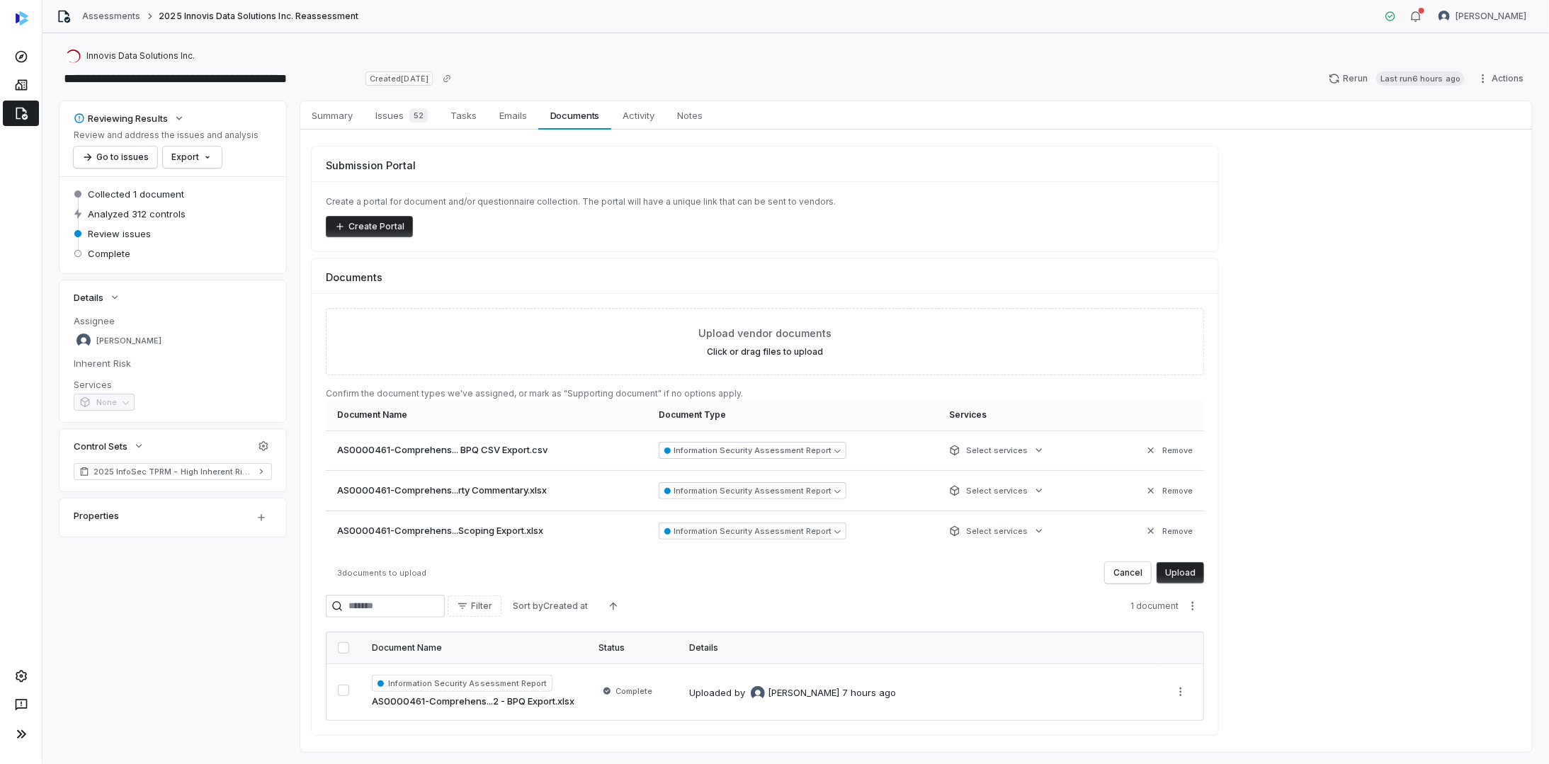
click at [1198, 565] on button "Upload" at bounding box center [1180, 572] width 47 height 21
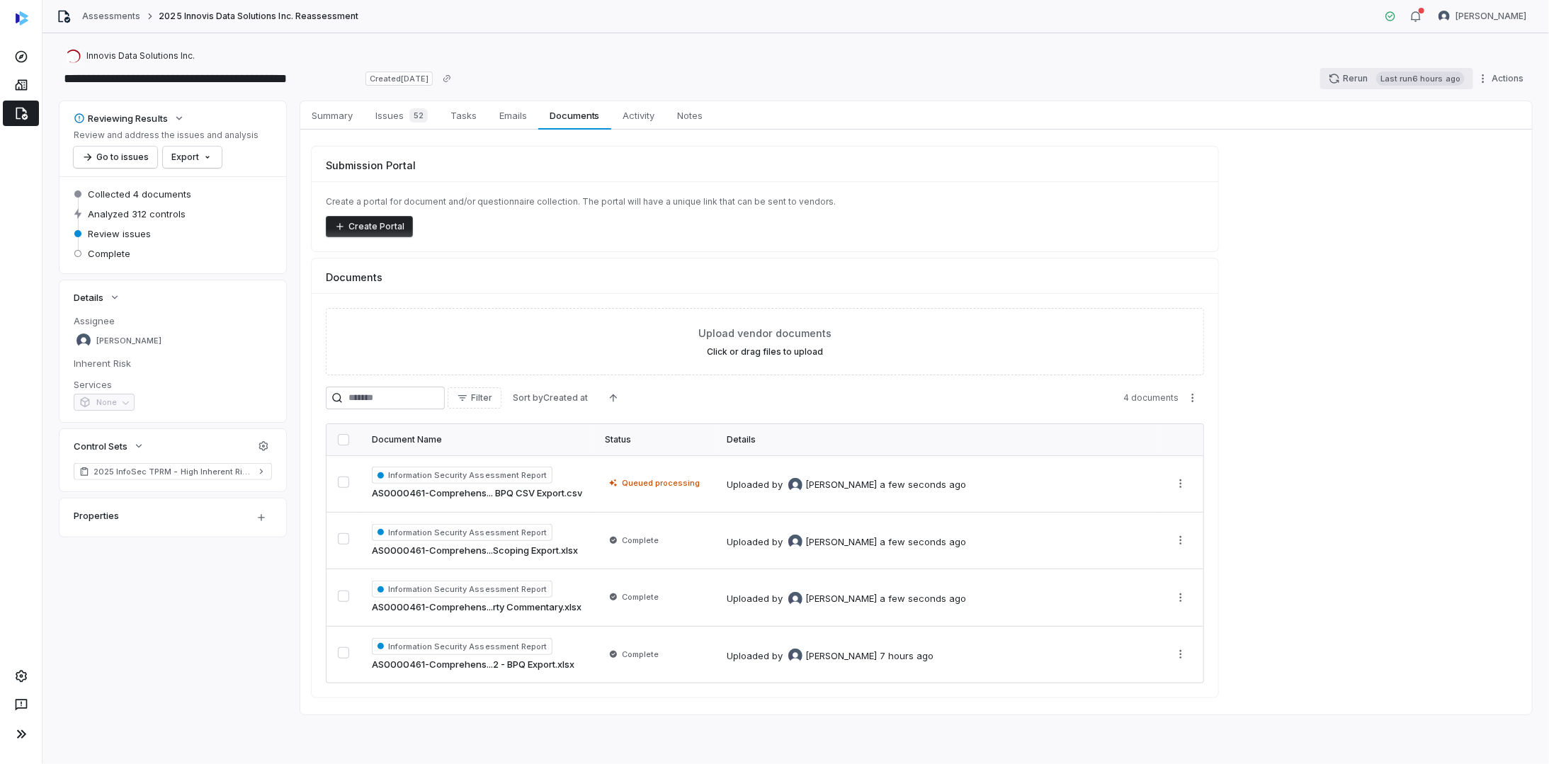
click at [1368, 74] on button "Rerun Last run 6 hours ago" at bounding box center [1396, 78] width 153 height 21
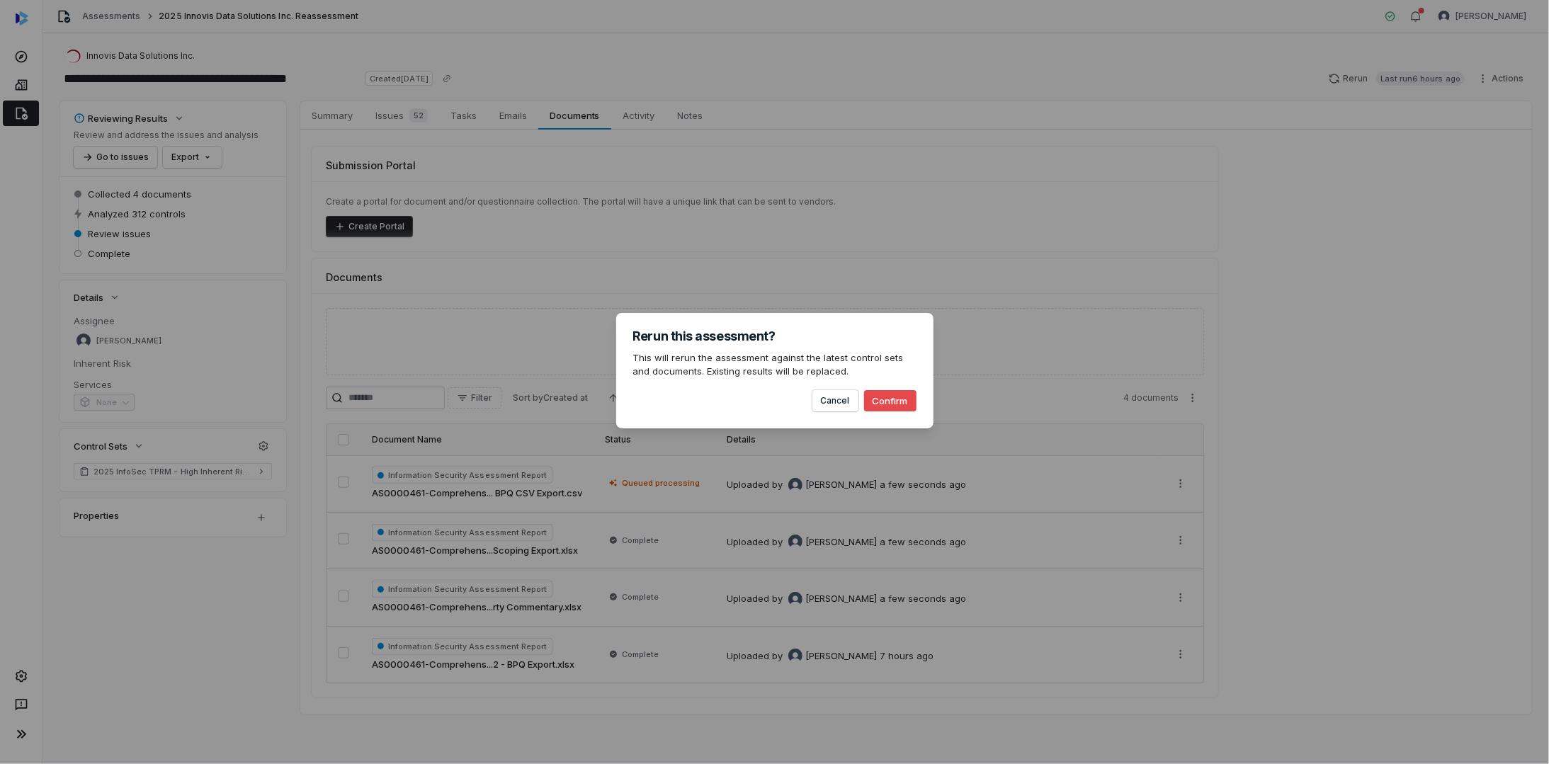
click at [880, 397] on button "Confirm" at bounding box center [890, 400] width 52 height 21
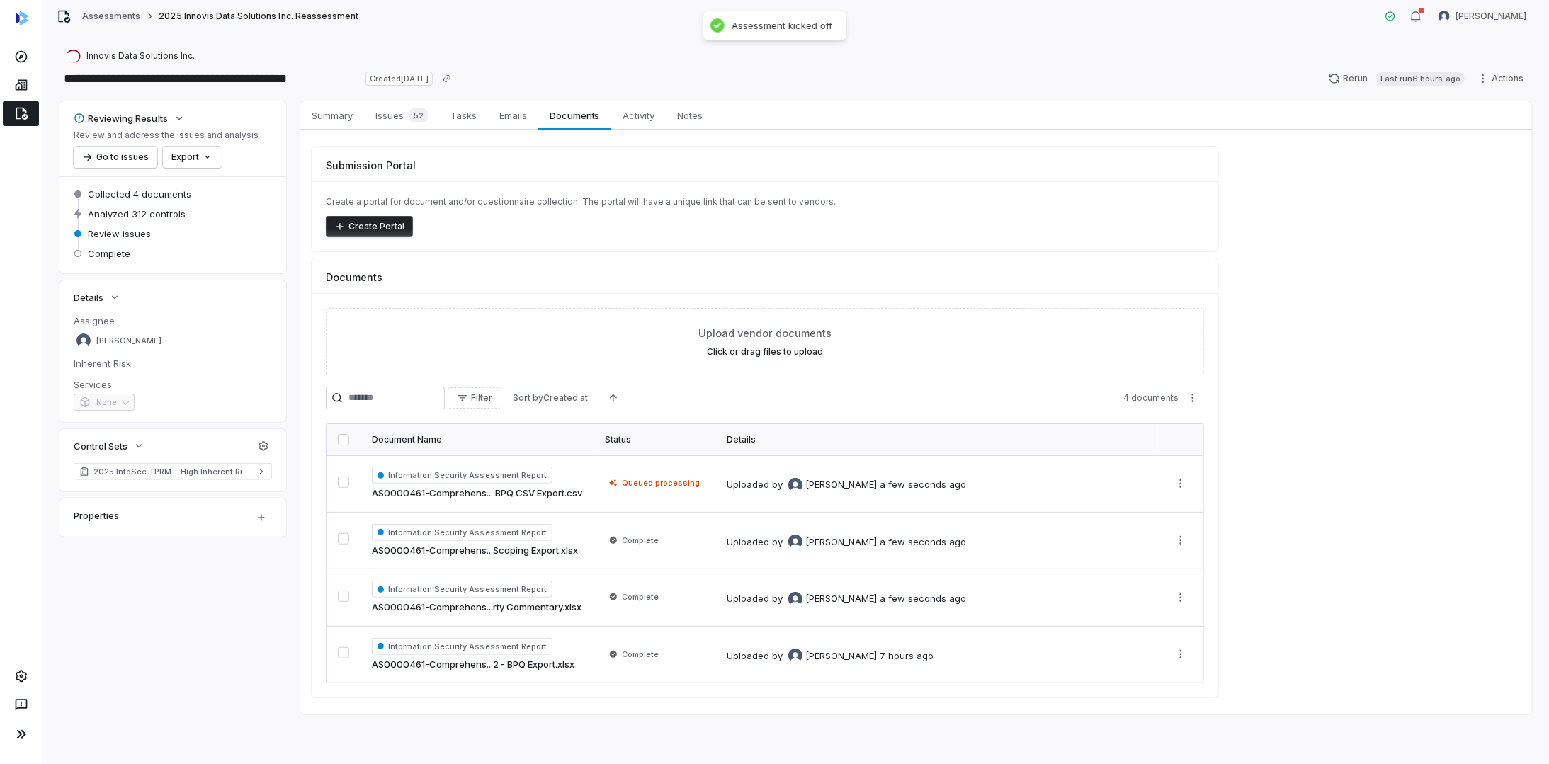
click at [120, 13] on link "Assessments" at bounding box center [111, 16] width 58 height 11
